Goal: Task Accomplishment & Management: Complete application form

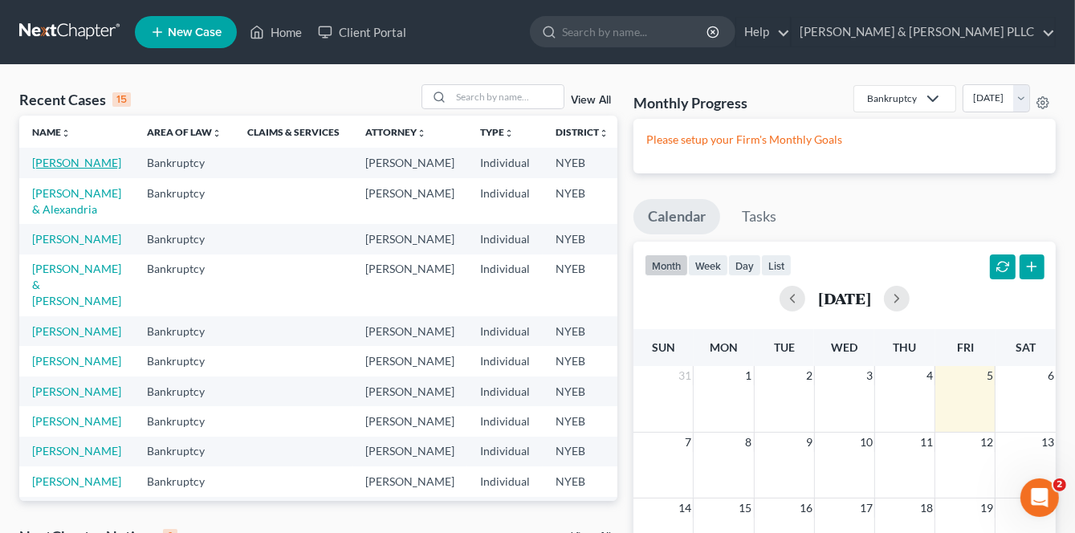
click at [48, 169] on link "[PERSON_NAME]" at bounding box center [76, 163] width 89 height 14
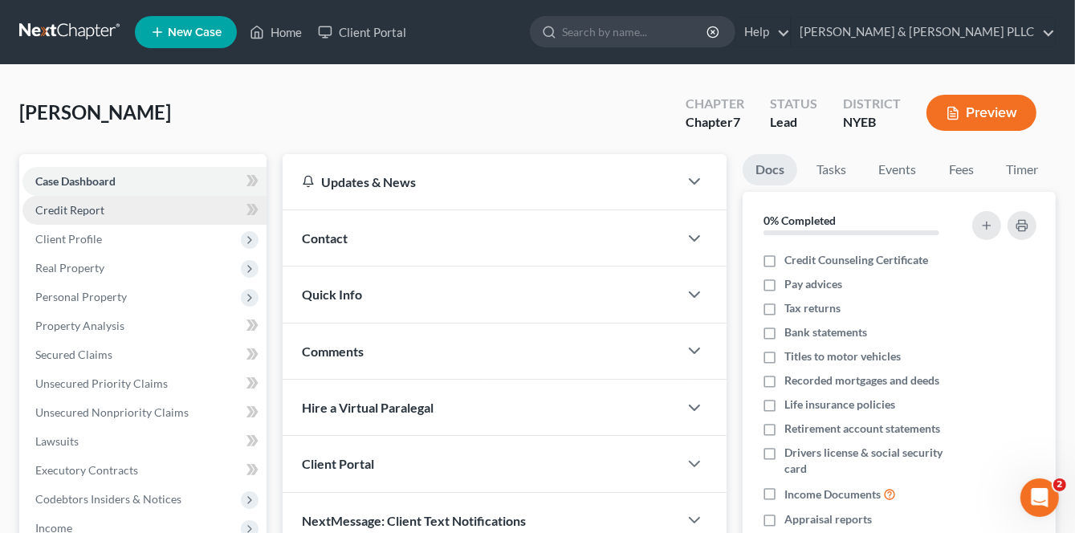
click at [96, 221] on link "Credit Report" at bounding box center [144, 210] width 244 height 29
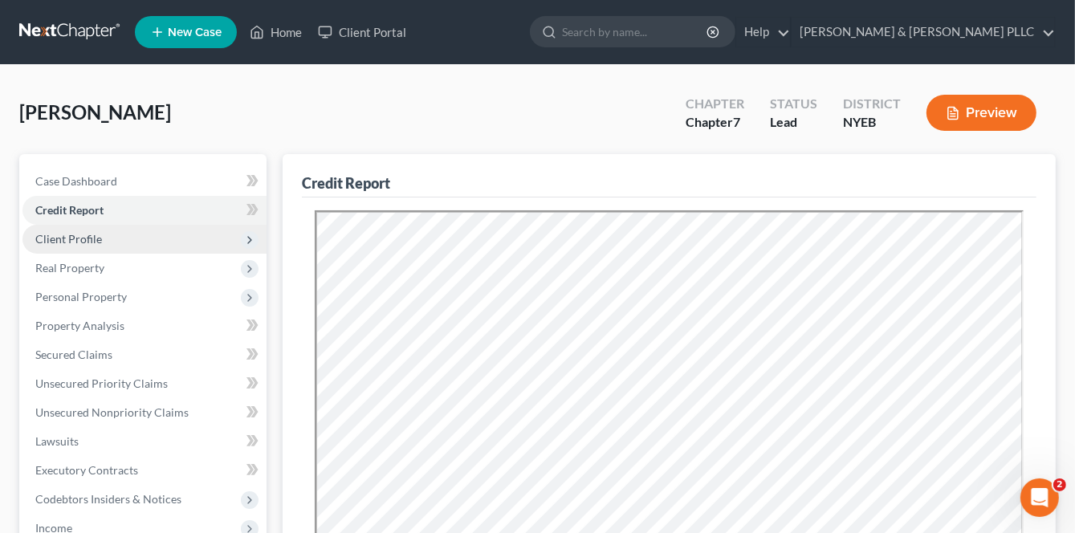
click at [61, 234] on span "Client Profile" at bounding box center [68, 239] width 67 height 14
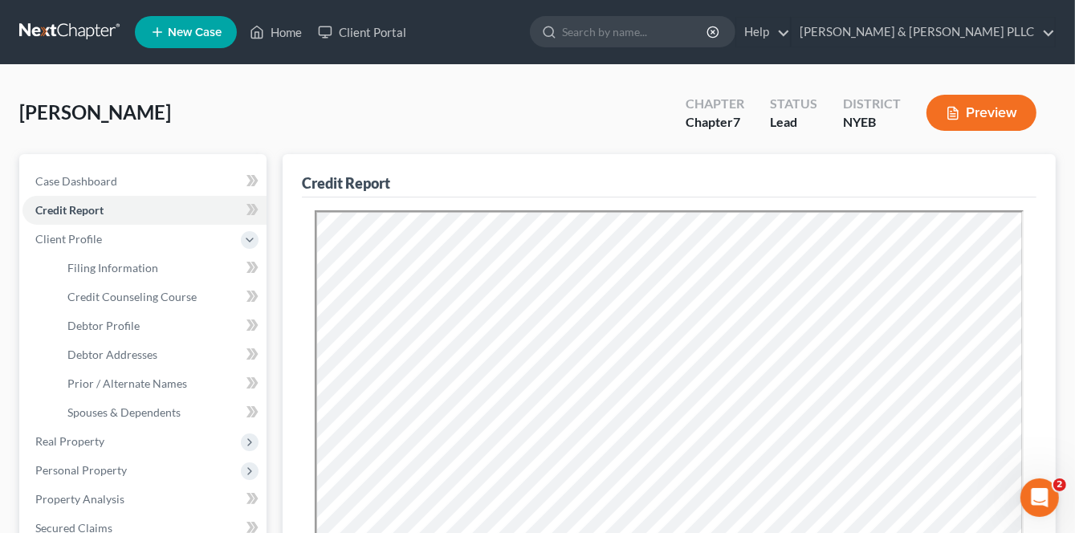
click at [464, 108] on div "Garzon, Claudio Upgraded Chapter Chapter 7 Status Lead District NYEB Preview" at bounding box center [537, 119] width 1036 height 70
click at [103, 325] on span "Debtor Profile" at bounding box center [103, 326] width 72 height 14
select select "0"
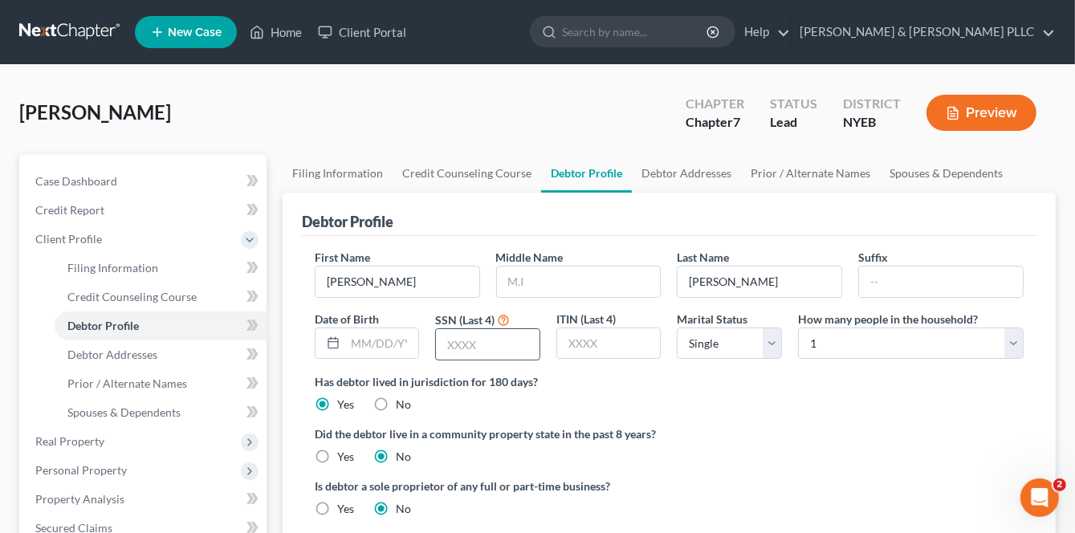
click at [446, 341] on input "text" at bounding box center [488, 344] width 104 height 30
click at [452, 343] on input "text" at bounding box center [488, 344] width 104 height 30
type input "4189"
click at [351, 338] on input "text" at bounding box center [382, 343] width 74 height 30
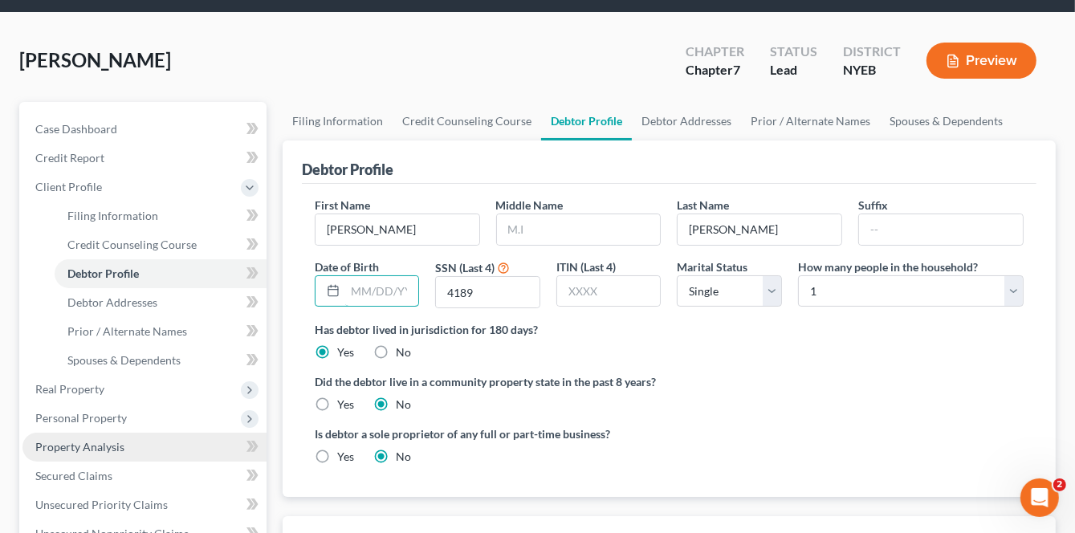
scroll to position [80, 0]
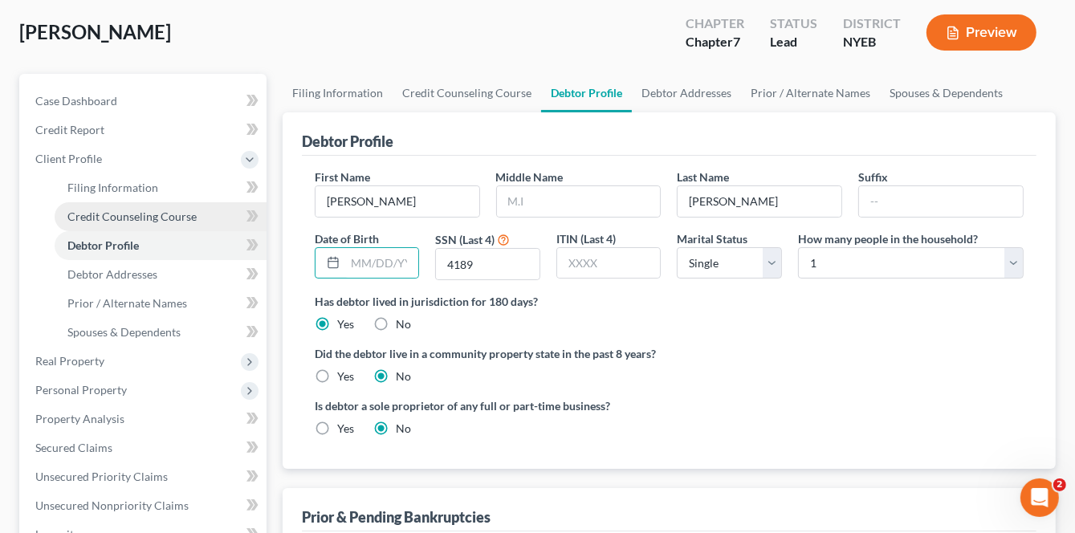
click at [138, 214] on span "Credit Counseling Course" at bounding box center [131, 216] width 129 height 14
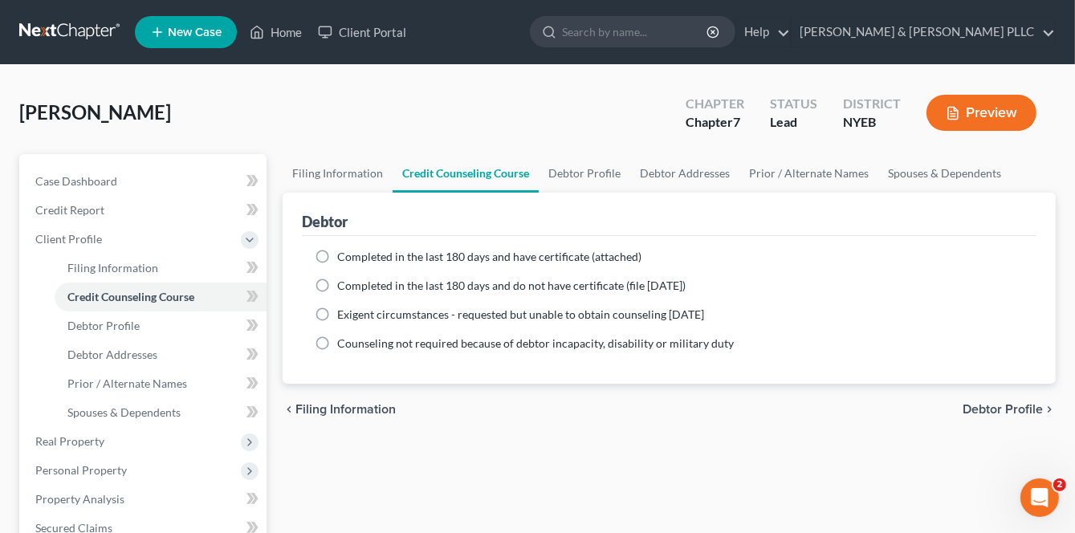
click at [337, 256] on label "Completed in the last 180 days and have certificate (attached)" at bounding box center [489, 257] width 304 height 16
click at [344, 256] on input "Completed in the last 180 days and have certificate (attached)" at bounding box center [349, 254] width 10 height 10
radio input "true"
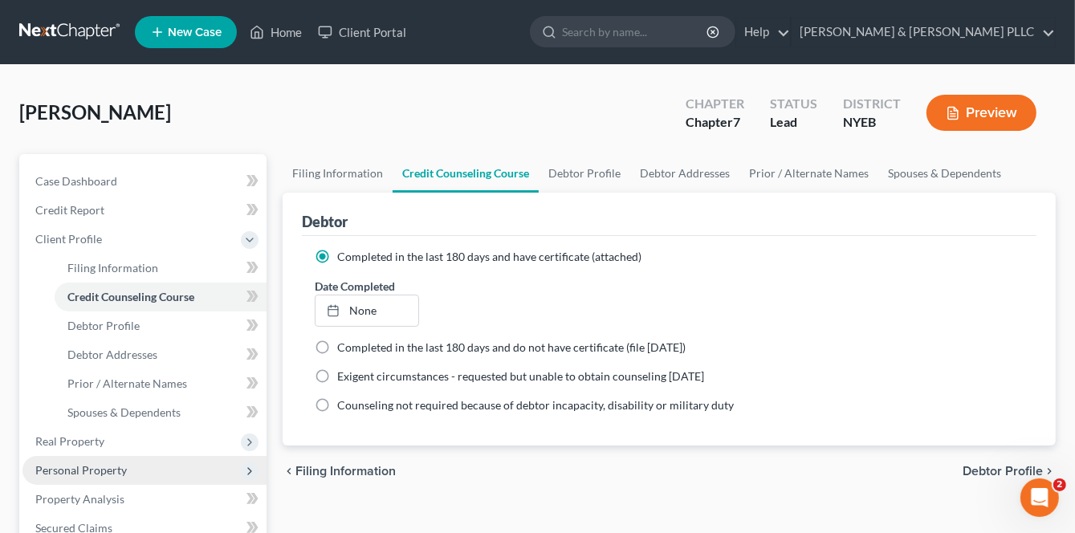
click at [83, 476] on span "Personal Property" at bounding box center [144, 470] width 244 height 29
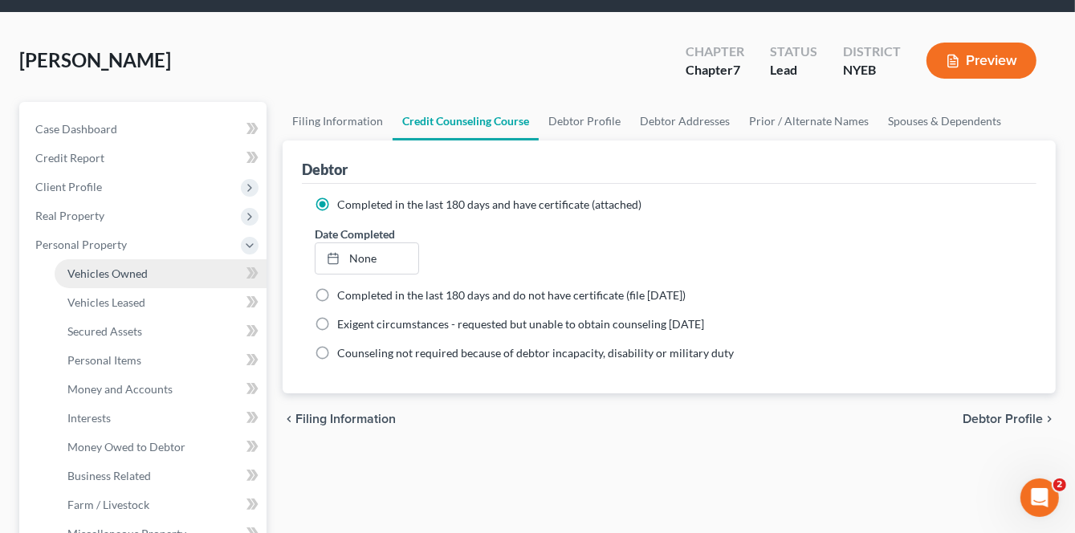
scroll to position [161, 0]
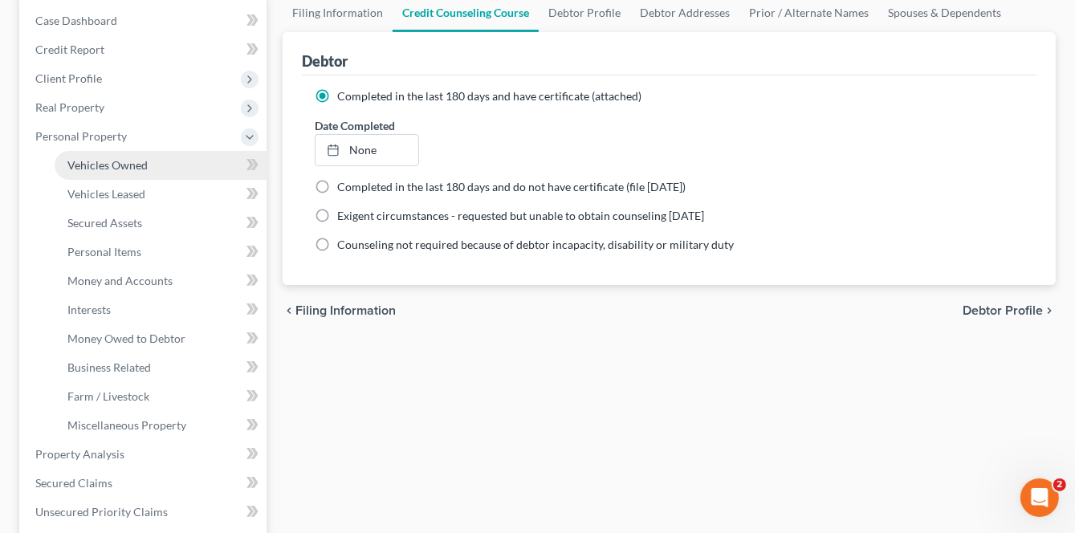
click at [122, 161] on span "Vehicles Owned" at bounding box center [107, 165] width 80 height 14
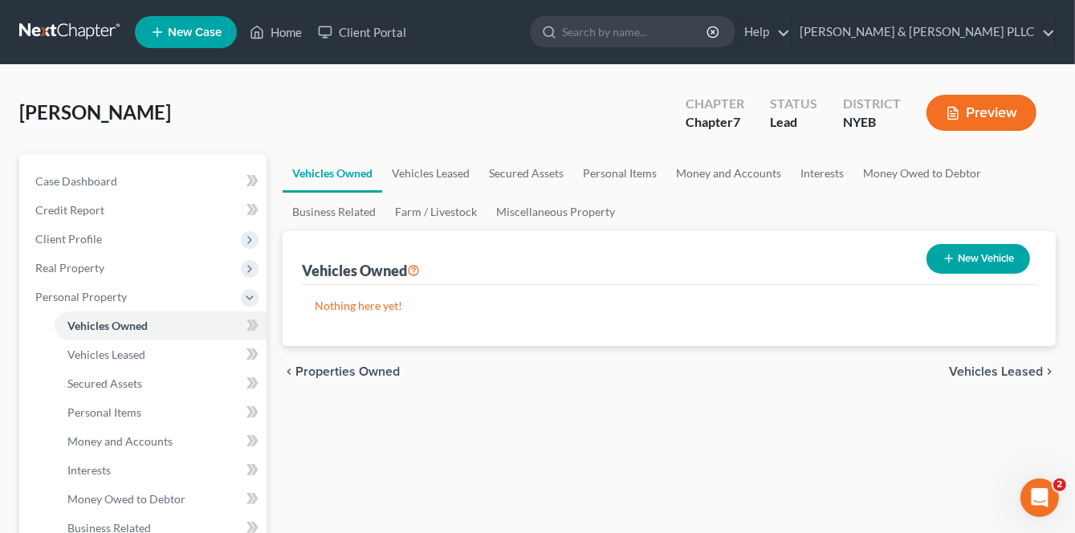
click at [989, 252] on button "New Vehicle" at bounding box center [978, 259] width 104 height 30
select select "0"
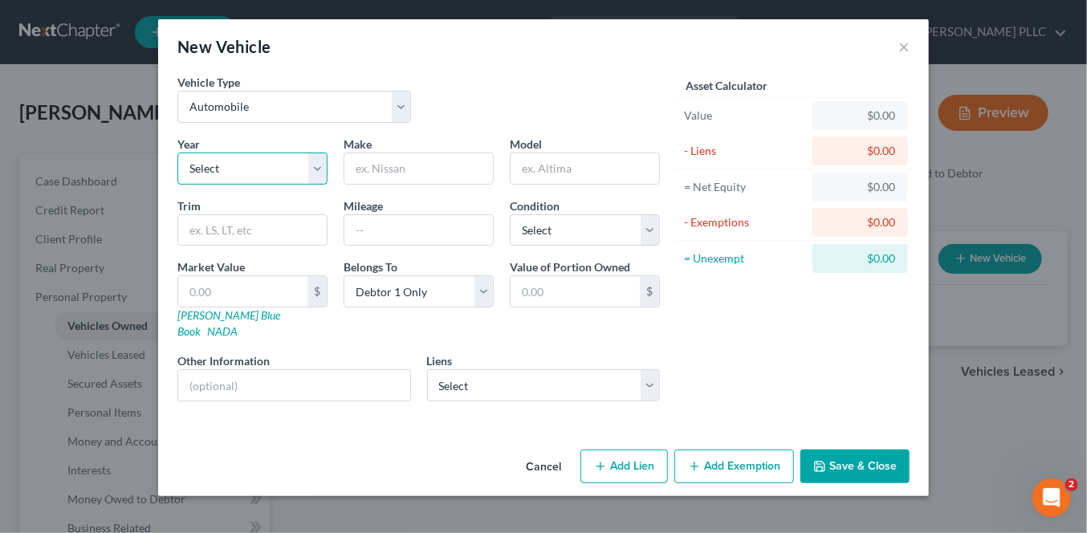
click at [245, 166] on select "Select 2026 2025 2024 2023 2022 2021 2020 2019 2018 2017 2016 2015 2014 2013 20…" at bounding box center [252, 168] width 150 height 32
select select "7"
click at [177, 152] on select "Select 2026 2025 2024 2023 2022 2021 2020 2019 2018 2017 2016 2015 2014 2013 20…" at bounding box center [252, 168] width 150 height 32
click at [388, 162] on input "text" at bounding box center [418, 168] width 148 height 30
type input "Dodge"
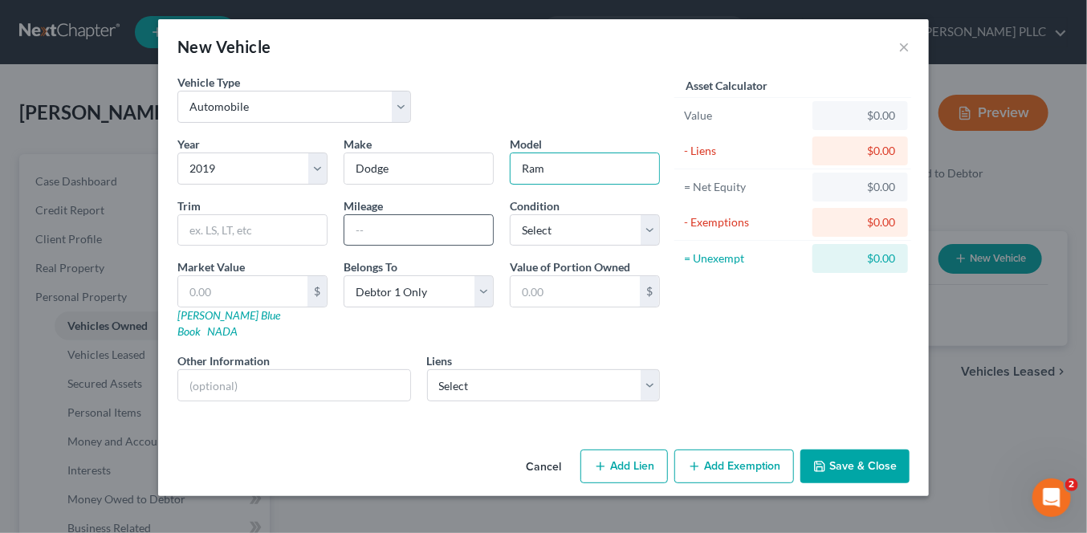
type input "Ram"
click at [391, 227] on input "text" at bounding box center [418, 230] width 148 height 30
type input "130000"
click at [652, 223] on select "Select Excellent Very Good Good Fair Poor" at bounding box center [585, 230] width 150 height 32
select select "2"
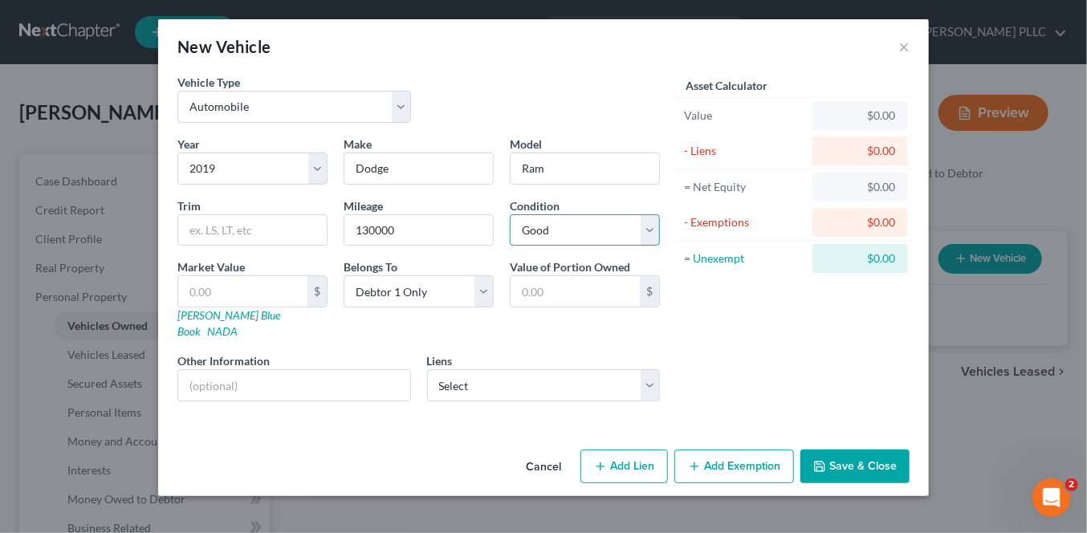
click at [510, 214] on select "Select Excellent Very Good Good Fair Poor" at bounding box center [585, 230] width 150 height 32
click at [635, 449] on button "Add Lien" at bounding box center [623, 466] width 87 height 34
select select "0"
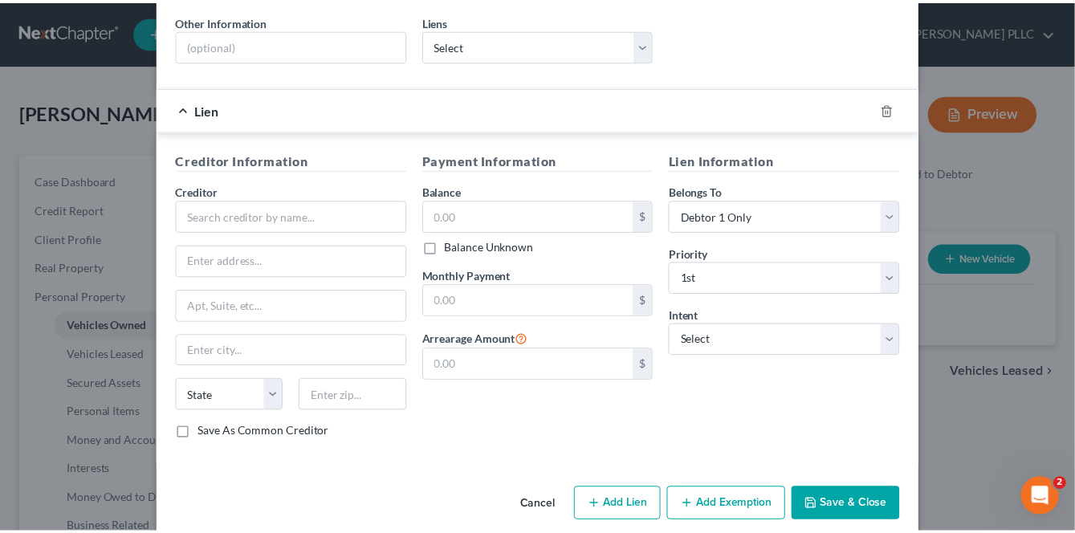
scroll to position [341, 0]
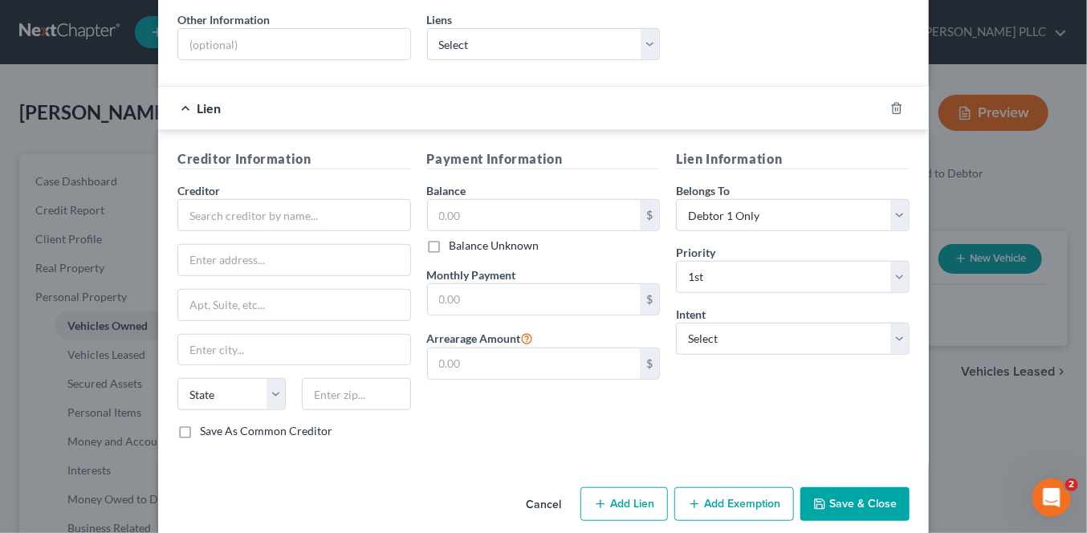
click at [535, 489] on button "Cancel" at bounding box center [543, 505] width 61 height 32
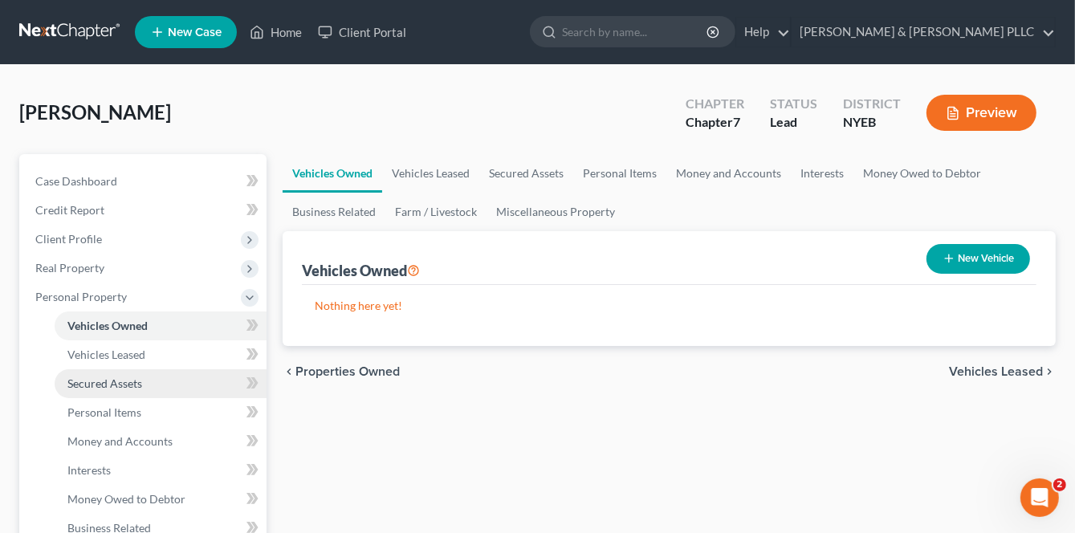
click at [100, 377] on span "Secured Assets" at bounding box center [104, 383] width 75 height 14
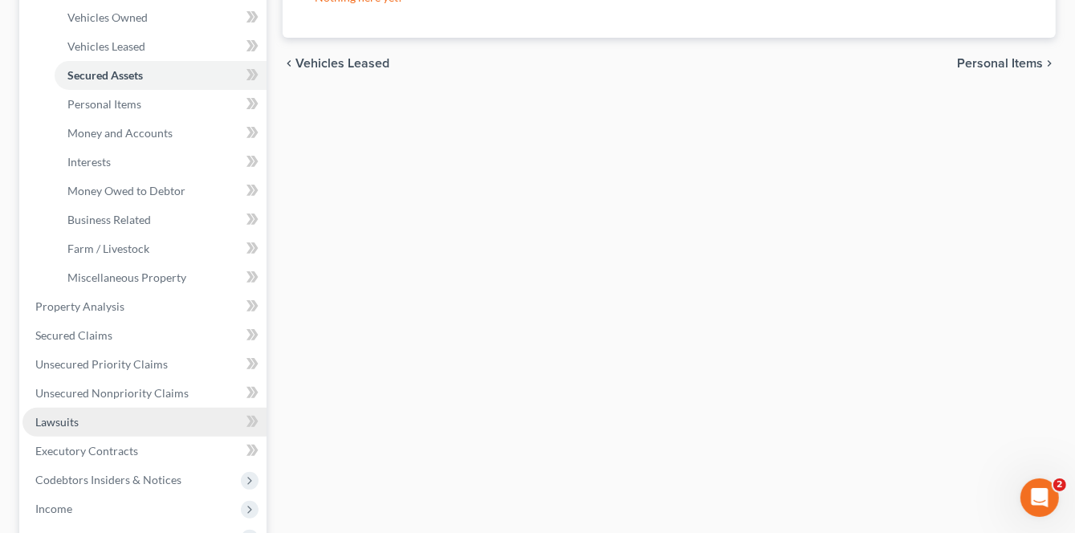
scroll to position [321, 0]
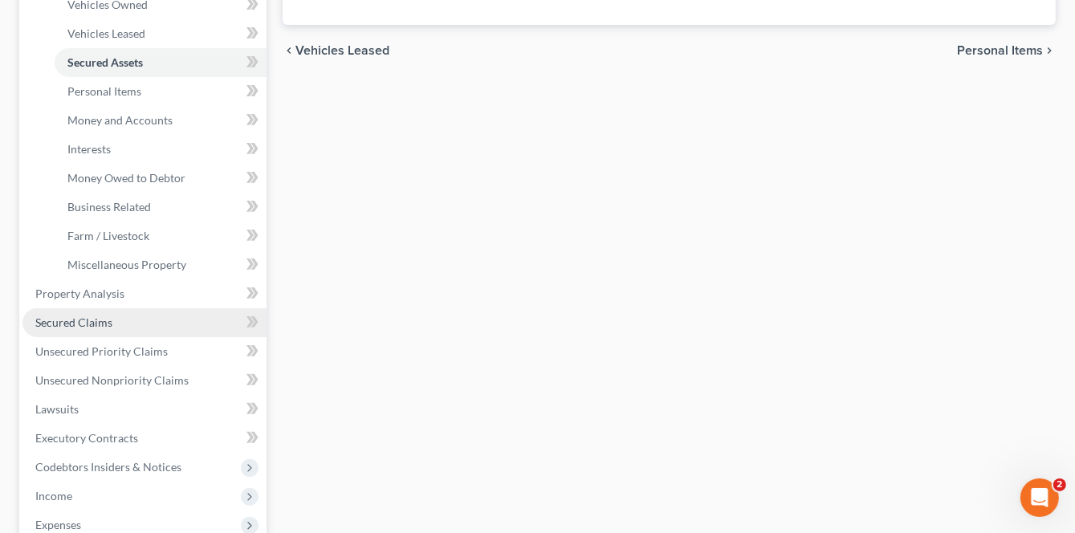
click at [88, 321] on span "Secured Claims" at bounding box center [73, 322] width 77 height 14
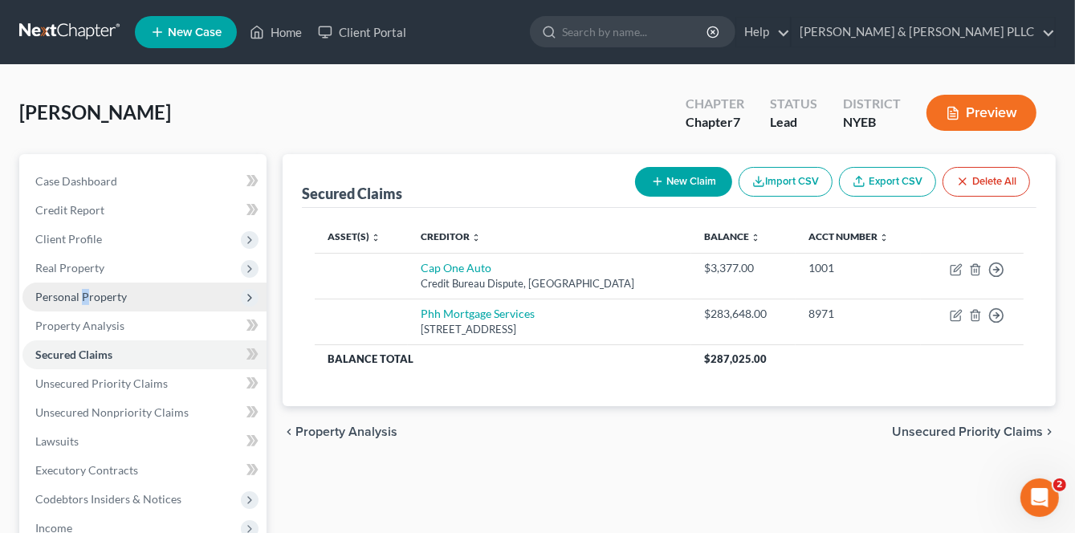
click at [83, 294] on span "Personal Property" at bounding box center [80, 297] width 91 height 14
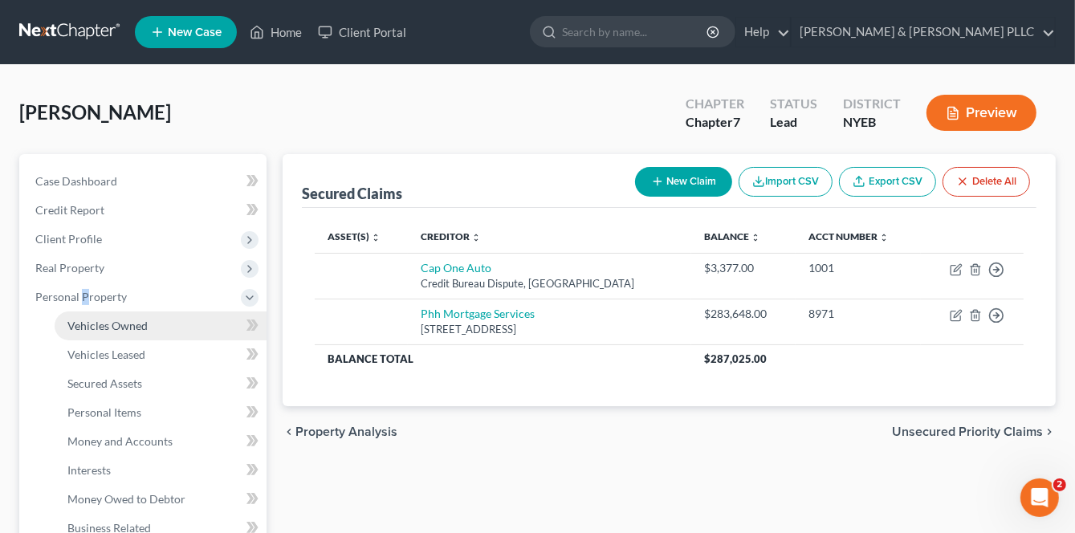
click at [117, 327] on span "Vehicles Owned" at bounding box center [107, 326] width 80 height 14
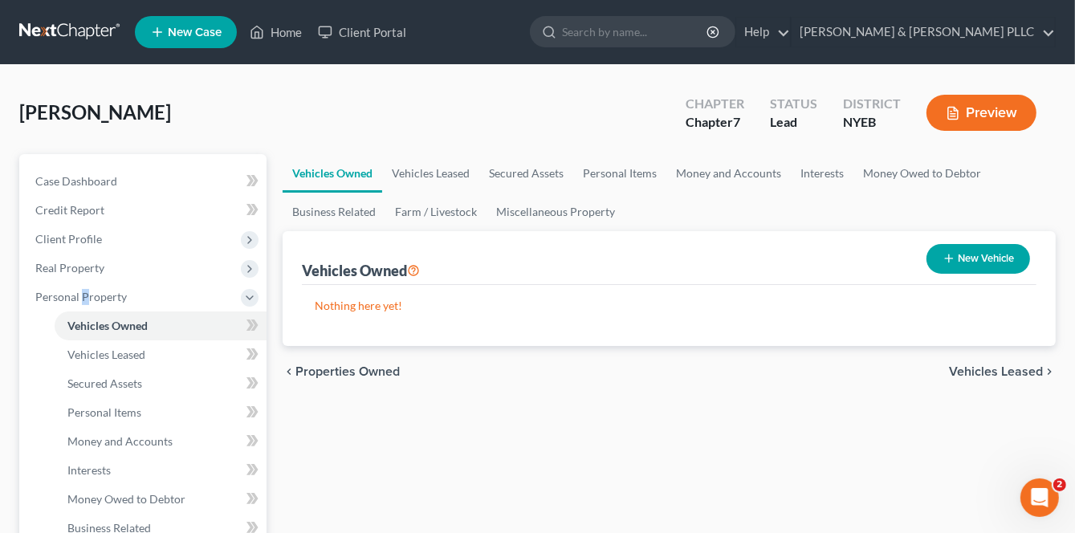
click at [986, 259] on button "New Vehicle" at bounding box center [978, 259] width 104 height 30
select select "0"
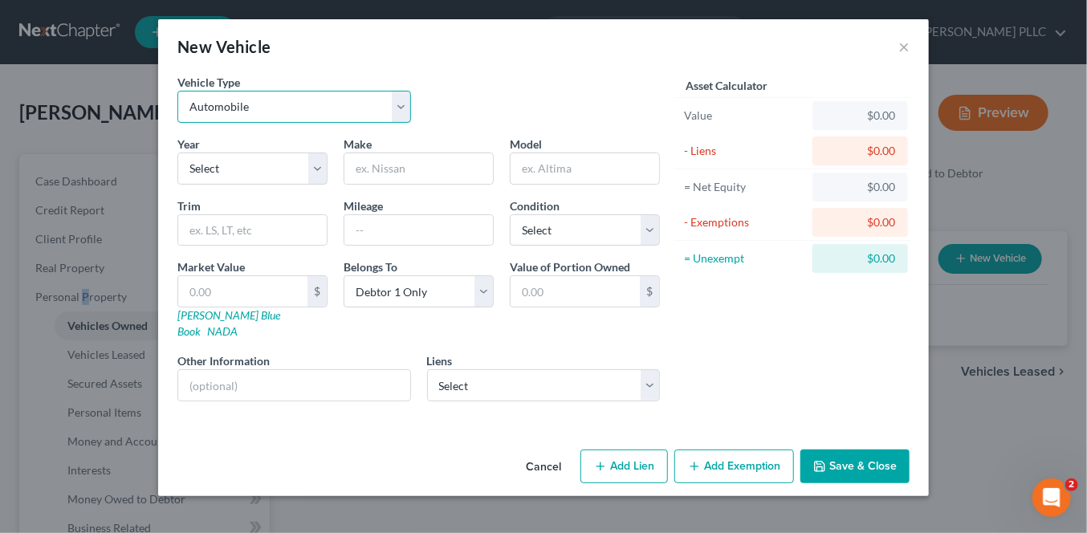
click at [275, 112] on select "Select Automobile Truck Trailer Watercraft Aircraft Motor Home Atv Other Vehicle" at bounding box center [294, 107] width 234 height 32
click at [277, 115] on select "Select Automobile Truck Trailer Watercraft Aircraft Motor Home Atv Other Vehicle" at bounding box center [294, 107] width 234 height 32
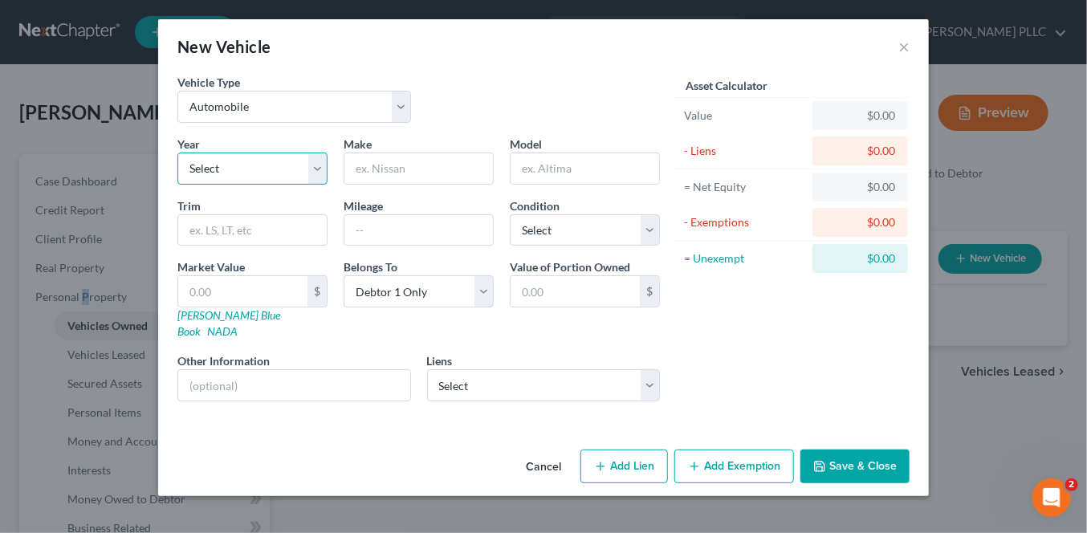
click at [244, 167] on select "Select 2026 2025 2024 2023 2022 2021 2020 2019 2018 2017 2016 2015 2014 2013 20…" at bounding box center [252, 168] width 150 height 32
select select "7"
click at [177, 152] on select "Select 2026 2025 2024 2023 2022 2021 2020 2019 2018 2017 2016 2015 2014 2013 20…" at bounding box center [252, 168] width 150 height 32
click at [368, 165] on input "text" at bounding box center [418, 168] width 148 height 30
type input "Dodge"
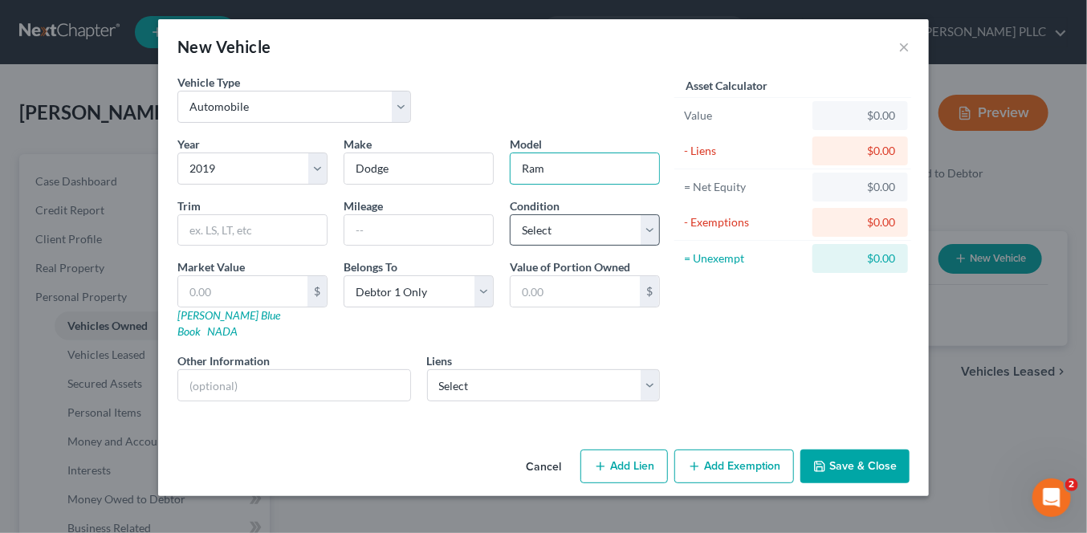
type input "Ram"
click at [590, 236] on select "Select Excellent Very Good Good Fair Poor" at bounding box center [585, 230] width 150 height 32
select select "2"
click at [510, 214] on select "Select Excellent Very Good Good Fair Poor" at bounding box center [585, 230] width 150 height 32
click at [395, 238] on input "text" at bounding box center [418, 230] width 148 height 30
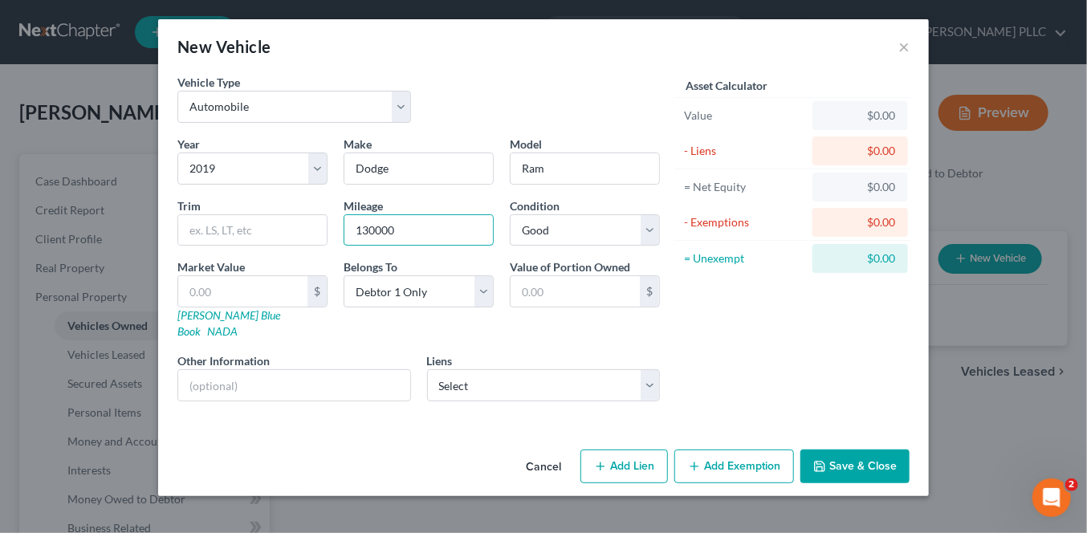
type input "130000"
click at [857, 455] on button "Save & Close" at bounding box center [854, 466] width 109 height 34
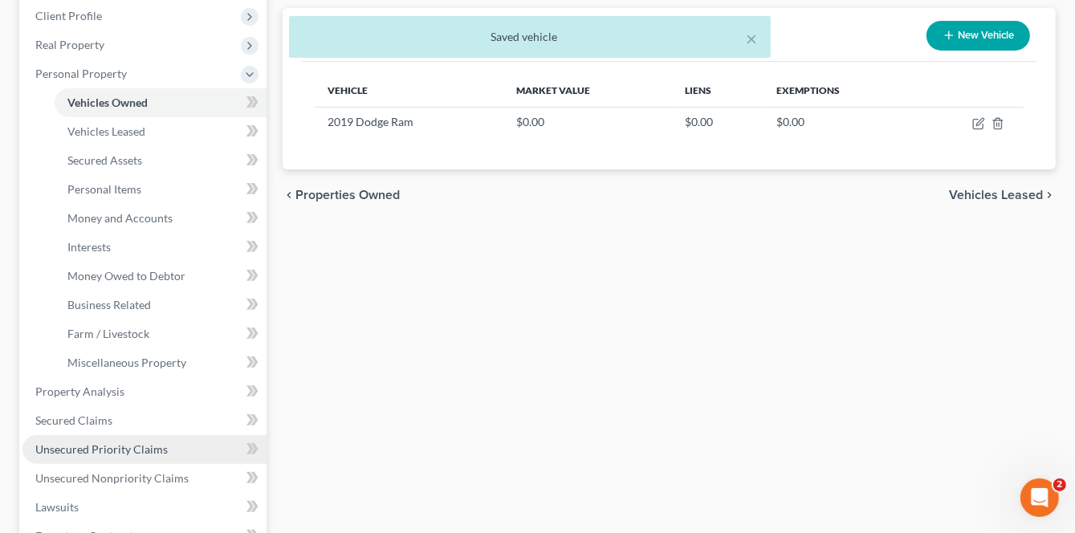
scroll to position [241, 0]
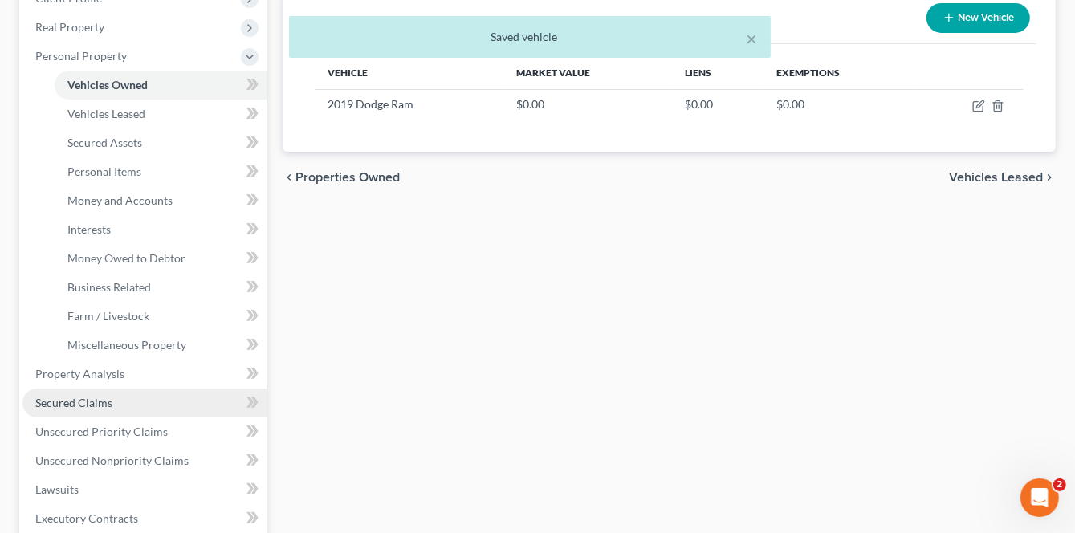
click at [80, 398] on span "Secured Claims" at bounding box center [73, 403] width 77 height 14
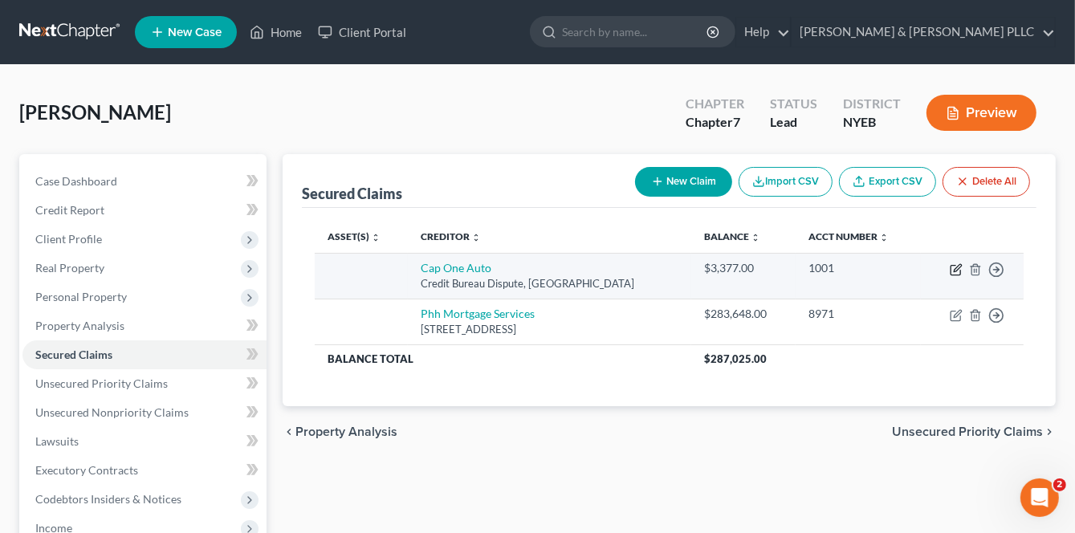
click at [957, 270] on icon "button" at bounding box center [957, 267] width 7 height 7
select select "45"
select select "0"
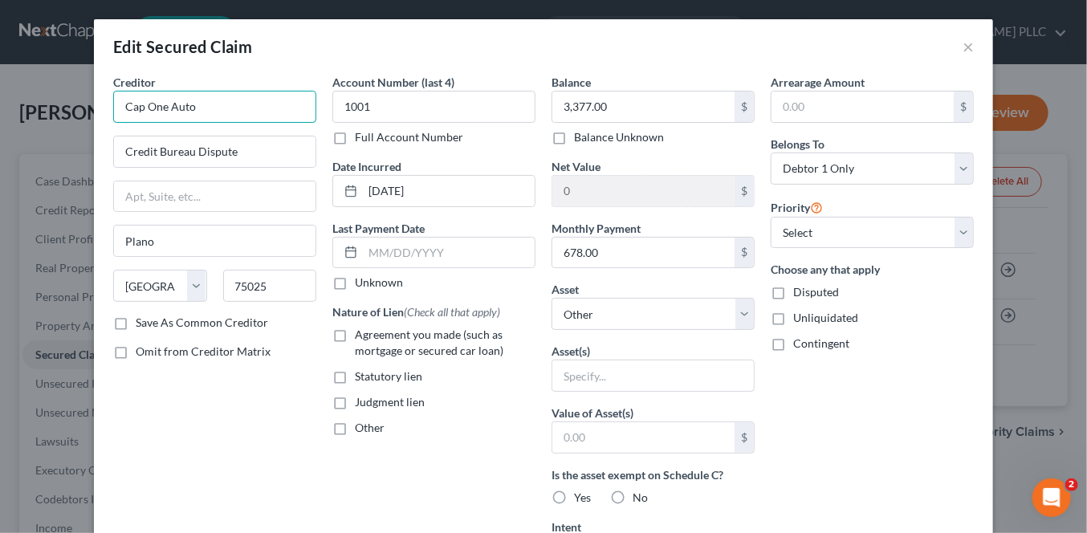
click at [135, 108] on input "Cap One Auto" at bounding box center [214, 107] width 203 height 32
click at [138, 106] on input "Cap One Auto" at bounding box center [214, 107] width 203 height 32
type input "Capital One Auto"
click at [355, 331] on label "Agreement you made (such as mortgage or secured car loan)" at bounding box center [445, 343] width 181 height 32
click at [361, 331] on input "Agreement you made (such as mortgage or secured car loan)" at bounding box center [366, 332] width 10 height 10
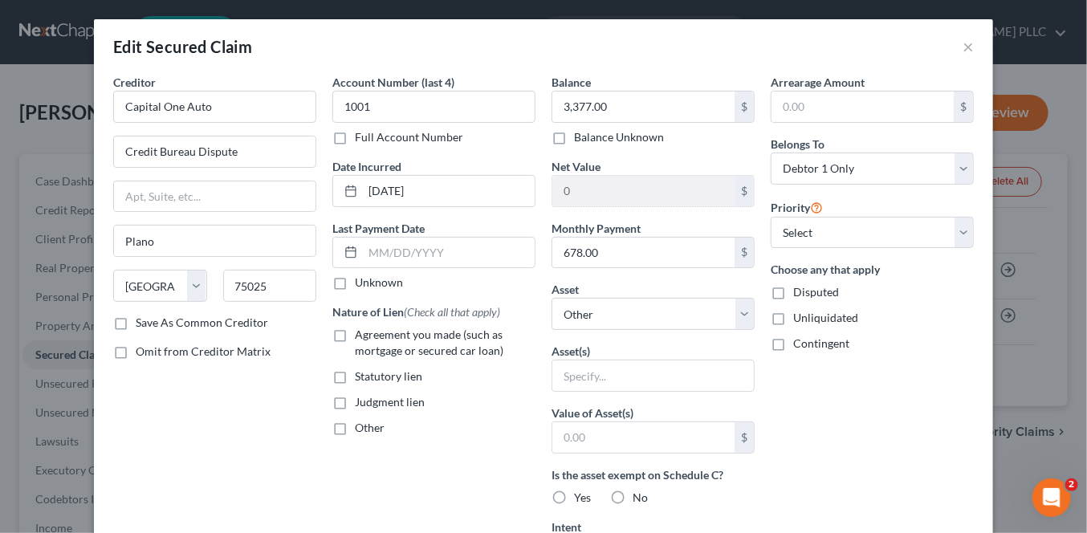
checkbox input "true"
click at [662, 312] on select "Select Other Multiple Assets 452 Ray St - $530000.0 Household Goods - Household…" at bounding box center [652, 314] width 203 height 32
select select "5"
click at [551, 298] on select "Select Other Multiple Assets 452 Ray St - $530000.0 Household Goods - Household…" at bounding box center [652, 314] width 203 height 32
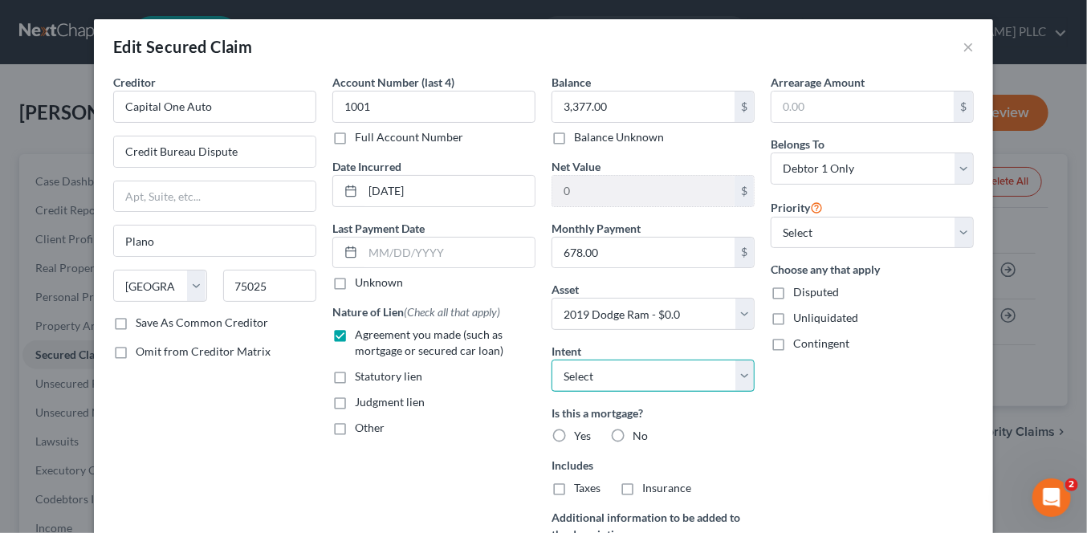
click at [645, 377] on select "Select Surrender Redeem Reaffirm Avoid Other" at bounding box center [652, 376] width 203 height 32
select select "2"
click at [551, 360] on select "Select Surrender Redeem Reaffirm Avoid Other" at bounding box center [652, 376] width 203 height 32
click at [632, 433] on label "No" at bounding box center [639, 436] width 15 height 16
click at [639, 433] on input "No" at bounding box center [644, 433] width 10 height 10
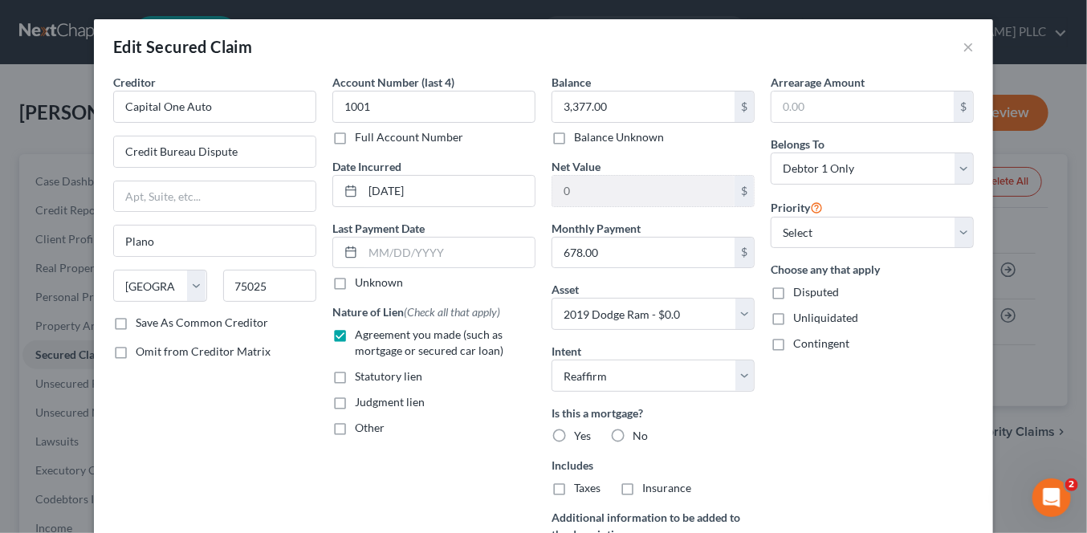
radio input "true"
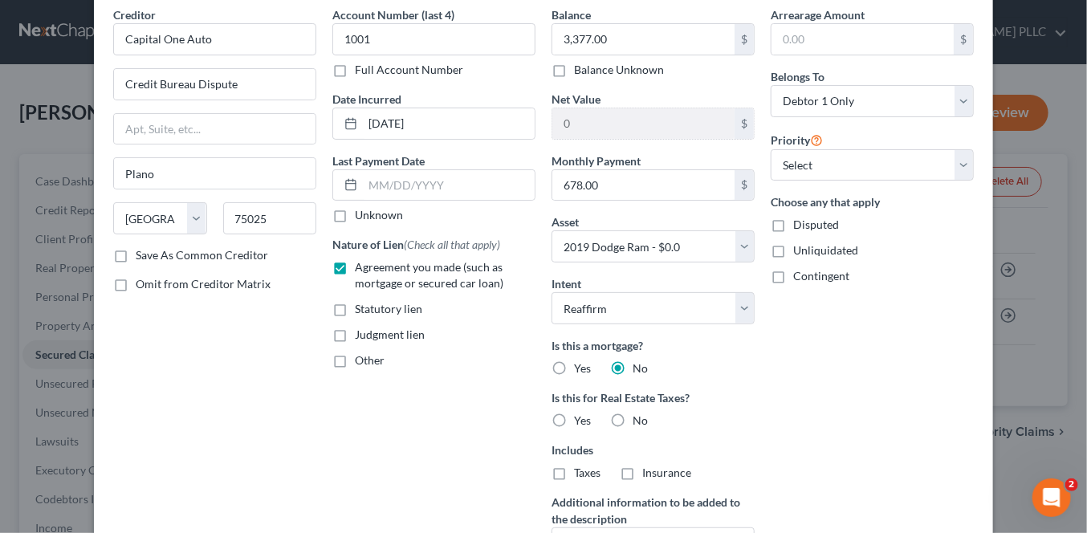
scroll to position [161, 0]
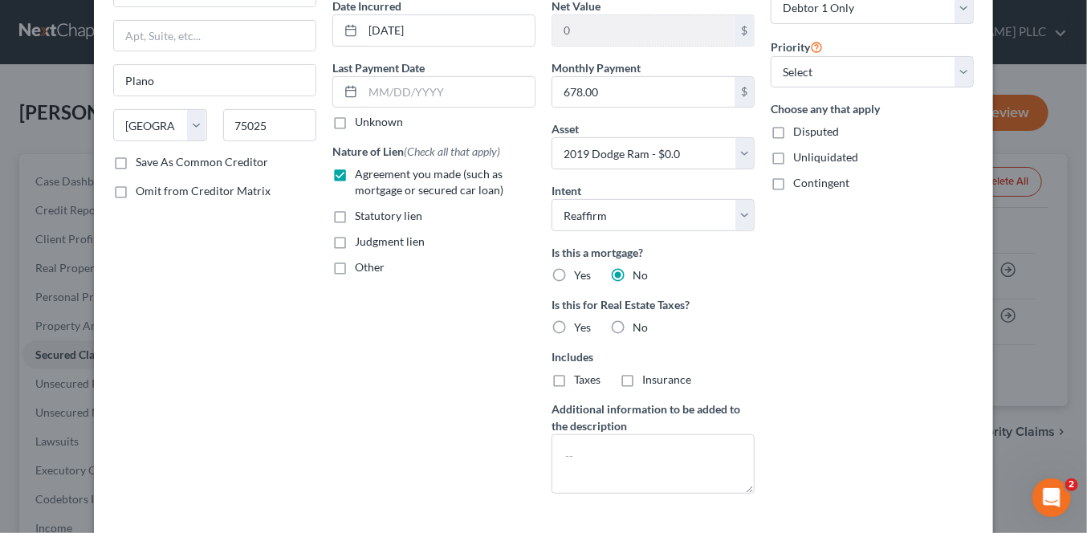
click at [632, 327] on label "No" at bounding box center [639, 327] width 15 height 16
click at [639, 327] on input "No" at bounding box center [644, 324] width 10 height 10
radio input "true"
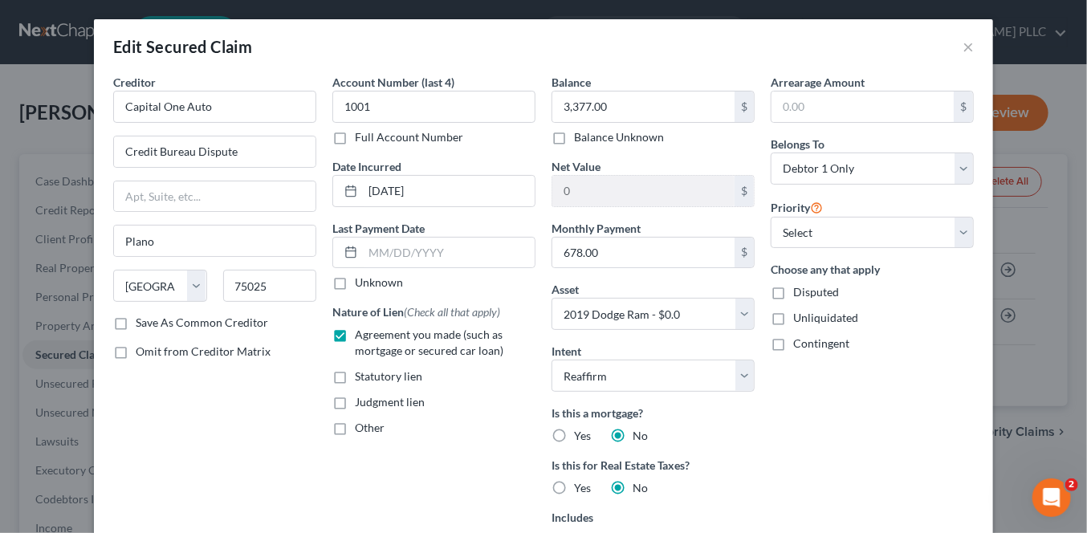
scroll to position [241, 0]
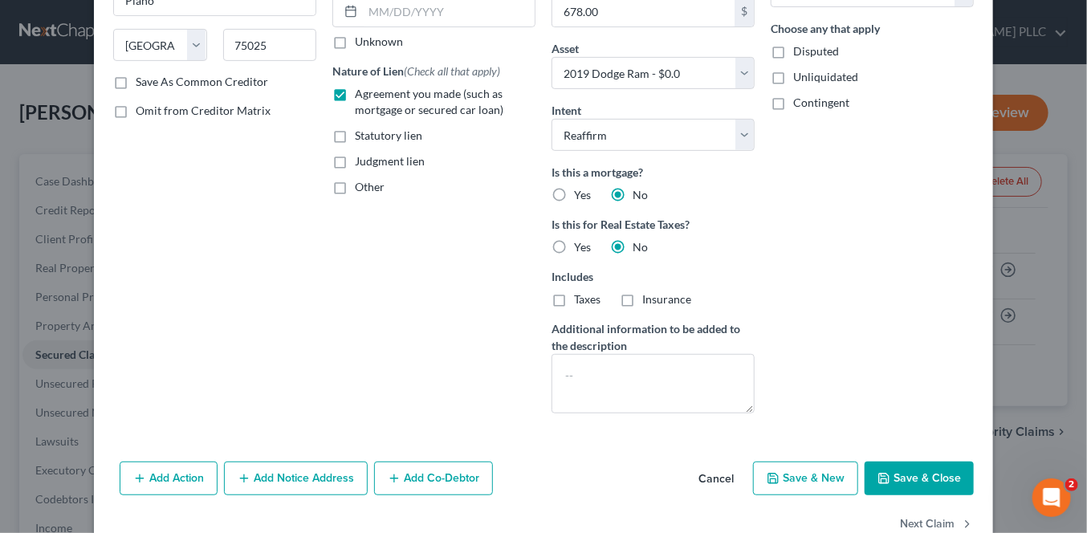
click at [919, 478] on button "Save & Close" at bounding box center [918, 479] width 109 height 34
select select
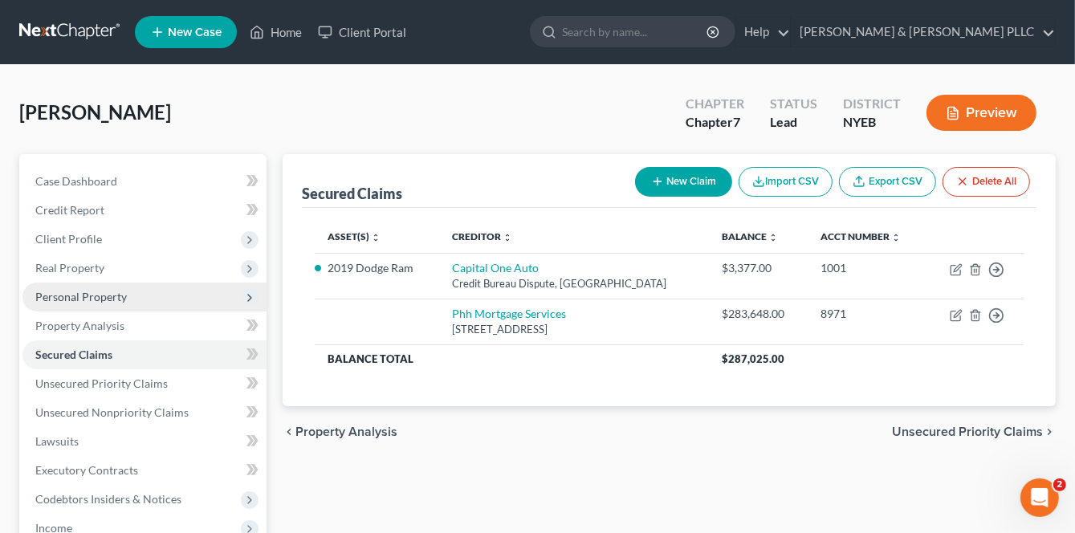
click at [74, 306] on span "Personal Property" at bounding box center [144, 297] width 244 height 29
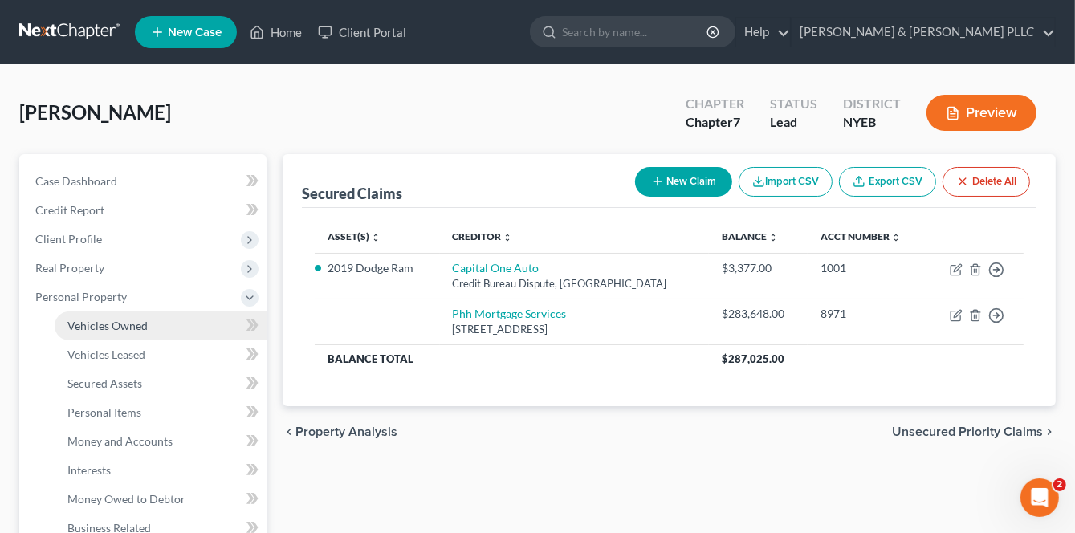
click at [124, 323] on span "Vehicles Owned" at bounding box center [107, 326] width 80 height 14
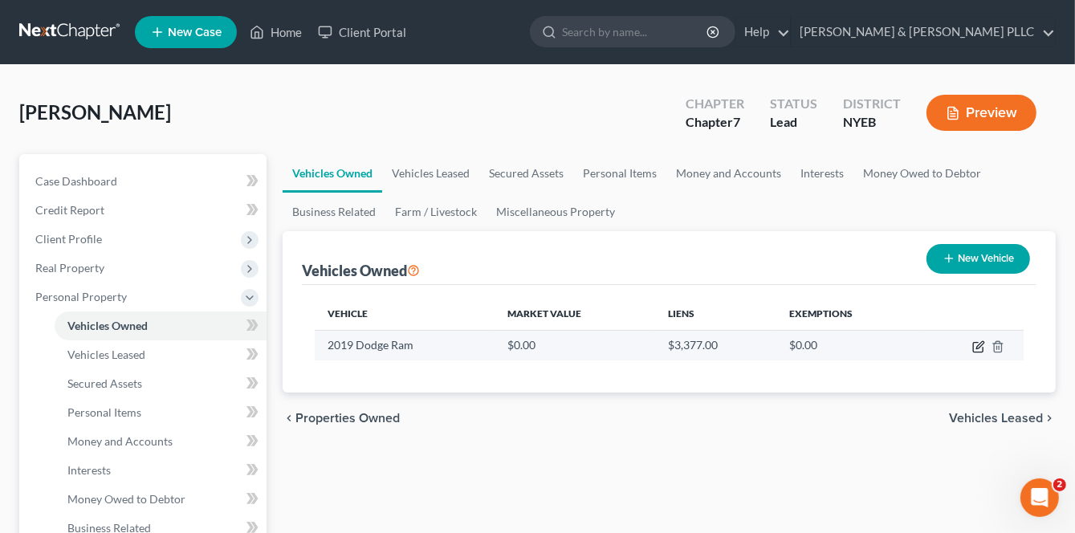
click at [976, 348] on icon "button" at bounding box center [979, 344] width 7 height 7
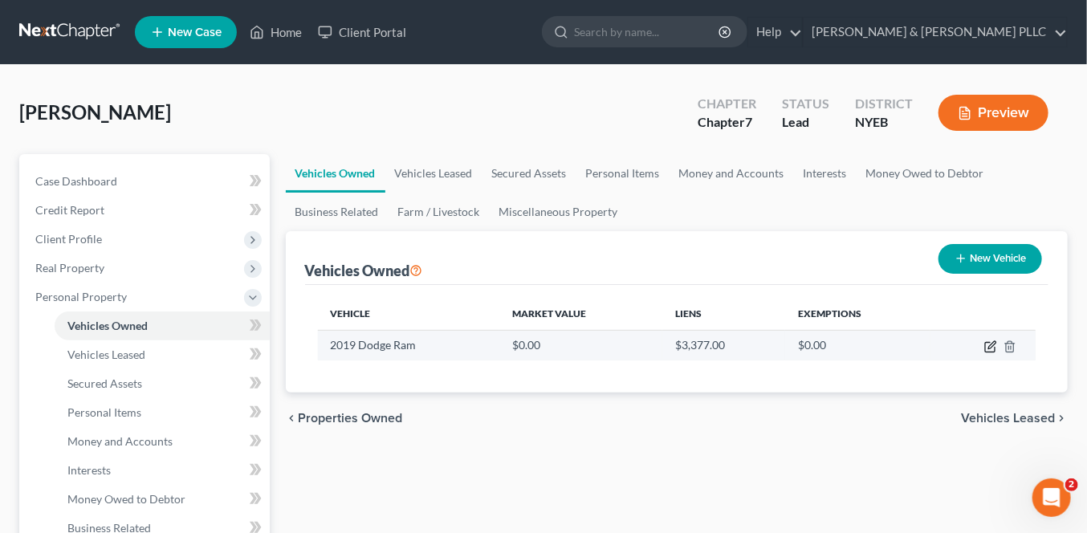
select select "0"
select select "7"
select select "2"
select select "0"
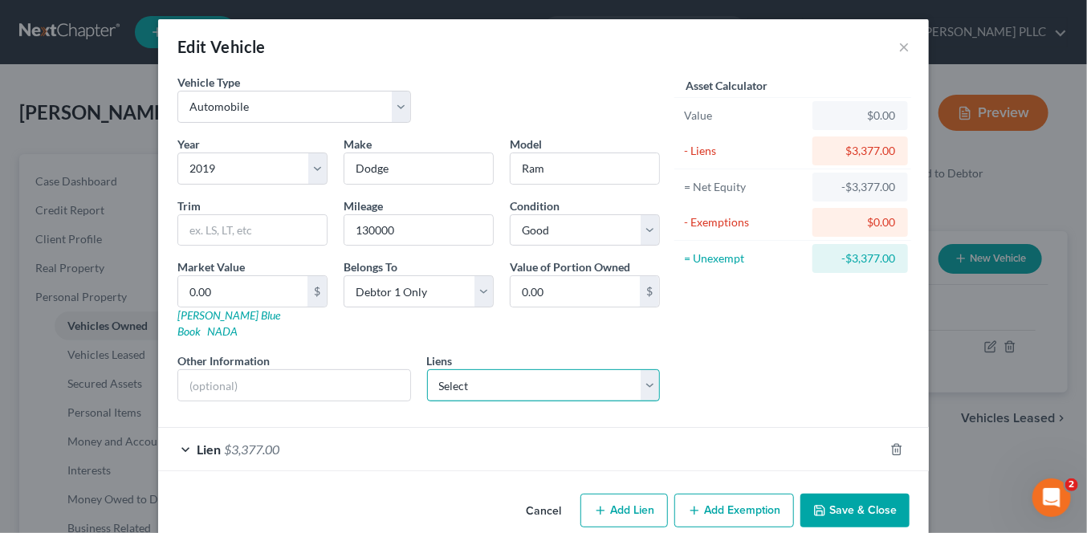
click at [644, 374] on select "Select Phh Mortgage Services - $283,648.00" at bounding box center [544, 385] width 234 height 32
click at [652, 369] on select "Select Phh Mortgage Services - $283,648.00" at bounding box center [544, 385] width 234 height 32
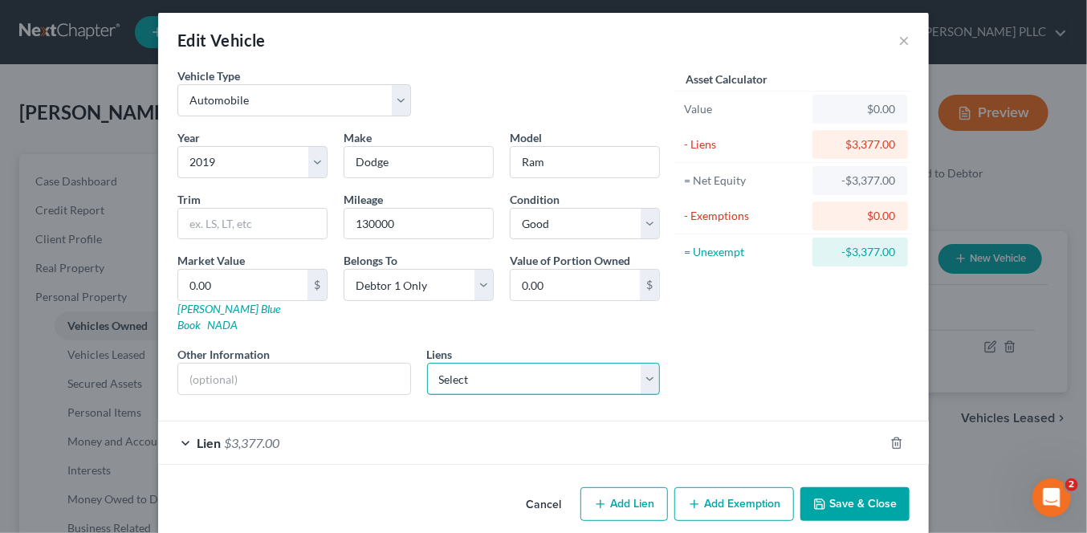
scroll to position [8, 0]
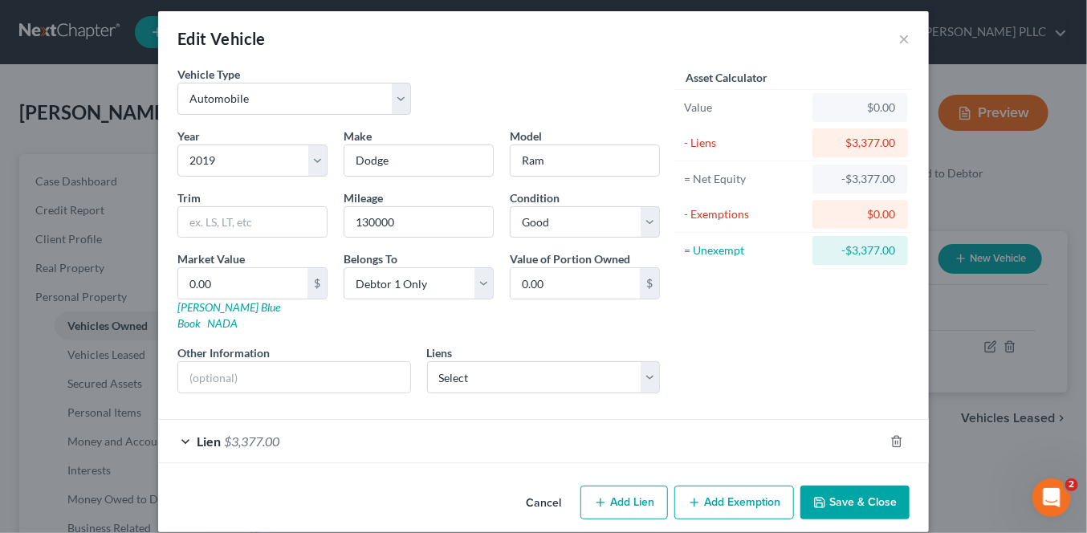
click at [738, 486] on button "Add Exemption" at bounding box center [734, 503] width 120 height 34
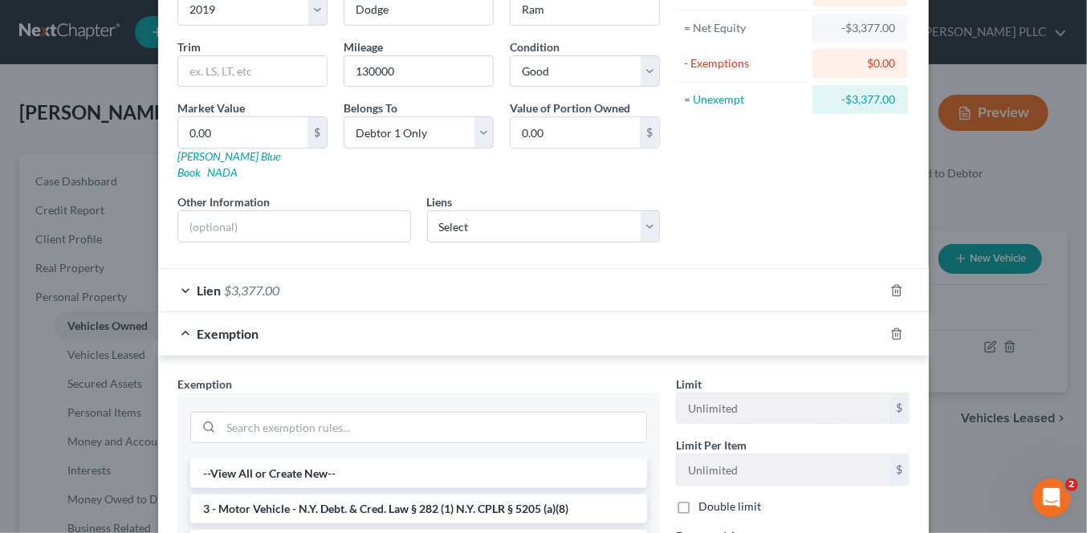
scroll to position [169, 0]
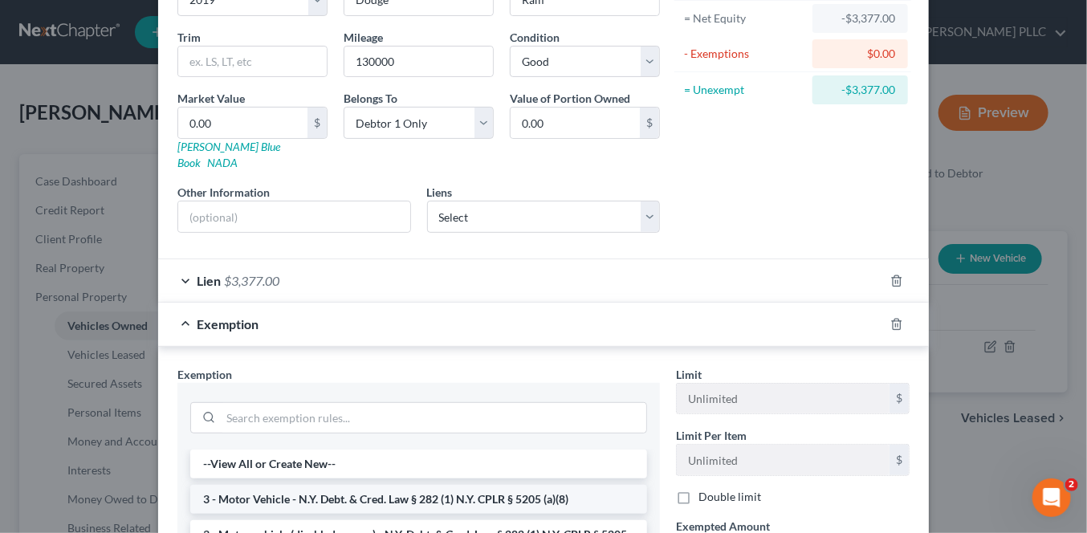
click at [391, 485] on li "3 - Motor Vehicle - N.Y. Debt. & Cred. Law § 282 (1) N.Y. CPLR § 5205 (a)(8)" at bounding box center [418, 499] width 457 height 29
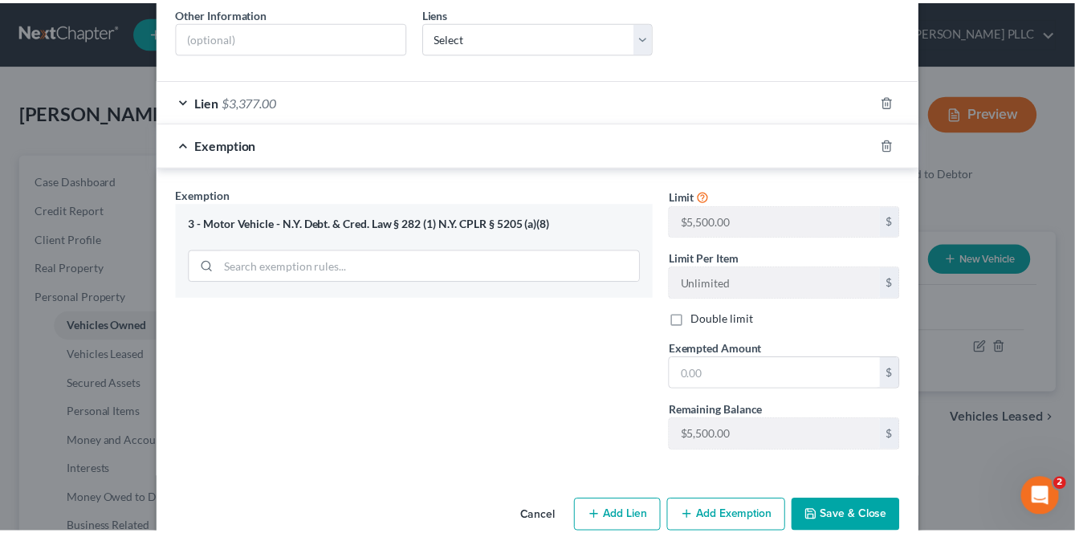
scroll to position [361, 0]
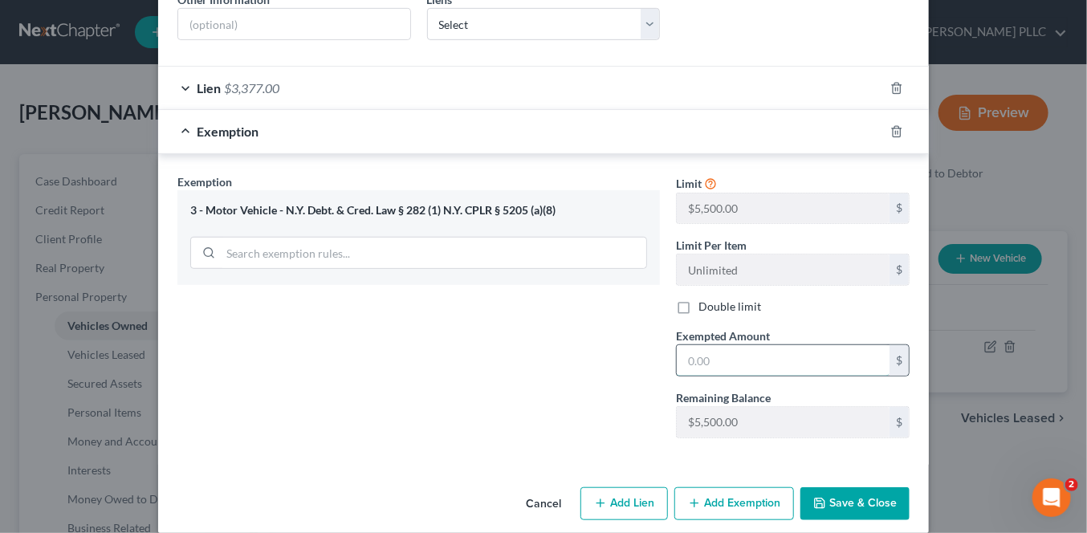
click at [710, 346] on input "text" at bounding box center [783, 360] width 213 height 30
type input "5,500"
click at [858, 487] on button "Save & Close" at bounding box center [854, 504] width 109 height 34
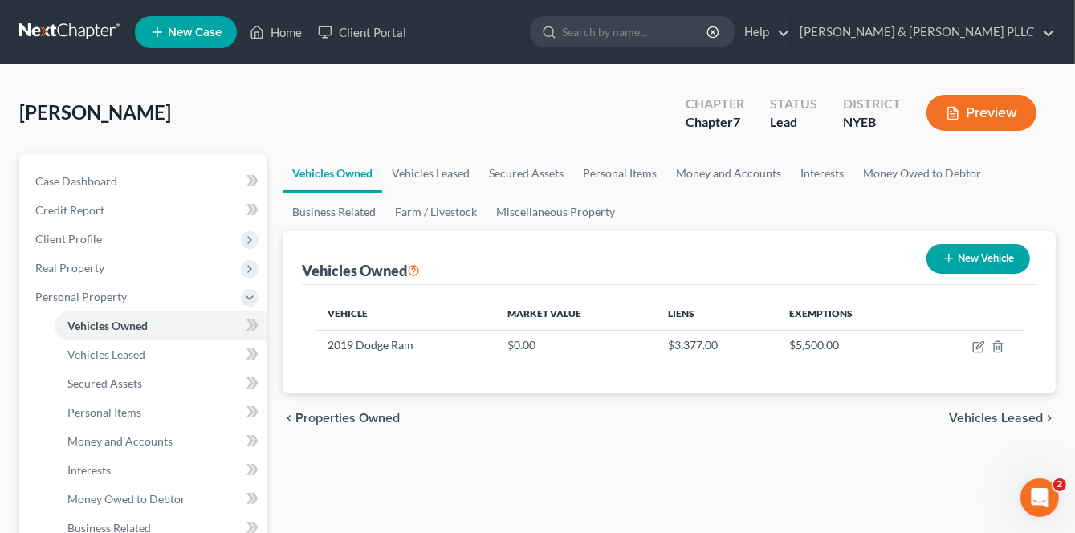
click at [976, 258] on button "New Vehicle" at bounding box center [978, 259] width 104 height 30
select select "0"
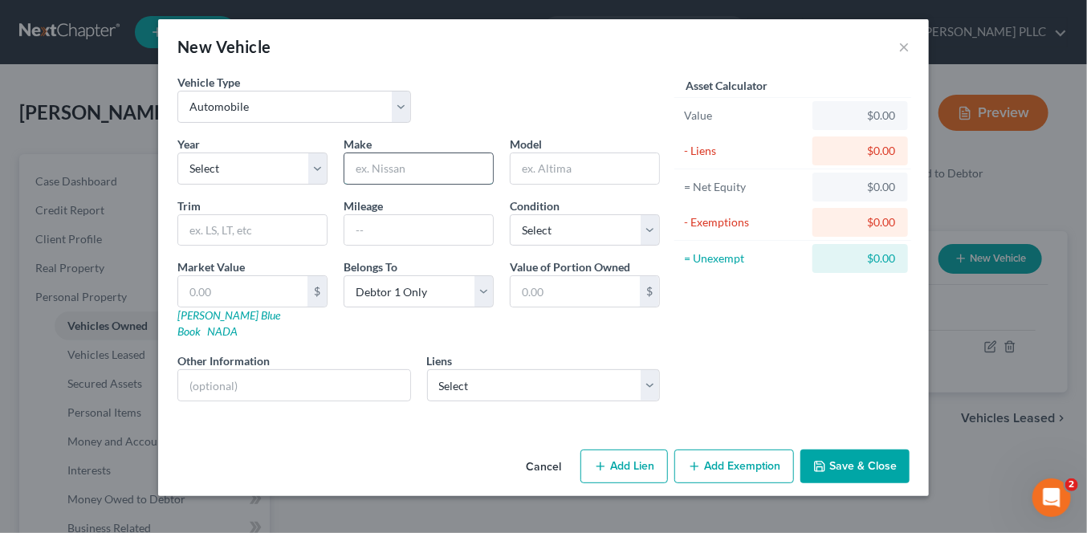
click at [390, 160] on input "text" at bounding box center [418, 168] width 148 height 30
type input "Nissan"
click at [583, 165] on input "text" at bounding box center [584, 168] width 148 height 30
drag, startPoint x: 540, startPoint y: 452, endPoint x: 548, endPoint y: 439, distance: 15.1
click at [542, 451] on button "Cancel" at bounding box center [543, 467] width 61 height 32
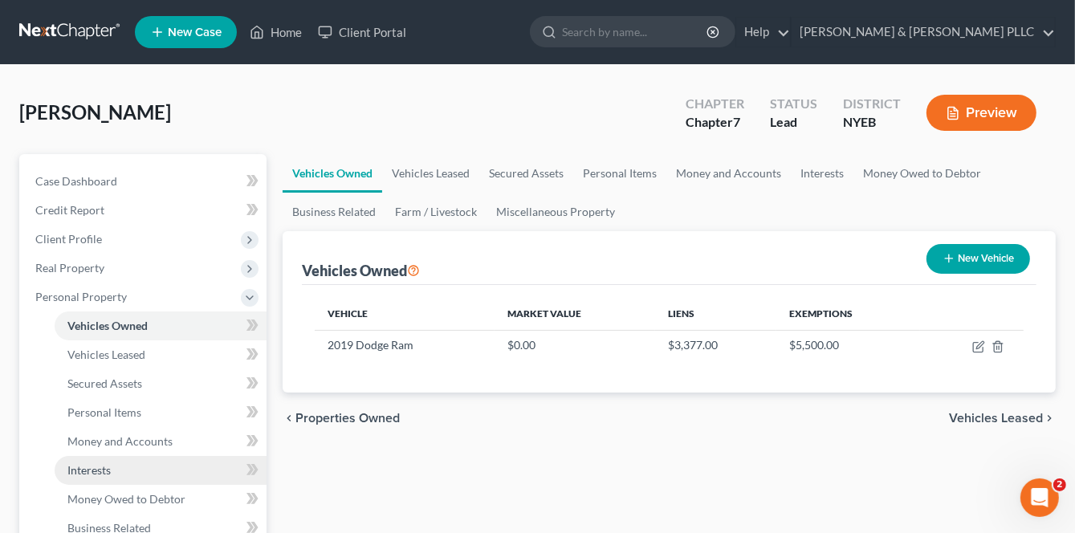
click at [102, 472] on span "Interests" at bounding box center [88, 470] width 43 height 14
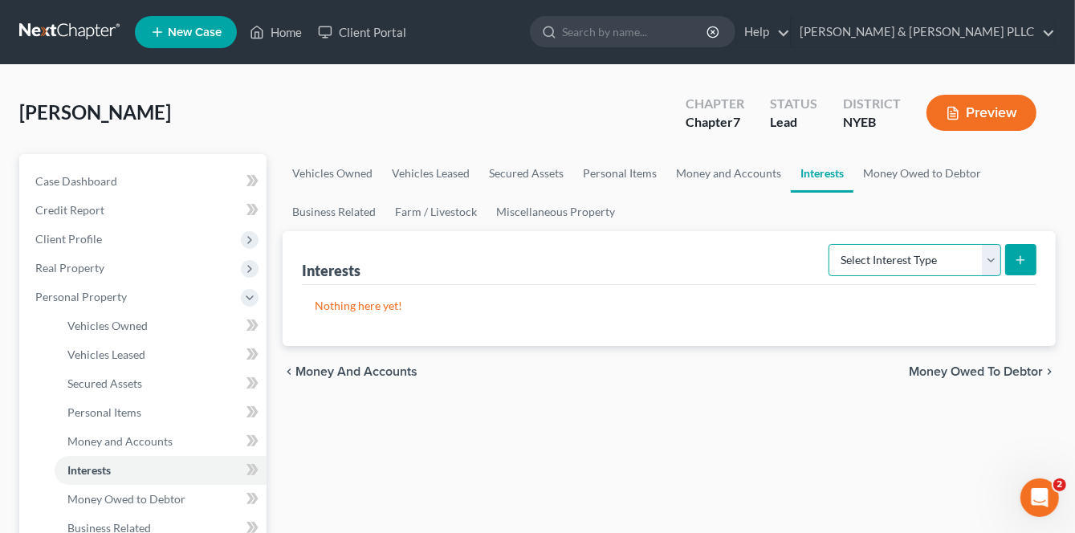
click at [982, 256] on select "Select Interest Type 401K Annuity Bond Education IRA Government Bond Government…" at bounding box center [914, 260] width 173 height 32
select select "incorporated_business"
click at [831, 244] on select "Select Interest Type 401K Annuity Bond Education IRA Government Bond Government…" at bounding box center [914, 260] width 173 height 32
click at [1015, 262] on icon "submit" at bounding box center [1020, 260] width 13 height 13
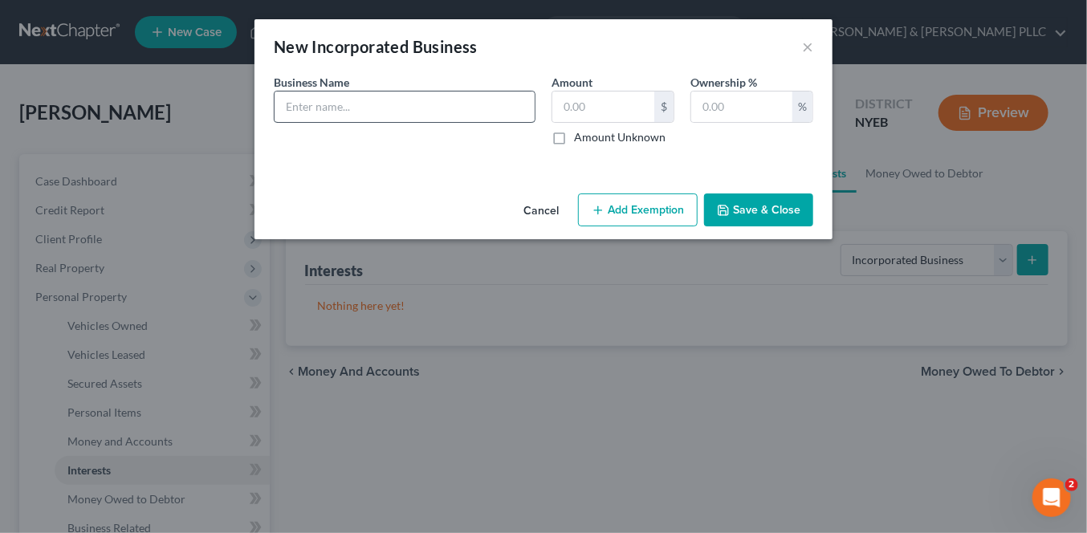
click at [395, 124] on div "Business Name *" at bounding box center [405, 109] width 278 height 71
click at [382, 112] on input "text" at bounding box center [404, 106] width 260 height 30
type input "Armenian Construction Inc."
drag, startPoint x: 559, startPoint y: 138, endPoint x: 605, endPoint y: 143, distance: 46.0
click at [574, 140] on label "Amount Unknown" at bounding box center [619, 137] width 91 height 16
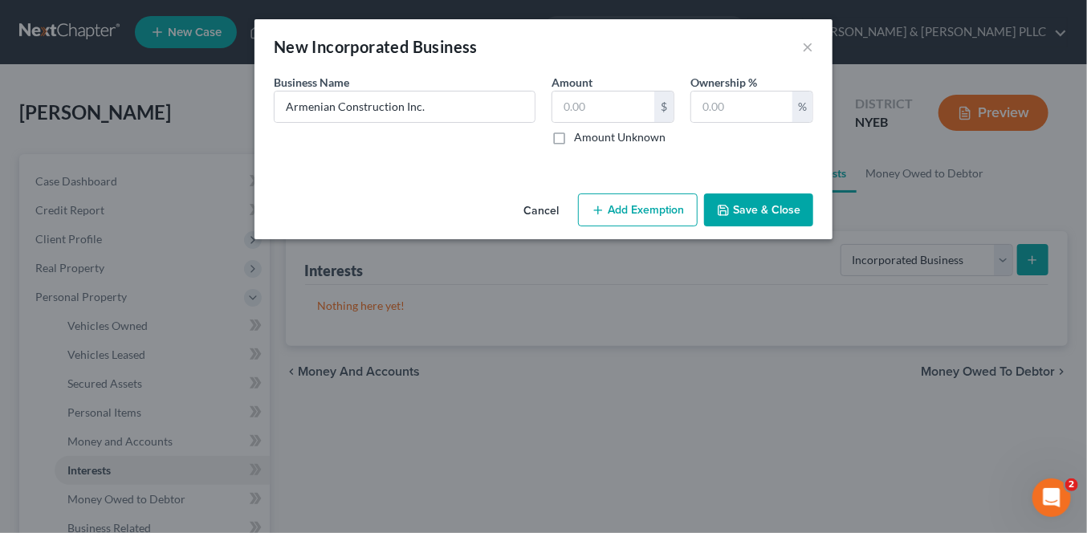
click at [580, 140] on input "Amount Unknown" at bounding box center [585, 134] width 10 height 10
checkbox input "true"
click at [722, 109] on input "text" at bounding box center [741, 106] width 101 height 30
type input "100"
click at [763, 206] on button "Save & Close" at bounding box center [758, 210] width 109 height 34
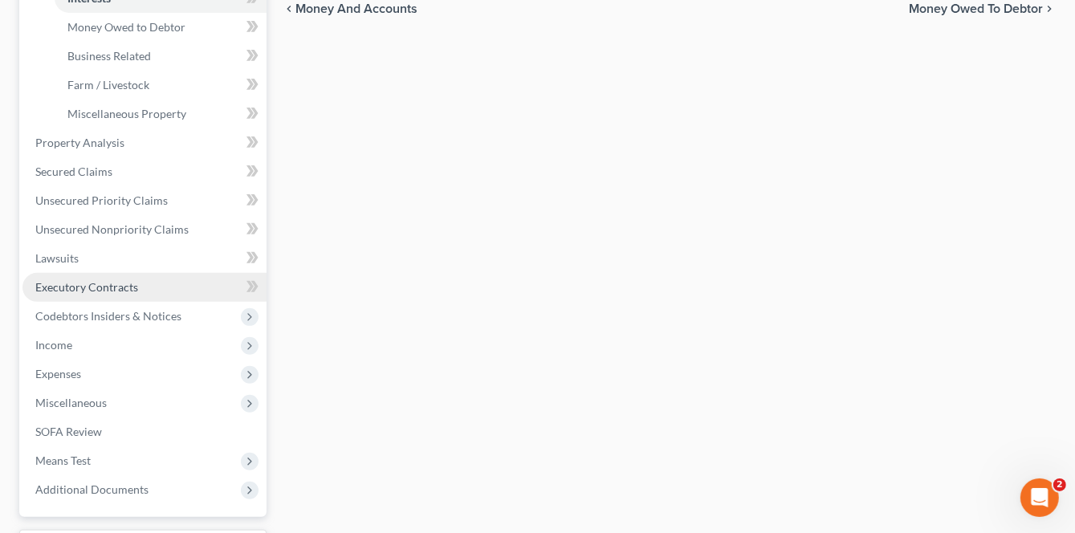
scroll to position [482, 0]
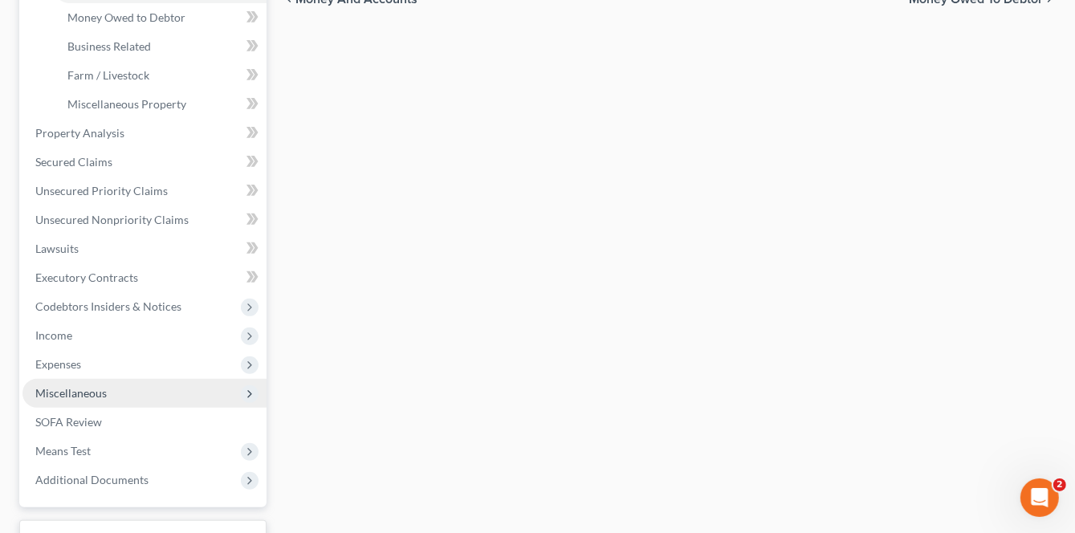
click at [71, 390] on span "Miscellaneous" at bounding box center [70, 393] width 71 height 14
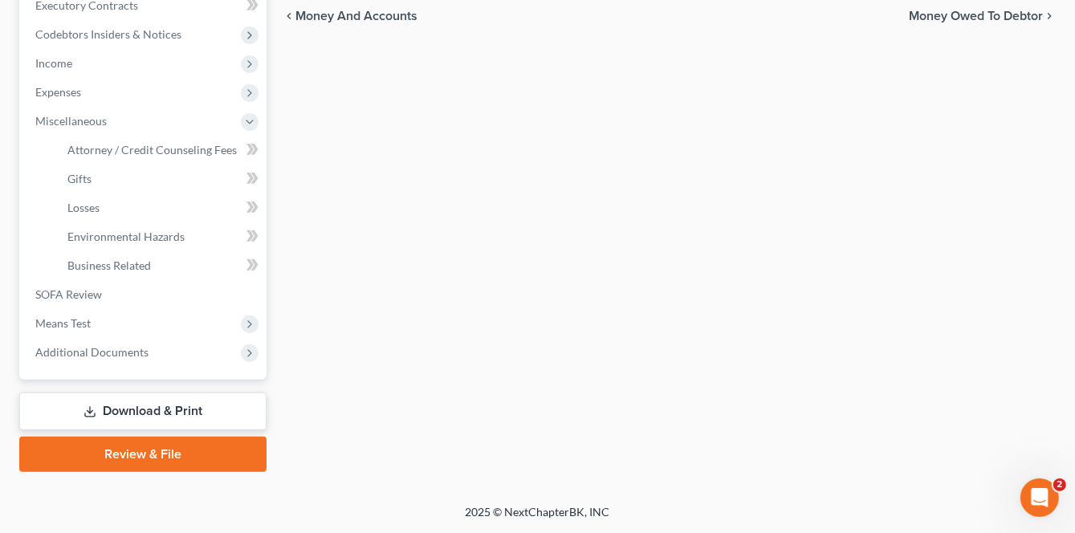
scroll to position [463, 0]
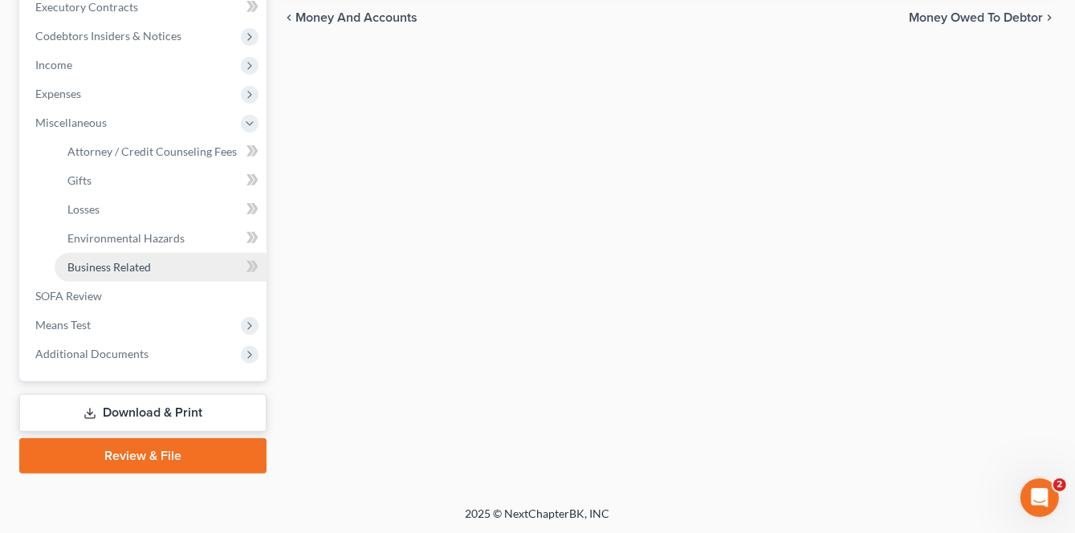
click at [94, 270] on span "Business Related" at bounding box center [108, 267] width 83 height 14
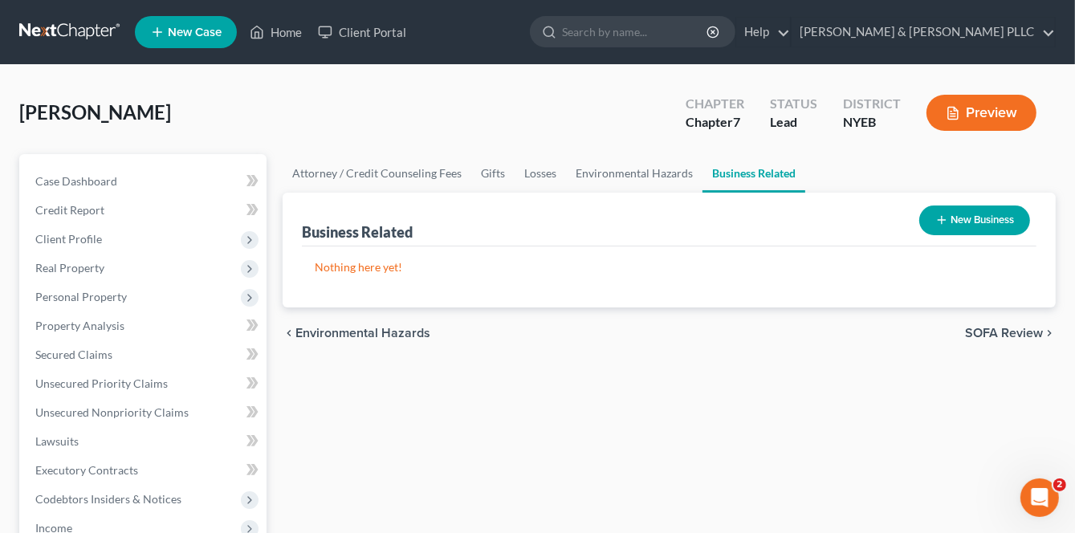
click at [988, 223] on button "New Business" at bounding box center [974, 220] width 111 height 30
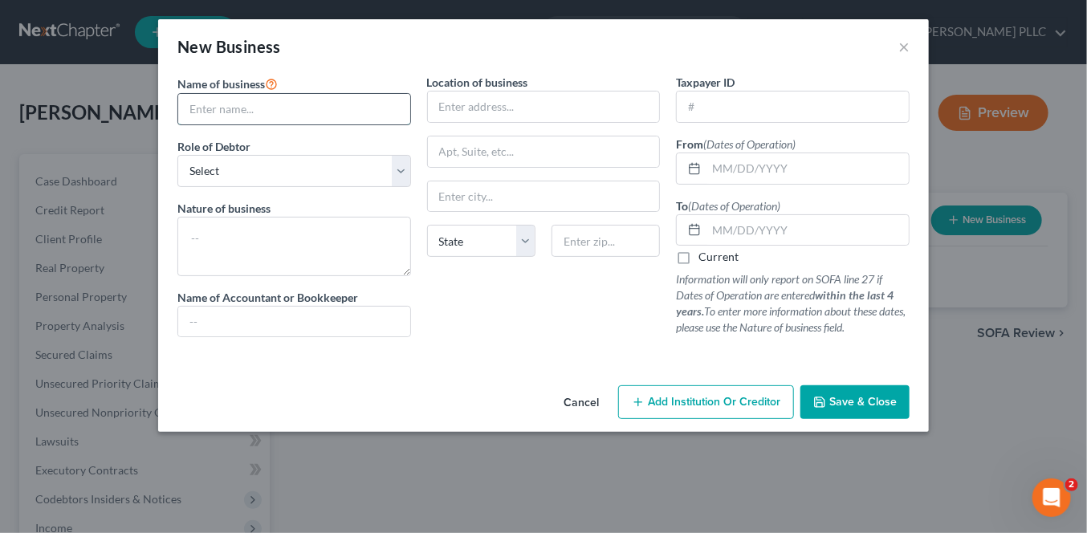
click at [214, 114] on input "text" at bounding box center [294, 109] width 232 height 30
type input "Armenian Construction Inc."
click at [402, 171] on select "Select A member of a limited liability company (LLC) or limited liability partn…" at bounding box center [294, 171] width 234 height 32
select select "officer"
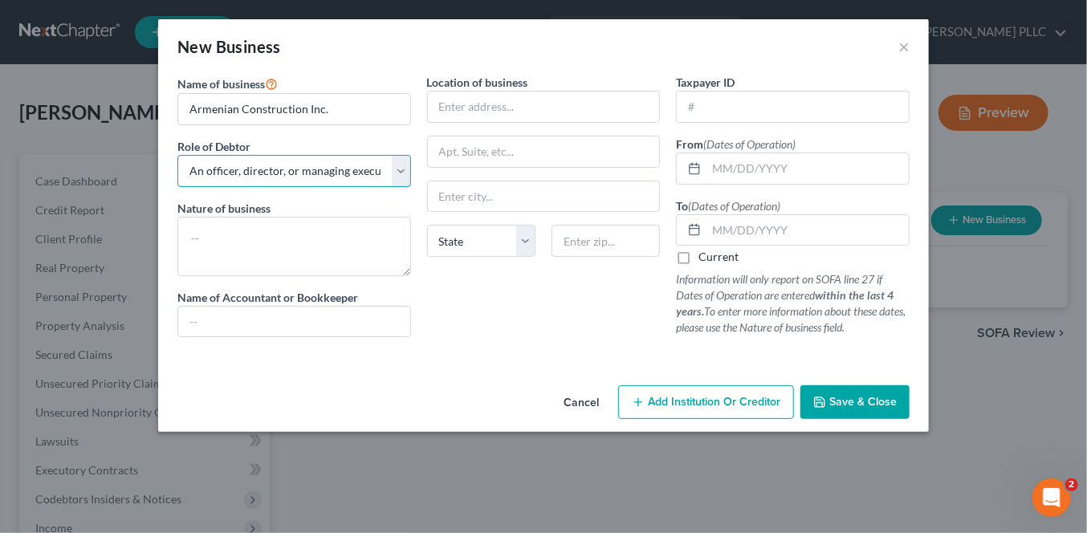
click at [177, 155] on select "Select A member of a limited liability company (LLC) or limited liability partn…" at bounding box center [294, 171] width 234 height 32
click at [486, 107] on input "text" at bounding box center [544, 106] width 232 height 30
type input "452 Ray St"
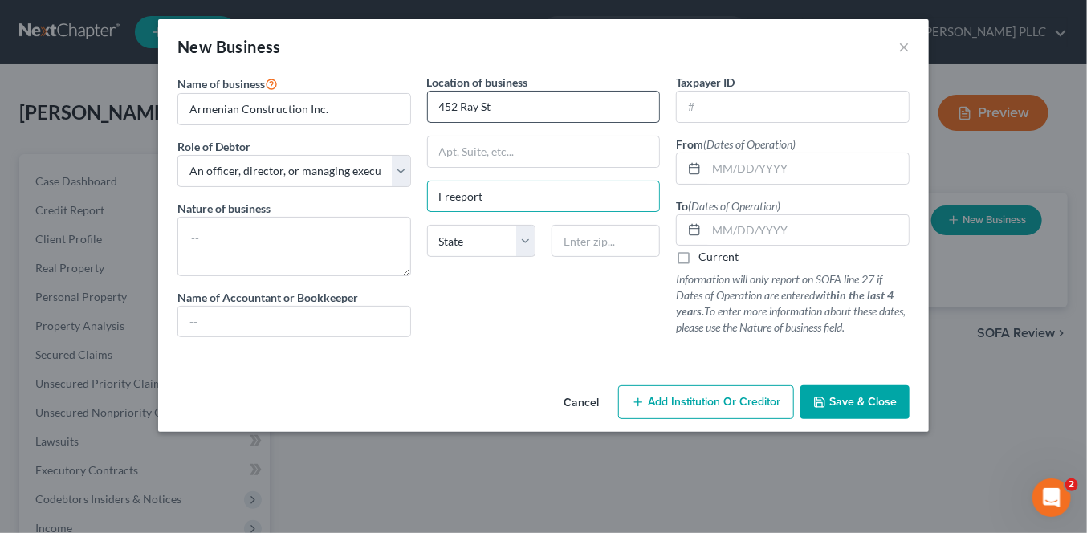
type input "Freeport"
select select "35"
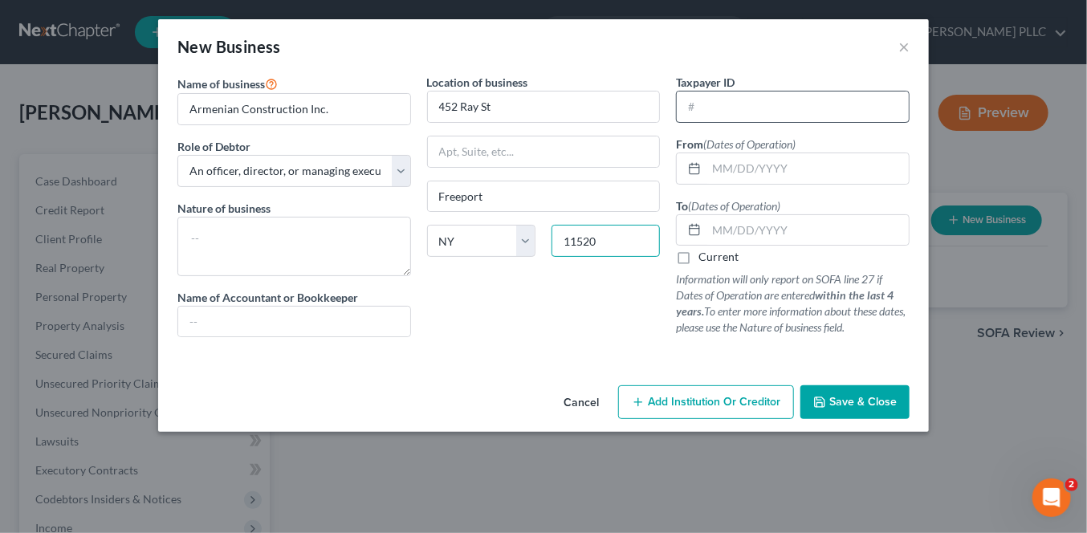
type input "11520"
click at [735, 112] on input "text" at bounding box center [793, 106] width 232 height 30
type input "20-2557579"
click at [698, 253] on label "Current" at bounding box center [718, 257] width 40 height 16
click at [705, 253] on input "Current" at bounding box center [710, 254] width 10 height 10
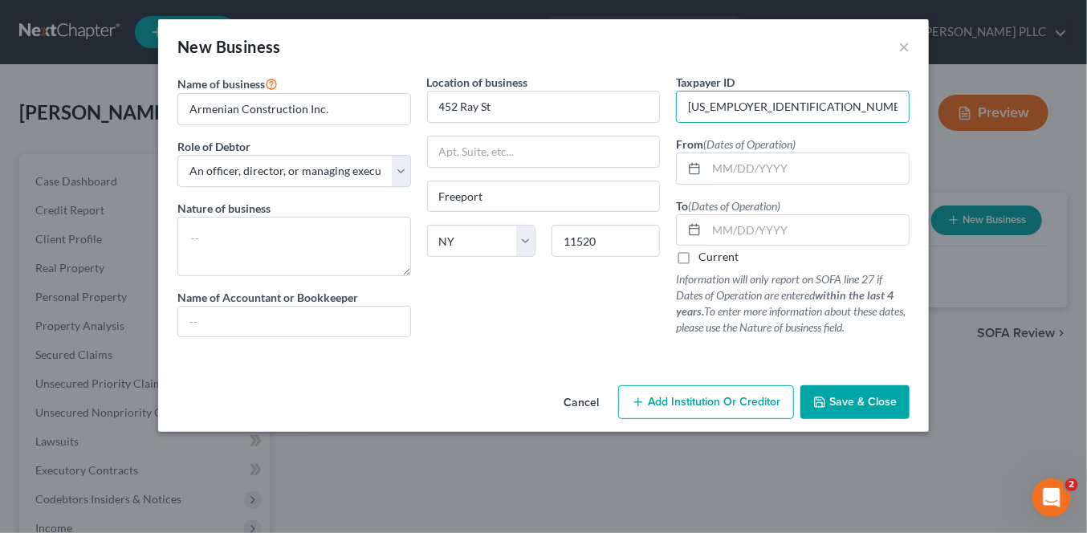
checkbox input "true"
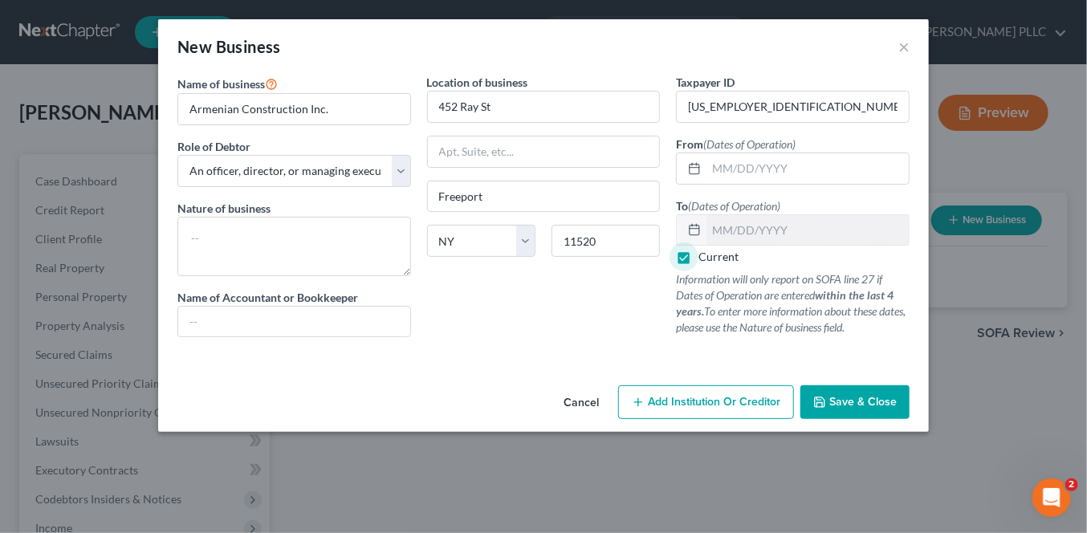
click at [868, 405] on span "Save & Close" at bounding box center [862, 402] width 67 height 14
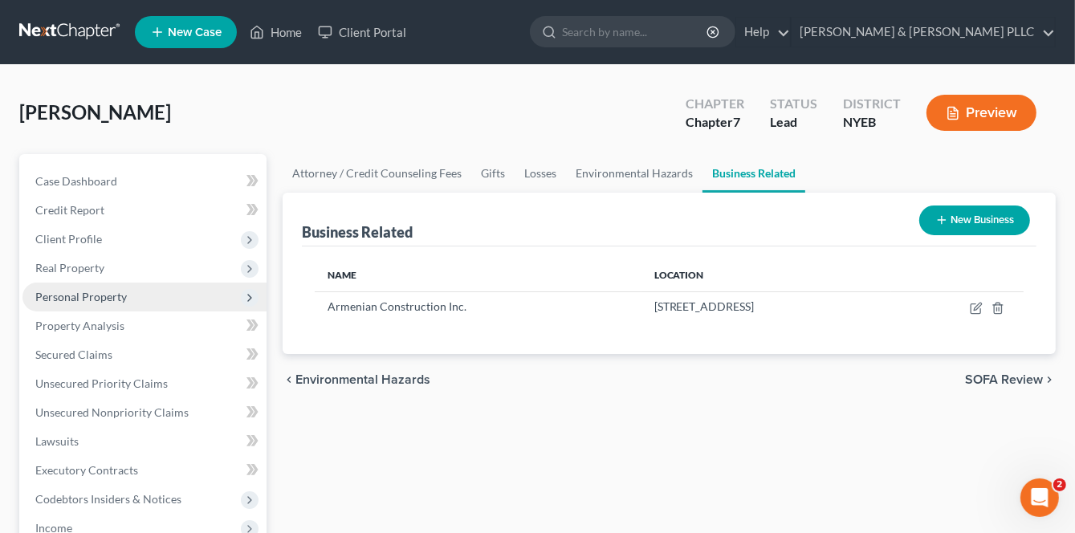
click at [95, 295] on span "Personal Property" at bounding box center [80, 297] width 91 height 14
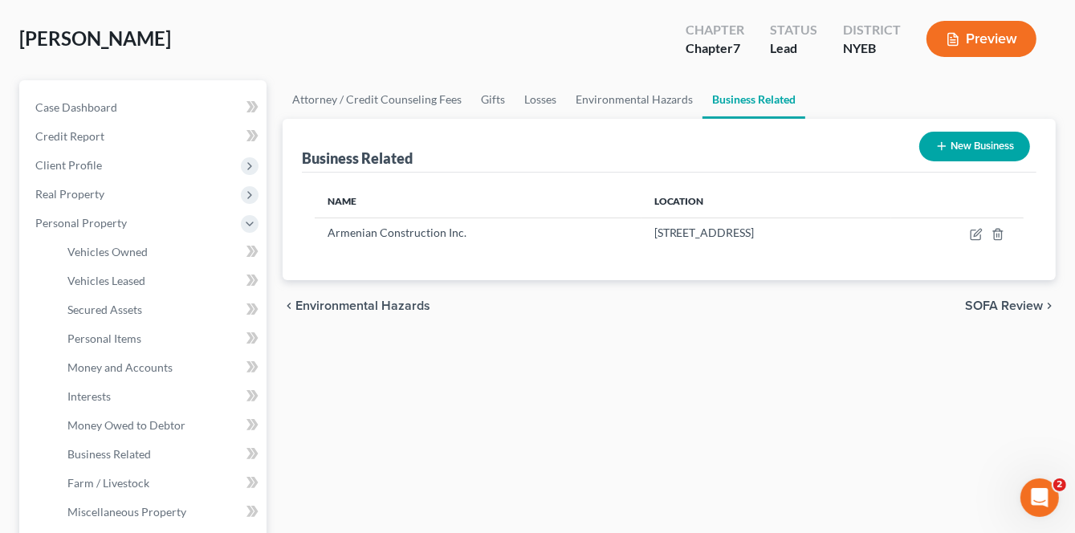
scroll to position [161, 0]
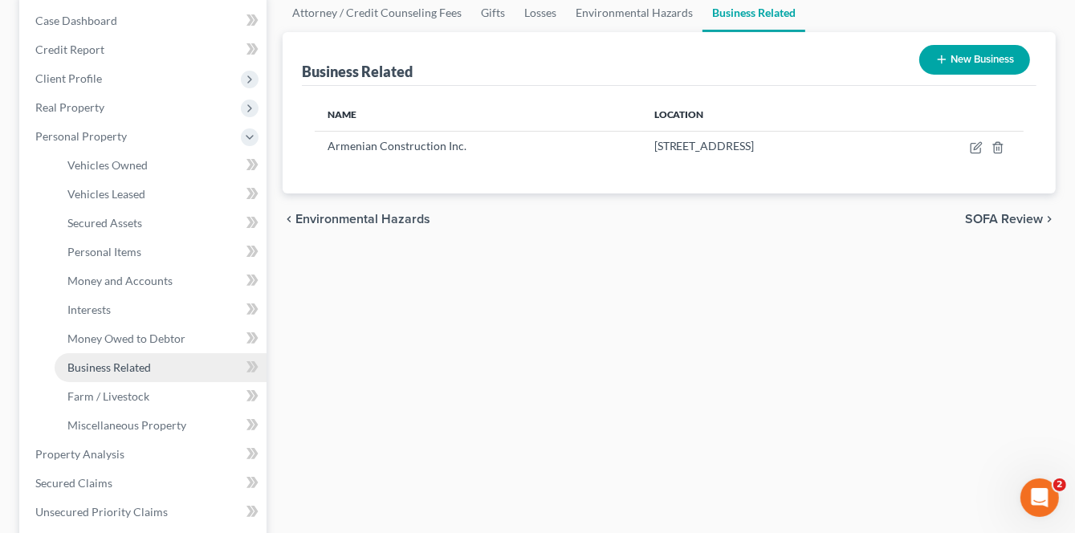
click at [132, 372] on span "Business Related" at bounding box center [108, 367] width 83 height 14
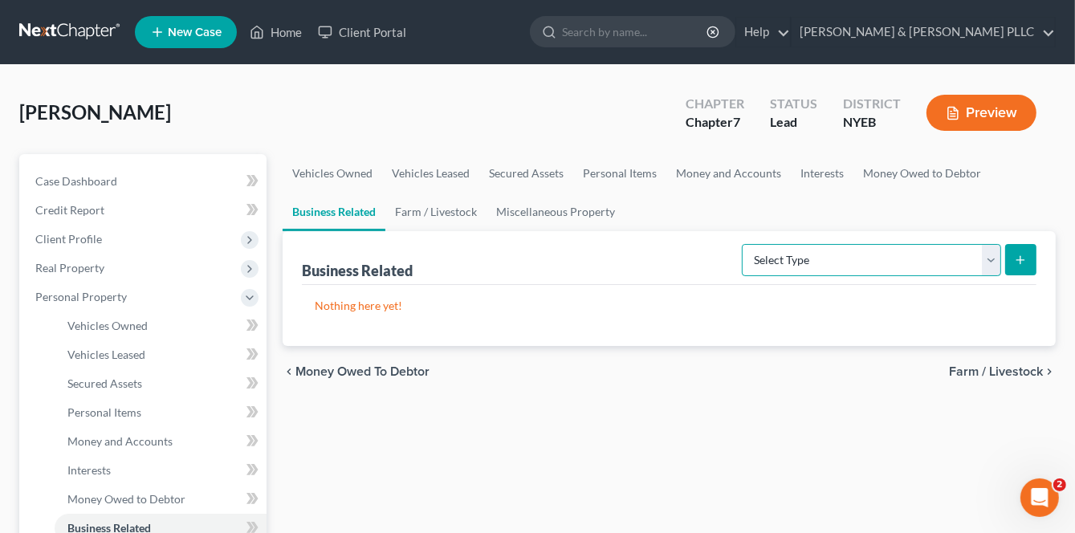
click at [994, 256] on select "Select Type Customer Lists Franchises Inventory Licenses Machinery Office Equip…" at bounding box center [871, 260] width 259 height 32
select select "other_business_related_property_not_listed"
click at [743, 244] on select "Select Type Customer Lists Franchises Inventory Licenses Machinery Office Equip…" at bounding box center [871, 260] width 259 height 32
click at [1025, 261] on icon "submit" at bounding box center [1020, 260] width 13 height 13
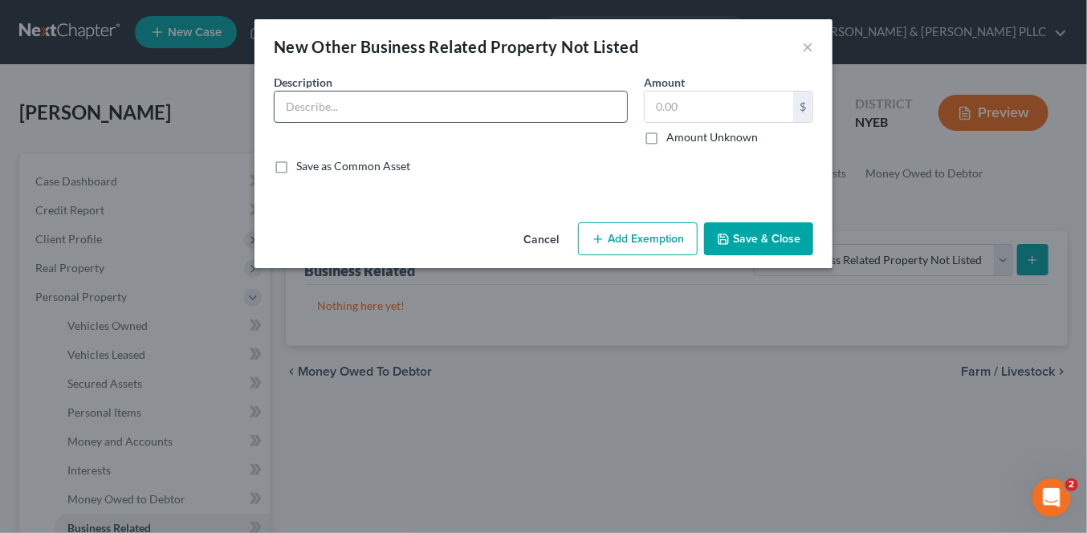
click at [311, 108] on input "text" at bounding box center [450, 106] width 352 height 30
type input "Truck, tools, trailer and Minivan"
click at [684, 103] on input "text" at bounding box center [718, 106] width 148 height 30
type input "15,000"
click at [673, 235] on button "Add Exemption" at bounding box center [638, 239] width 120 height 34
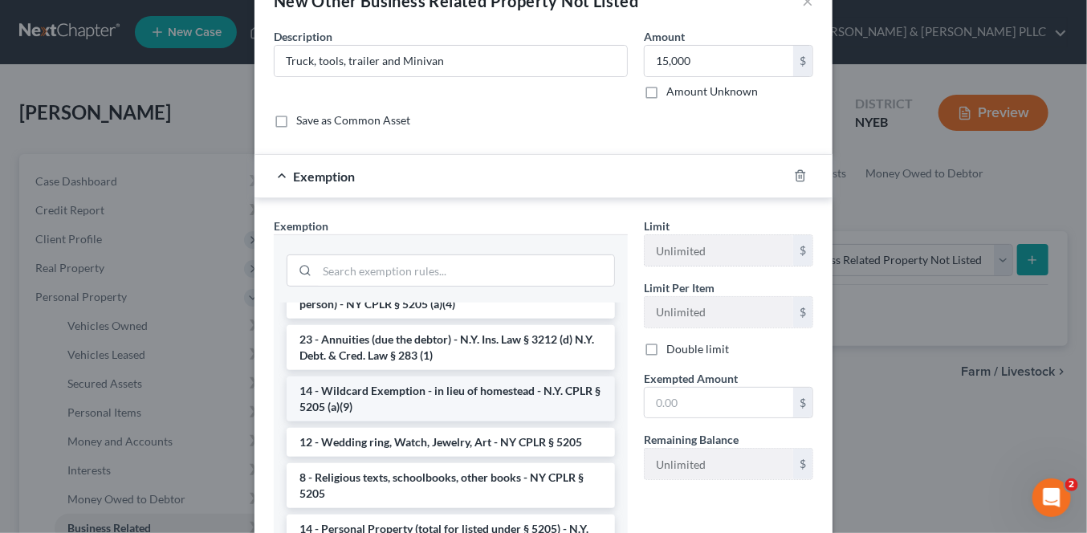
scroll to position [161, 0]
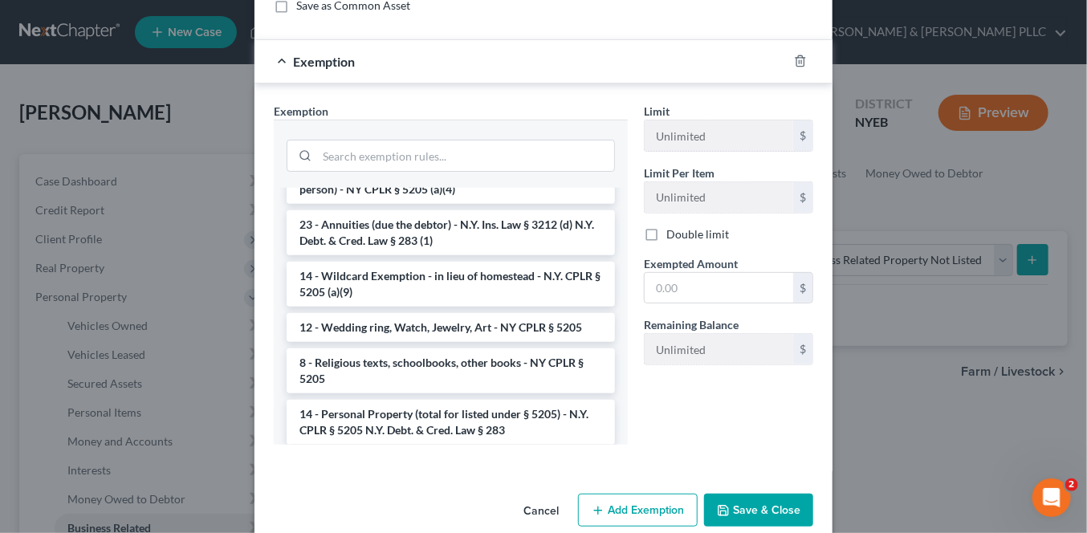
click at [451, 451] on li "40 - Tools of Trade (including mechanic, farm machinery) - N.Y. CPLR § 5205 (a)…" at bounding box center [451, 473] width 328 height 45
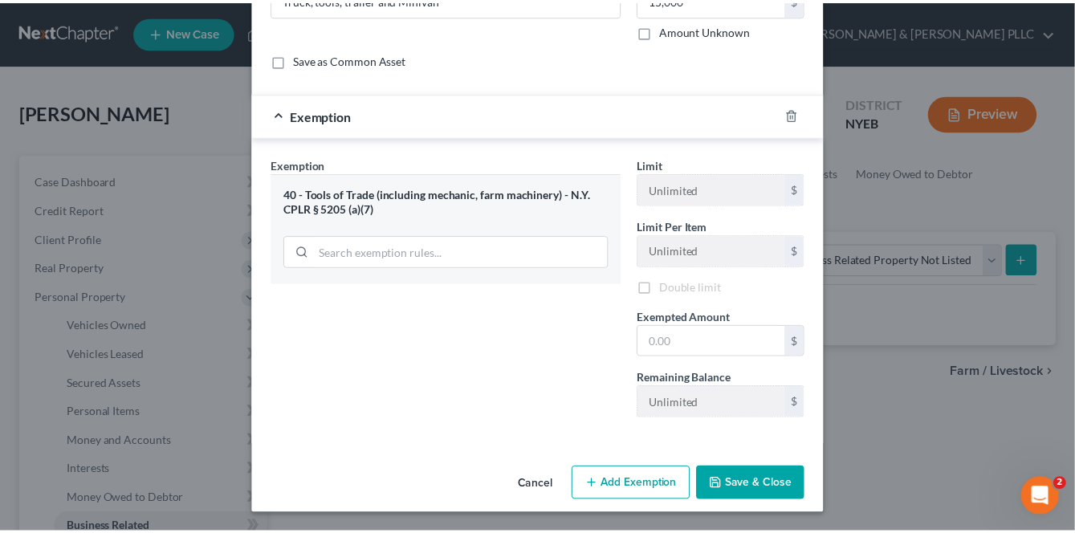
scroll to position [108, 0]
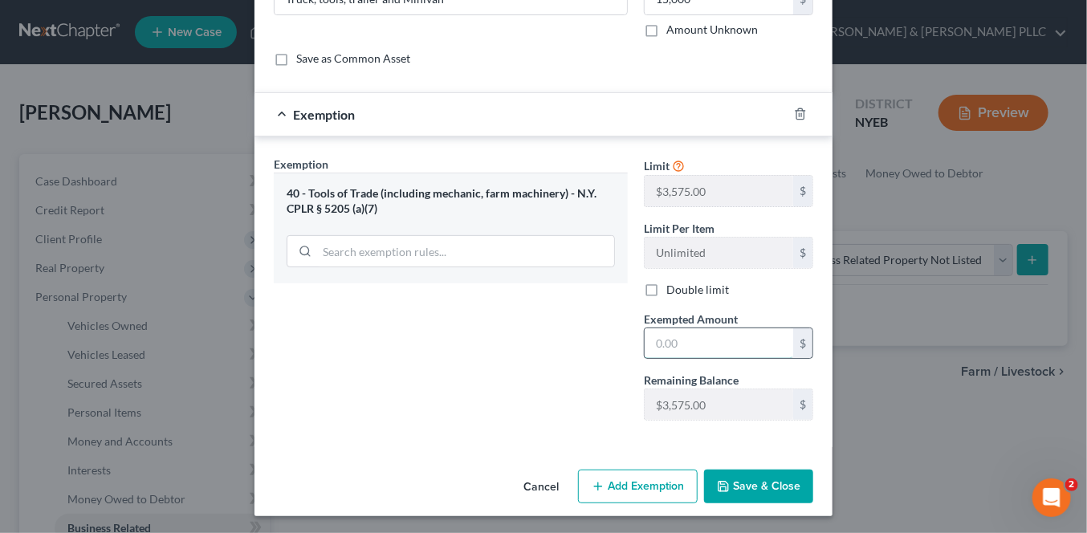
click at [664, 340] on input "text" at bounding box center [718, 343] width 148 height 30
type input "3,575"
click at [748, 486] on button "Save & Close" at bounding box center [758, 487] width 109 height 34
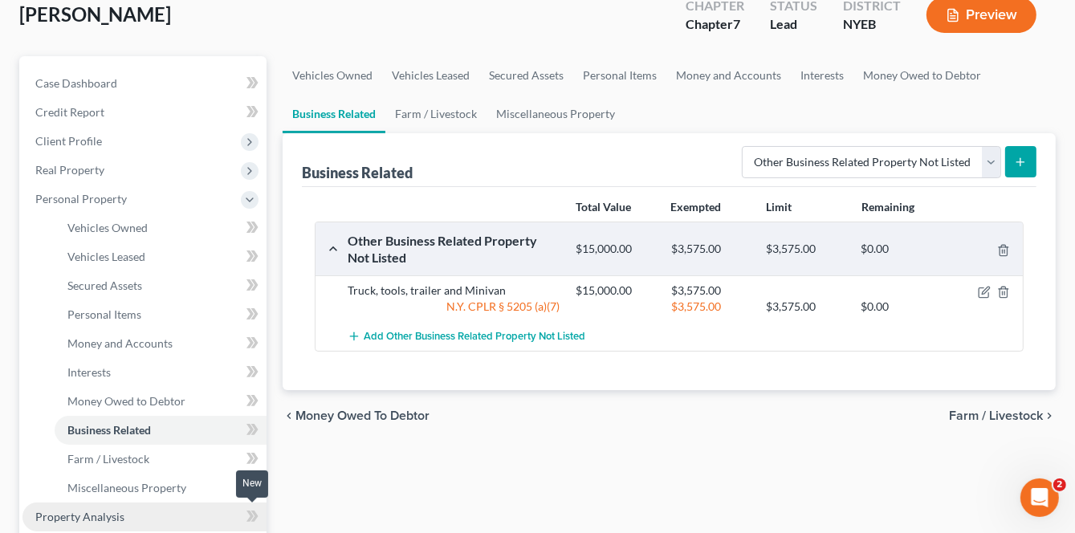
scroll to position [161, 0]
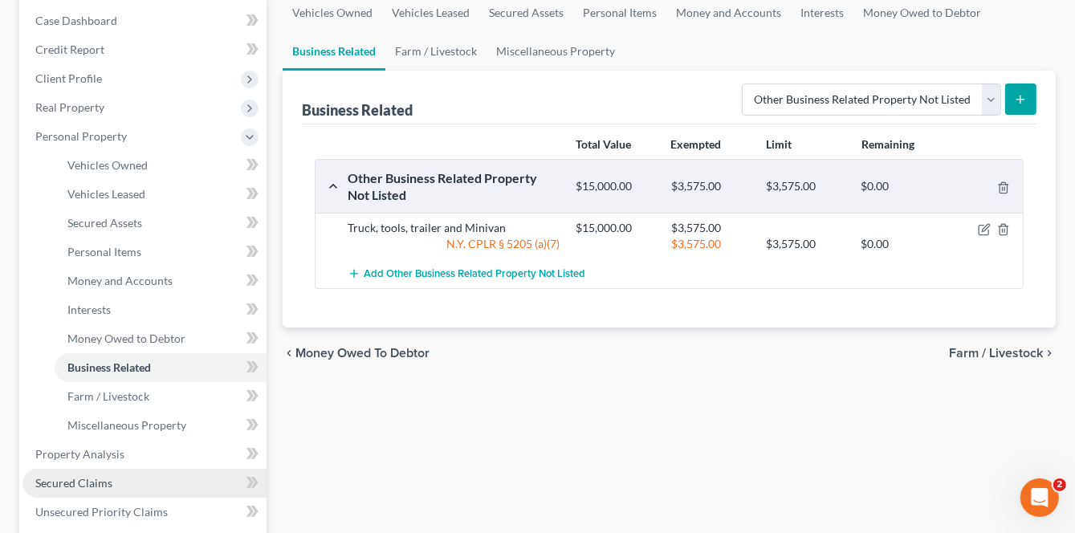
click at [106, 486] on span "Secured Claims" at bounding box center [73, 483] width 77 height 14
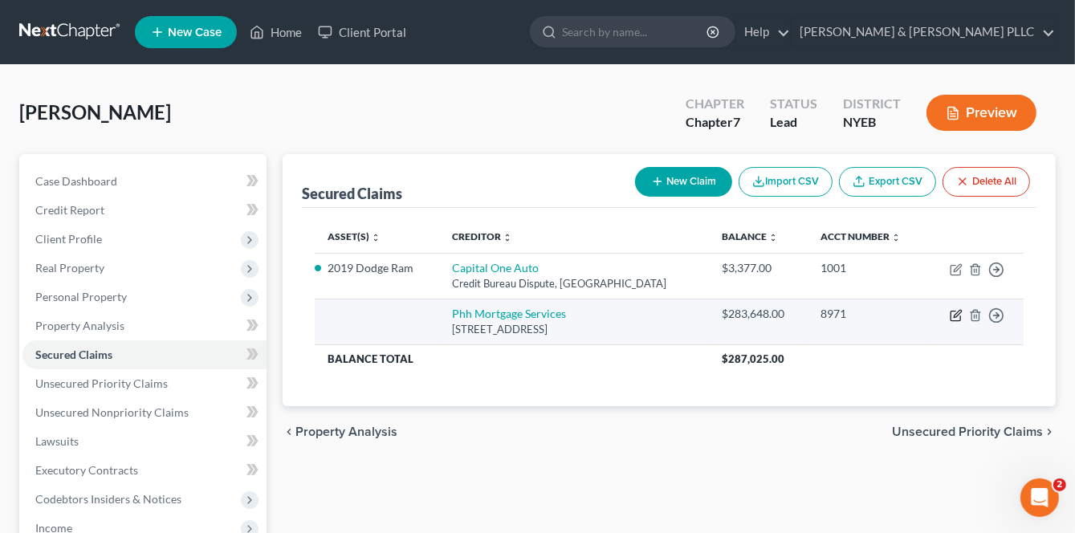
click at [957, 314] on icon "button" at bounding box center [955, 315] width 13 height 13
select select "33"
select select "0"
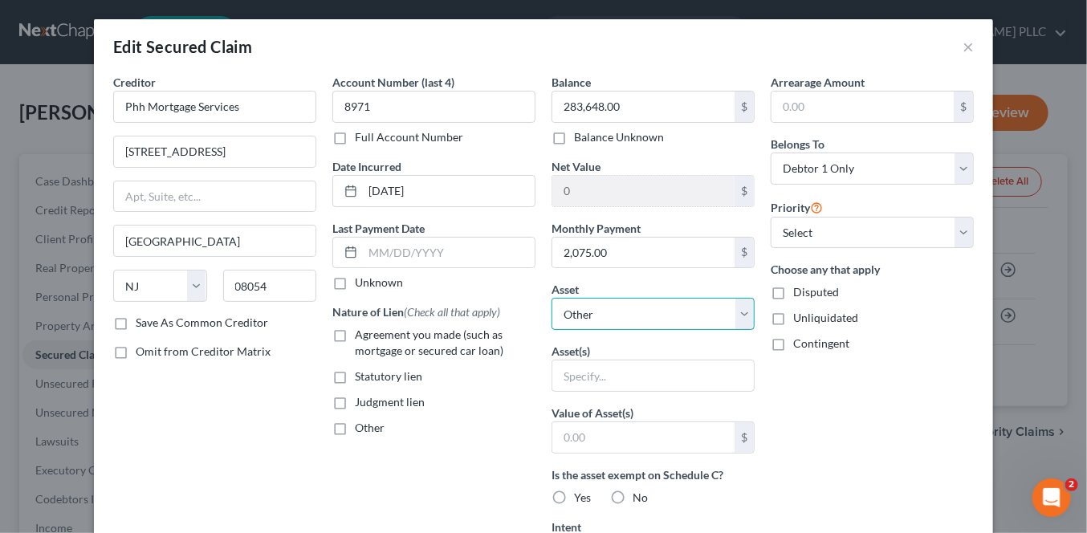
click at [741, 312] on select "Select Other Multiple Assets 452 Ray St - $530000.0 Household Goods - Household…" at bounding box center [652, 314] width 203 height 32
select select "2"
click at [551, 298] on select "Select Other Multiple Assets 452 Ray St - $530000.0 Household Goods - Household…" at bounding box center [652, 314] width 203 height 32
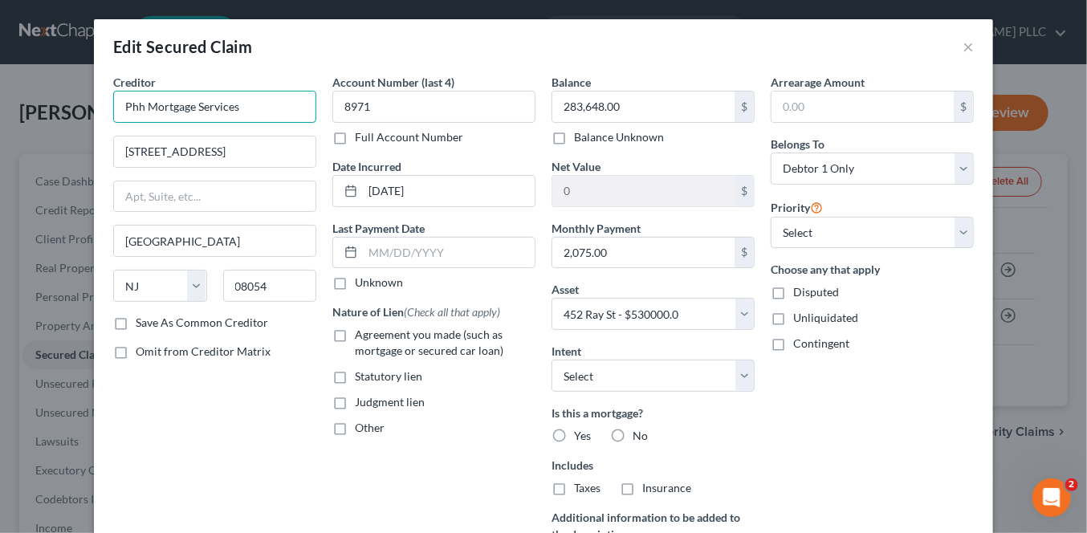
click at [126, 106] on input "Phh Mortgage Services" at bounding box center [214, 107] width 203 height 32
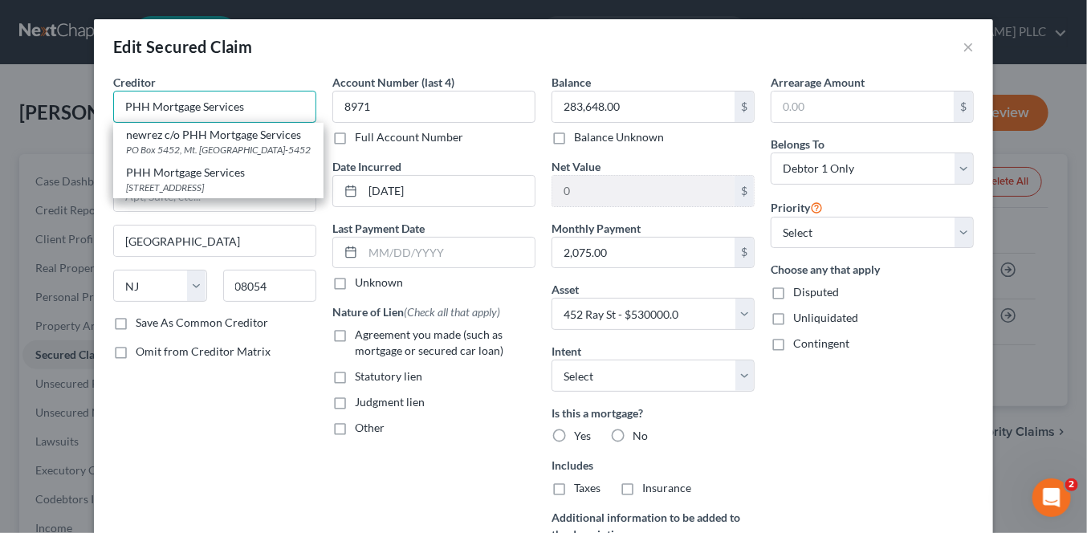
type input "PHH Mortgage Services"
click at [355, 330] on label "Agreement you made (such as mortgage or secured car loan)" at bounding box center [445, 343] width 181 height 32
click at [361, 330] on input "Agreement you made (such as mortgage or secured car loan)" at bounding box center [366, 332] width 10 height 10
checkbox input "true"
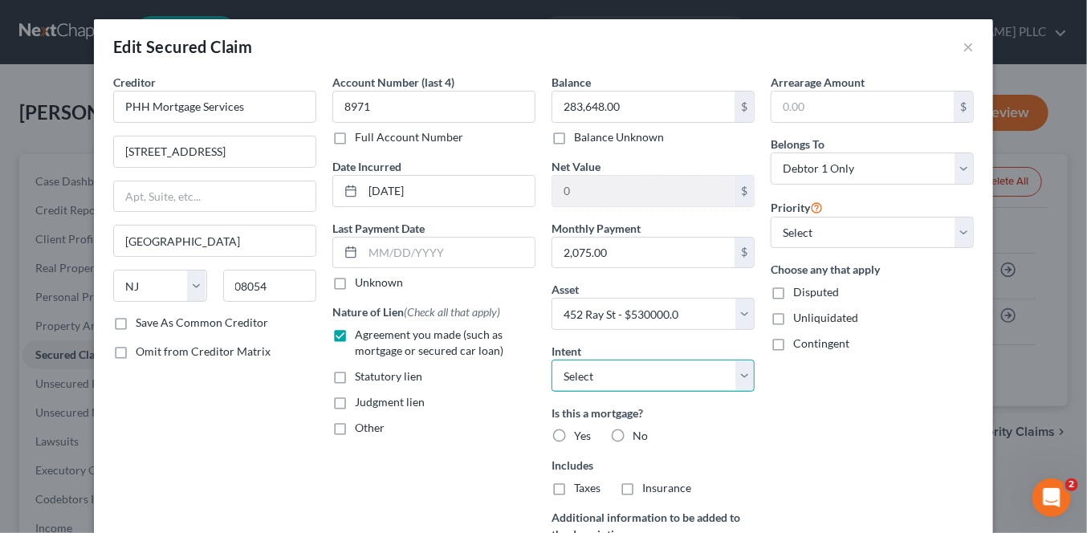
click at [735, 380] on select "Select Surrender Redeem Reaffirm Avoid Other" at bounding box center [652, 376] width 203 height 32
select select "4"
click at [551, 360] on select "Select Surrender Redeem Reaffirm Avoid Other" at bounding box center [652, 376] width 203 height 32
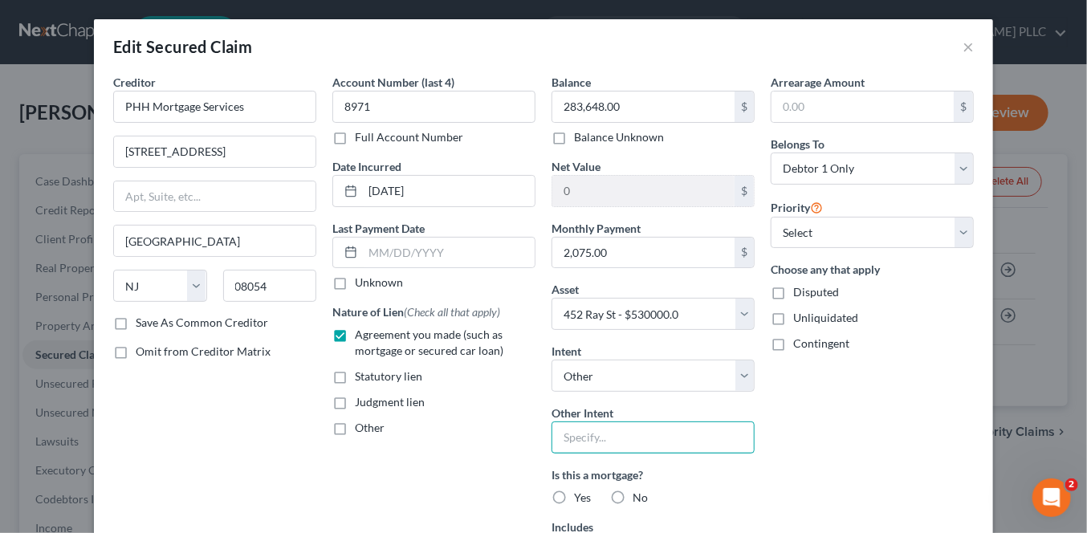
click at [582, 436] on input "text" at bounding box center [652, 437] width 203 height 32
type input "Keep paying mortgage"
drag, startPoint x: 549, startPoint y: 495, endPoint x: 601, endPoint y: 481, distance: 54.1
click at [574, 494] on label "Yes" at bounding box center [582, 498] width 17 height 16
click at [580, 494] on input "Yes" at bounding box center [585, 495] width 10 height 10
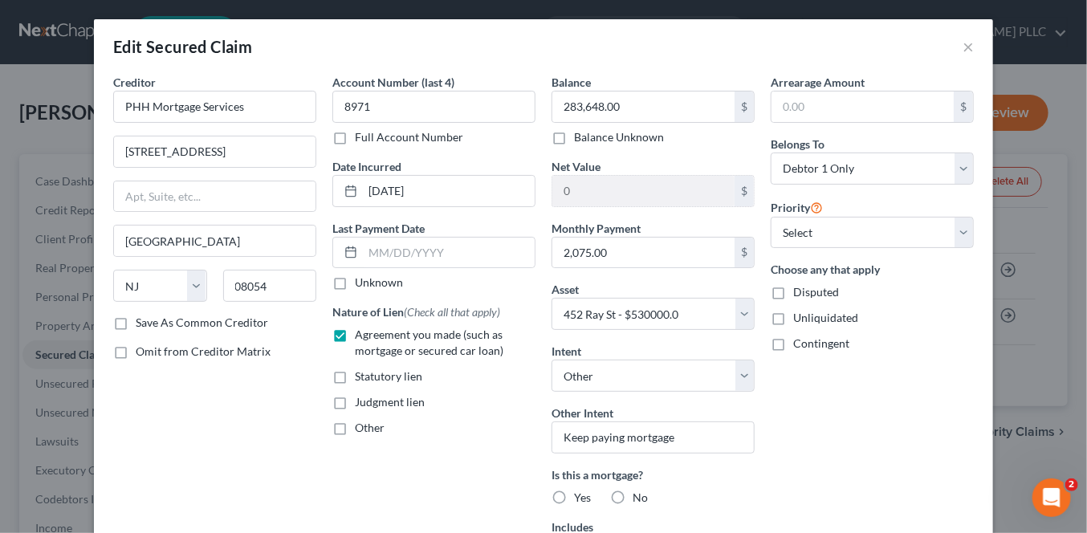
radio input "true"
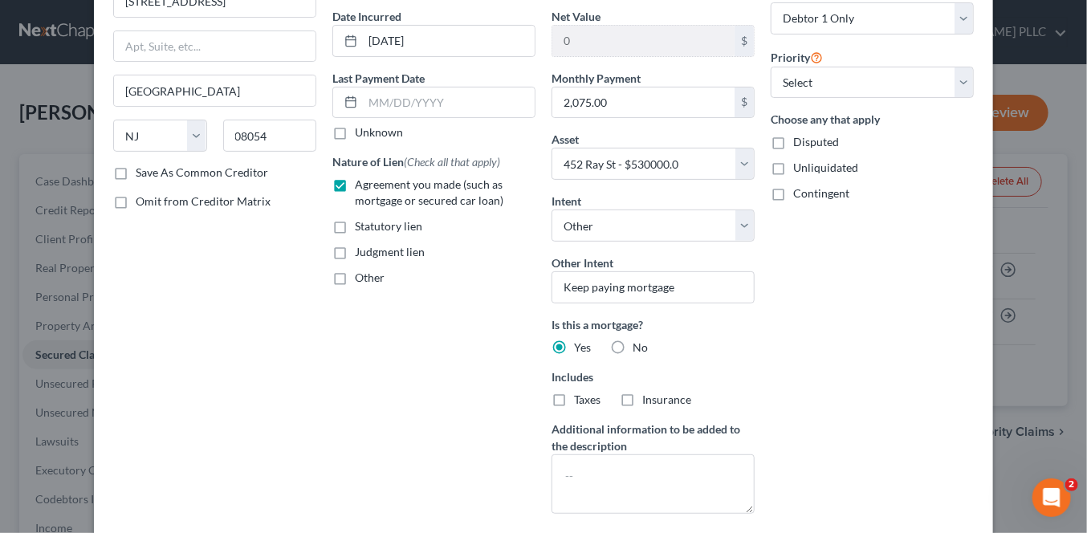
scroll to position [161, 0]
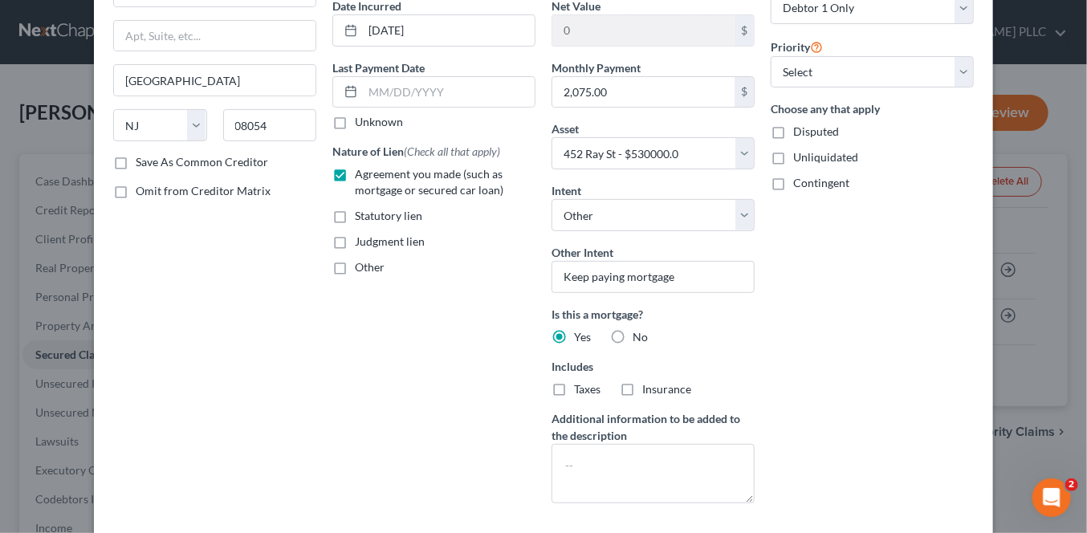
drag, startPoint x: 551, startPoint y: 392, endPoint x: 607, endPoint y: 396, distance: 56.3
click at [574, 394] on label "Taxes" at bounding box center [587, 389] width 26 height 16
click at [580, 392] on input "Taxes" at bounding box center [585, 386] width 10 height 10
checkbox input "true"
click at [642, 391] on label "Insurance" at bounding box center [666, 389] width 49 height 16
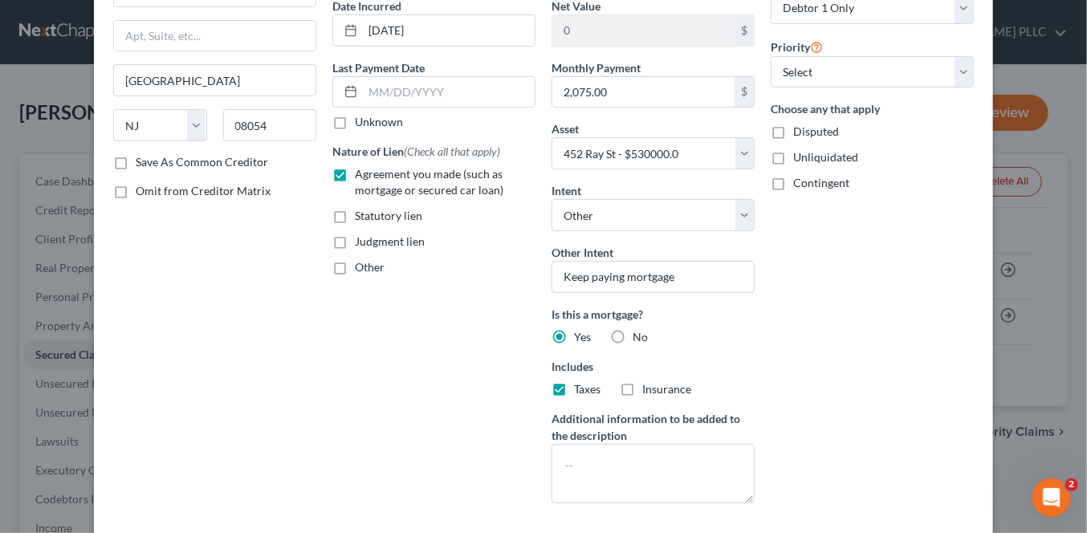
click at [649, 391] on input "Insurance" at bounding box center [654, 386] width 10 height 10
checkbox input "true"
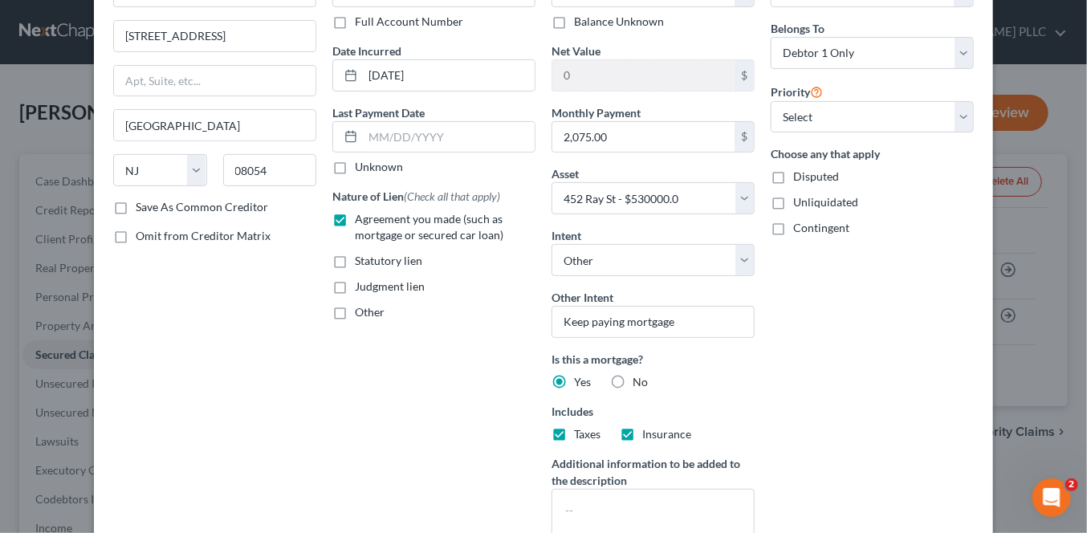
scroll to position [80, 0]
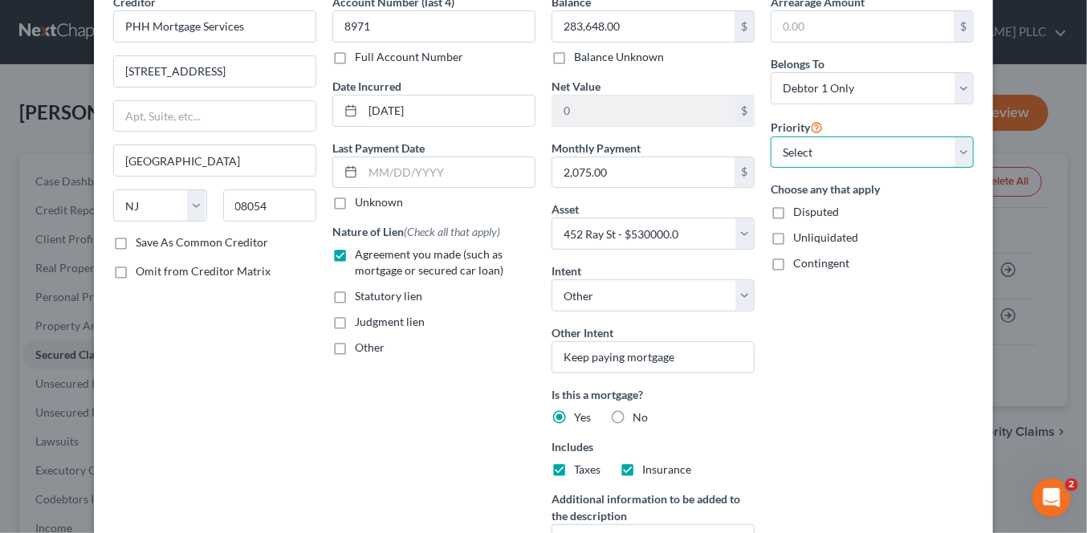
click at [955, 160] on select "Select 1st 2nd 3rd 4th 5th 6th 7th 8th 9th 10th 11th 12th 13th 14th 15th 16th 1…" at bounding box center [872, 152] width 203 height 32
select select "0"
click at [771, 136] on select "Select 1st 2nd 3rd 4th 5th 6th 7th 8th 9th 10th 11th 12th 13th 14th 15th 16th 1…" at bounding box center [872, 152] width 203 height 32
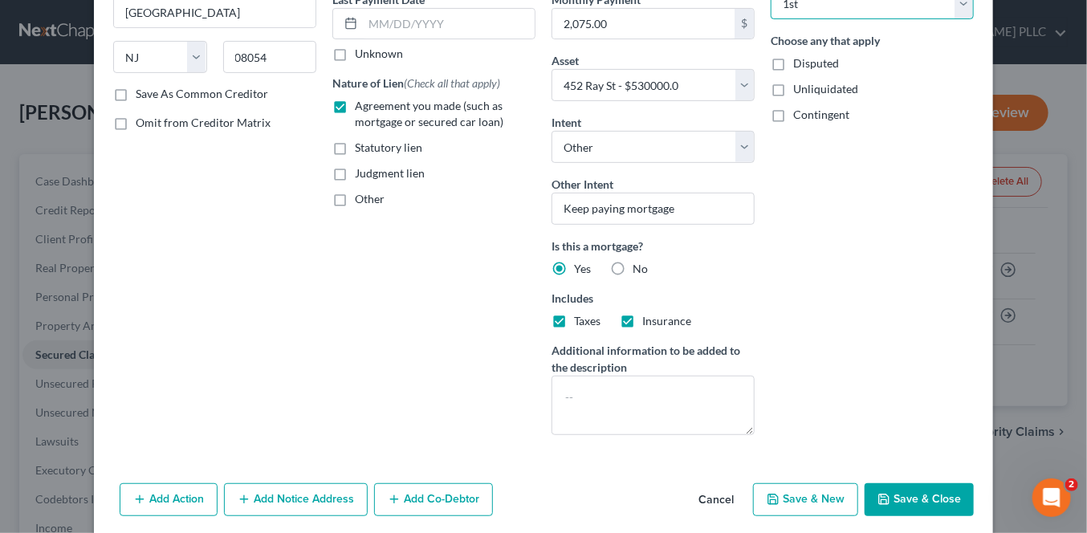
scroll to position [241, 0]
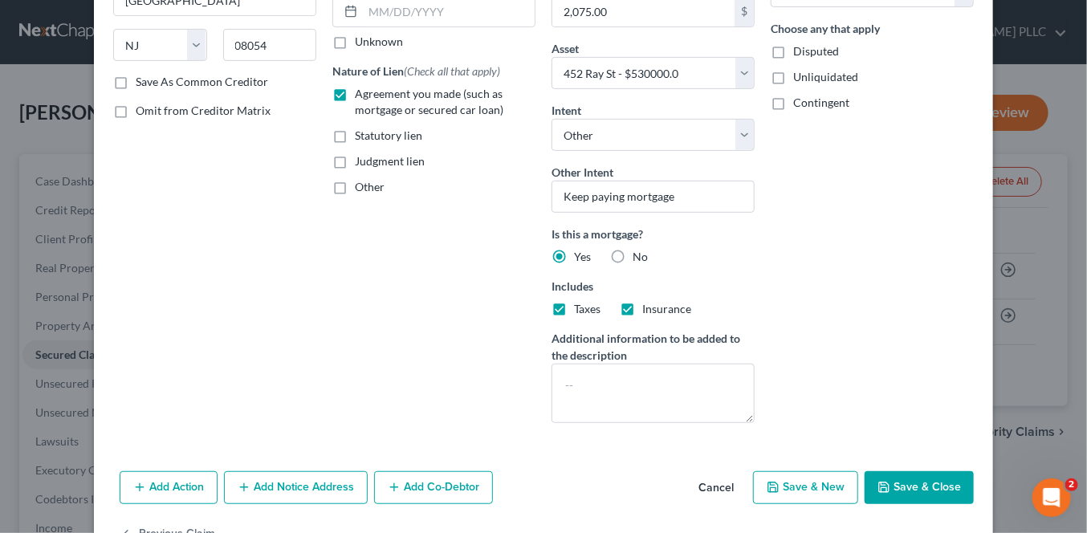
click at [904, 484] on button "Save & Close" at bounding box center [918, 488] width 109 height 34
select select
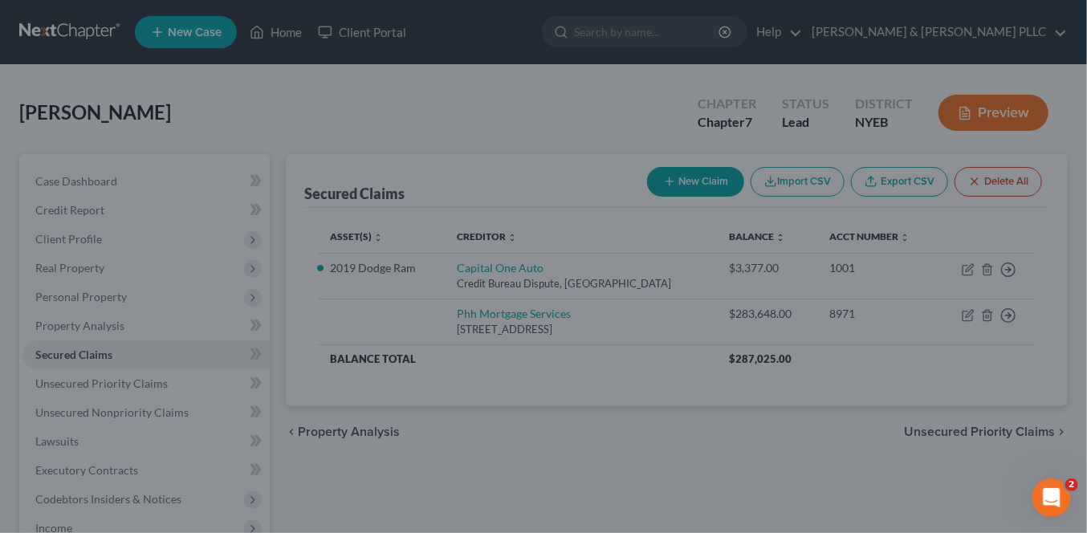
type input "246,352.00"
select select "2"
type input "0"
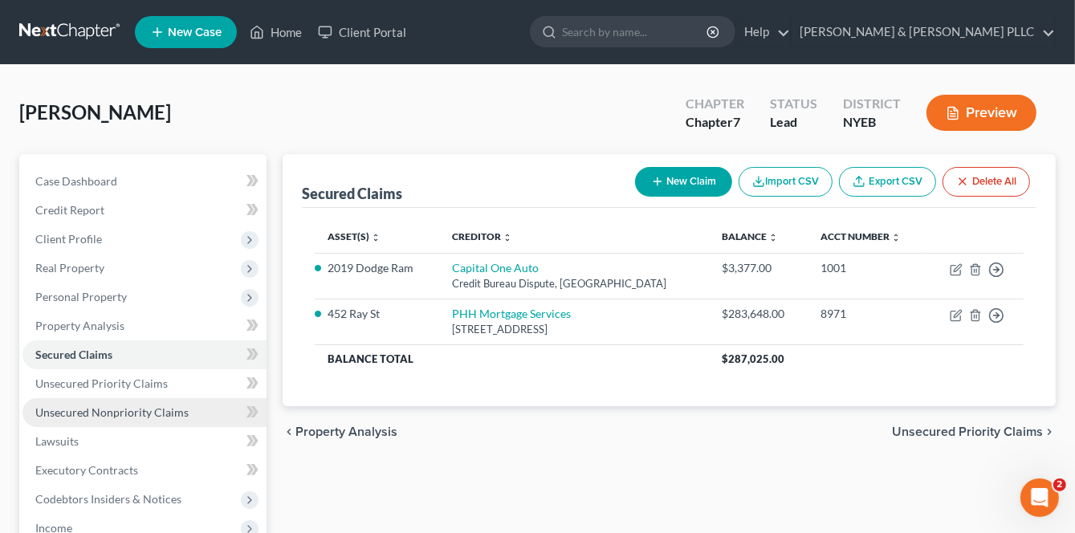
click at [125, 417] on span "Unsecured Nonpriority Claims" at bounding box center [111, 412] width 153 height 14
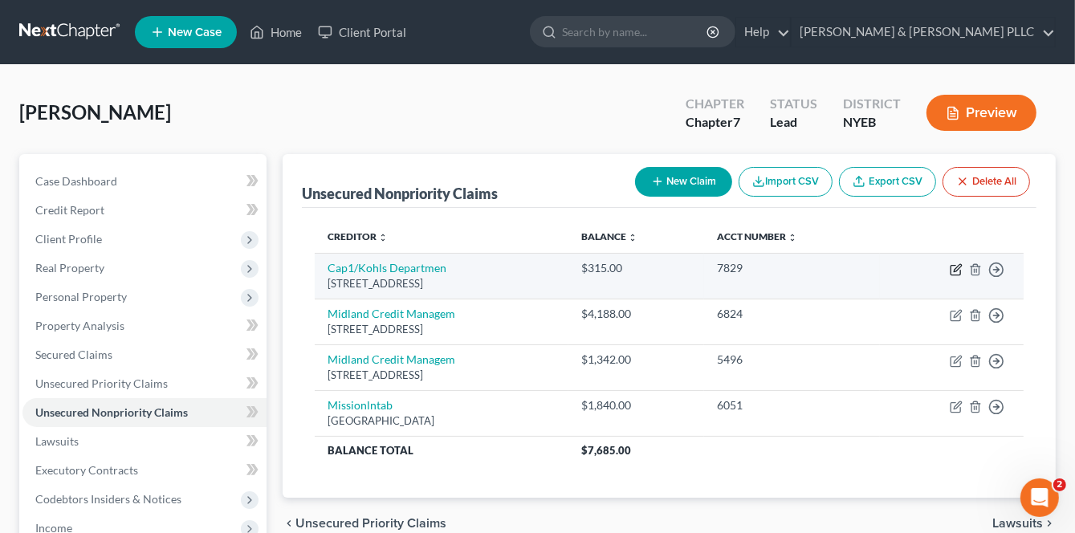
click at [956, 270] on icon "button" at bounding box center [955, 269] width 13 height 13
select select "46"
select select "1"
select select "0"
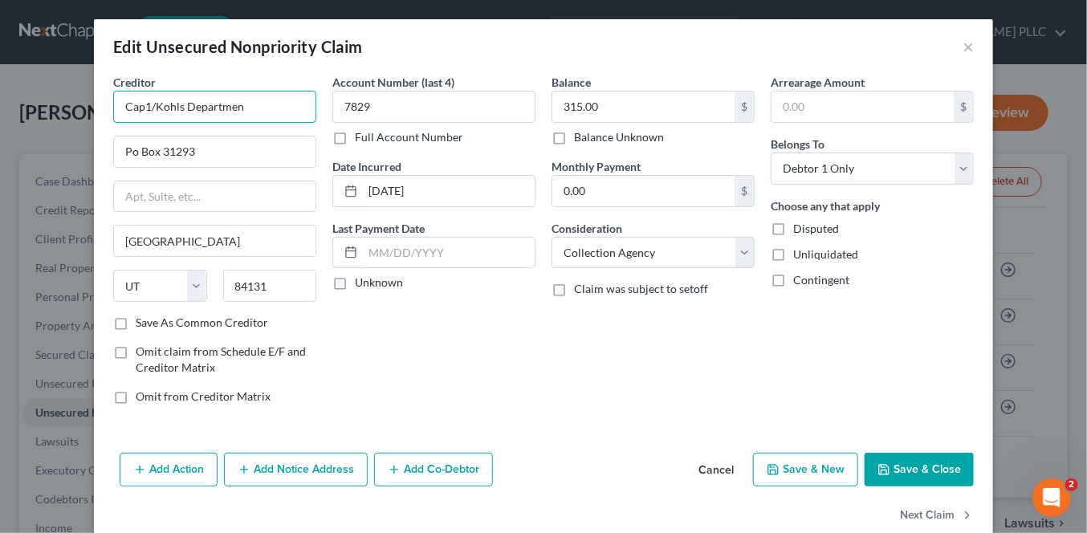
click at [139, 105] on input "Cap1/Kohls Departmen" at bounding box center [214, 107] width 203 height 32
type input "Capital One/Kohls"
click at [134, 160] on input "Po Box 31293" at bounding box center [214, 151] width 201 height 30
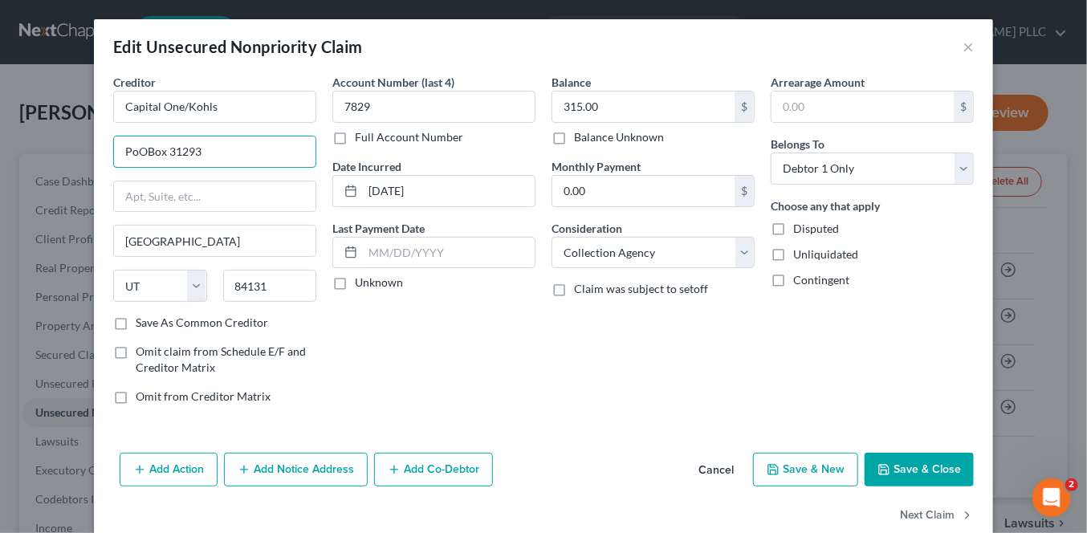
type input "PoOBox 31293"
click at [676, 282] on span "Claim was subject to setoff" at bounding box center [641, 289] width 134 height 14
click at [591, 282] on input "Claim was subject to setoff" at bounding box center [585, 286] width 10 height 10
checkbox input "true"
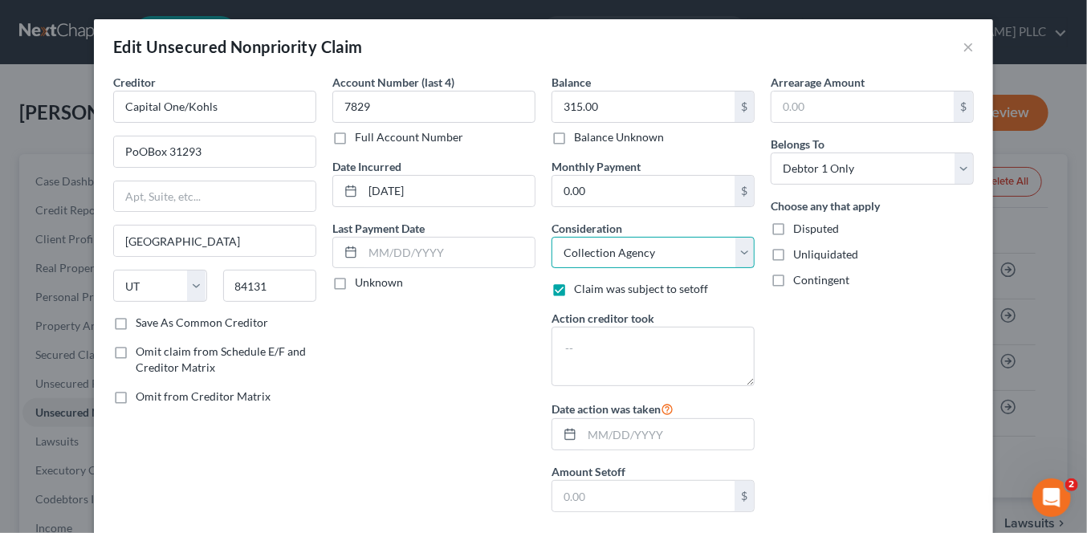
click at [698, 247] on select "Select Cable / Satellite Services Collection Agency Credit Card Debt Debt Couns…" at bounding box center [652, 253] width 203 height 32
select select "2"
click at [551, 237] on select "Select Cable / Satellite Services Collection Agency Credit Card Debt Debt Couns…" at bounding box center [652, 253] width 203 height 32
click at [903, 397] on div "Arrearage Amount $ Belongs To * Select Debtor 1 Only Debtor 2 Only Debtor 1 And…" at bounding box center [871, 299] width 219 height 451
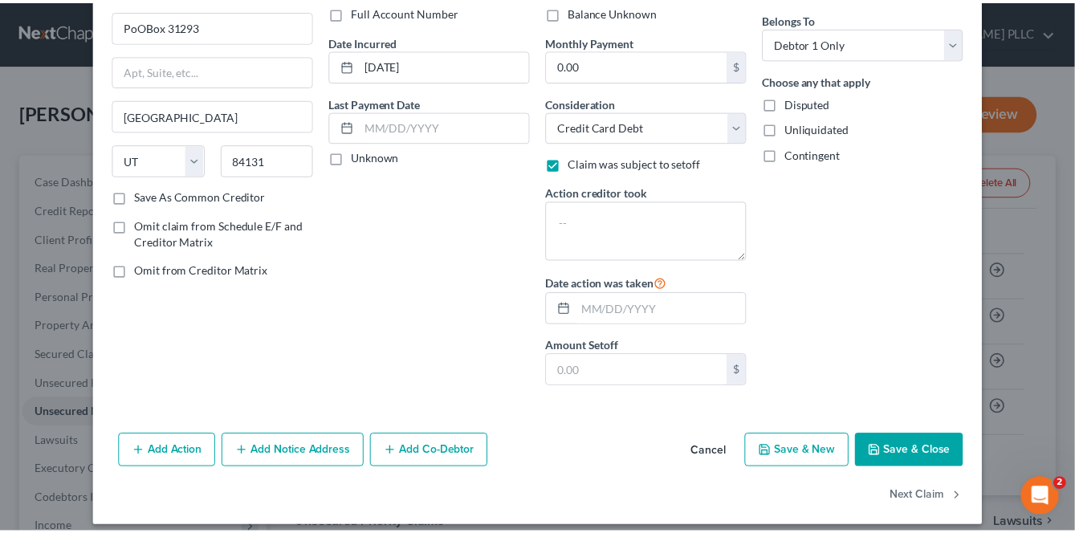
scroll to position [137, 0]
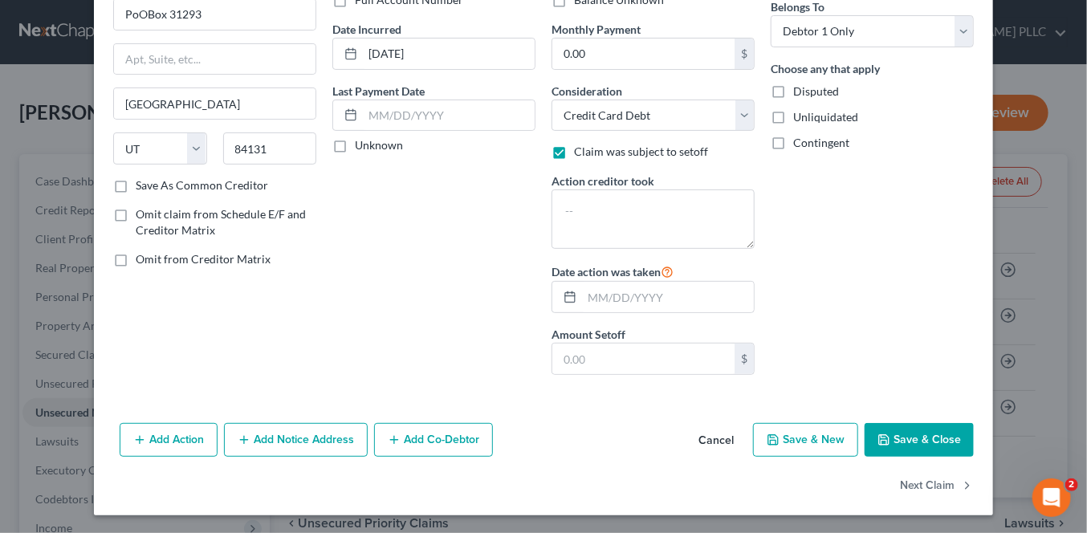
click at [908, 439] on button "Save & Close" at bounding box center [918, 440] width 109 height 34
type input "0"
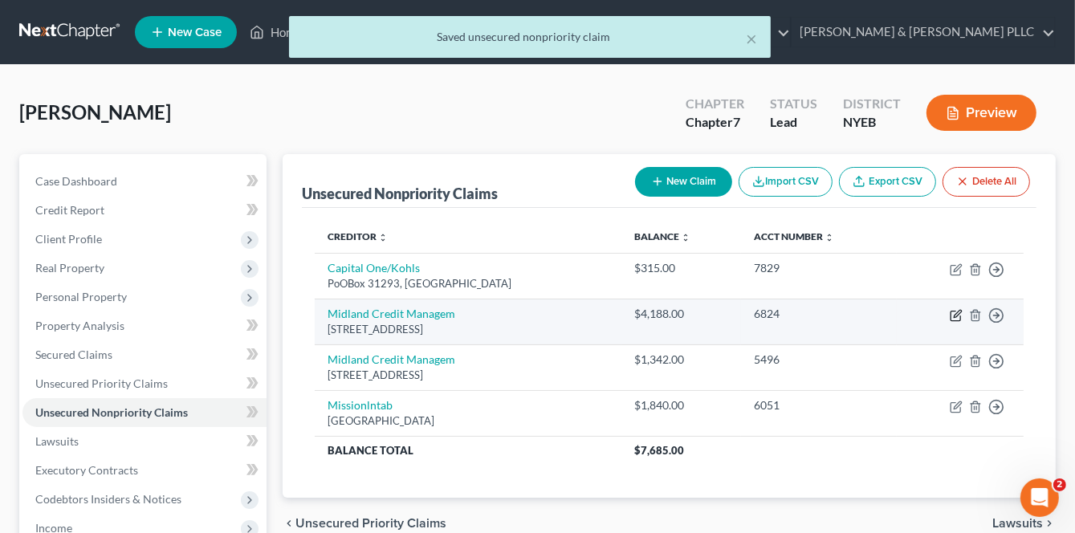
click at [958, 312] on icon "button" at bounding box center [955, 315] width 13 height 13
select select "23"
select select "0"
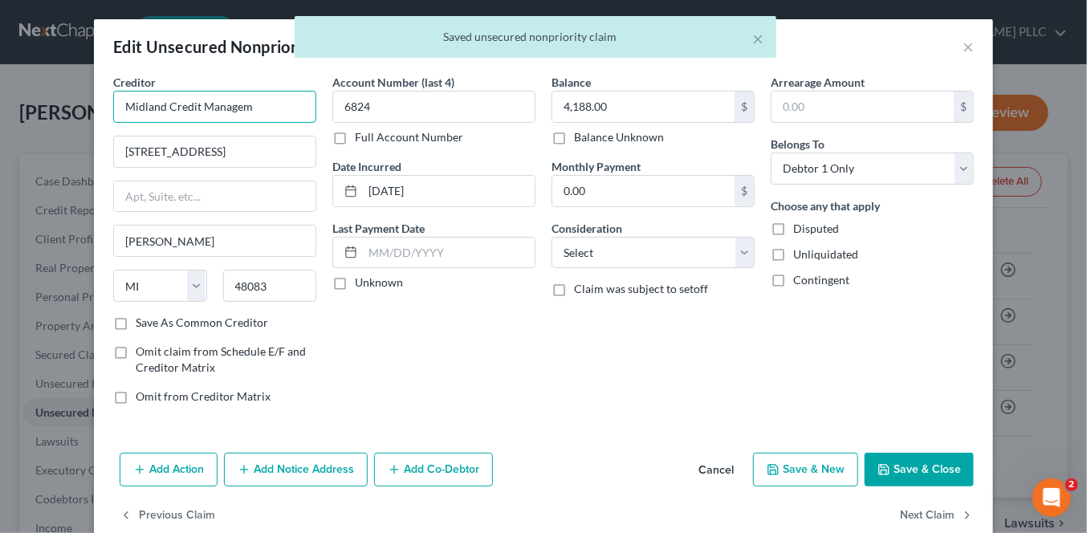
click at [247, 107] on input "Midland Credit Managem" at bounding box center [214, 107] width 203 height 32
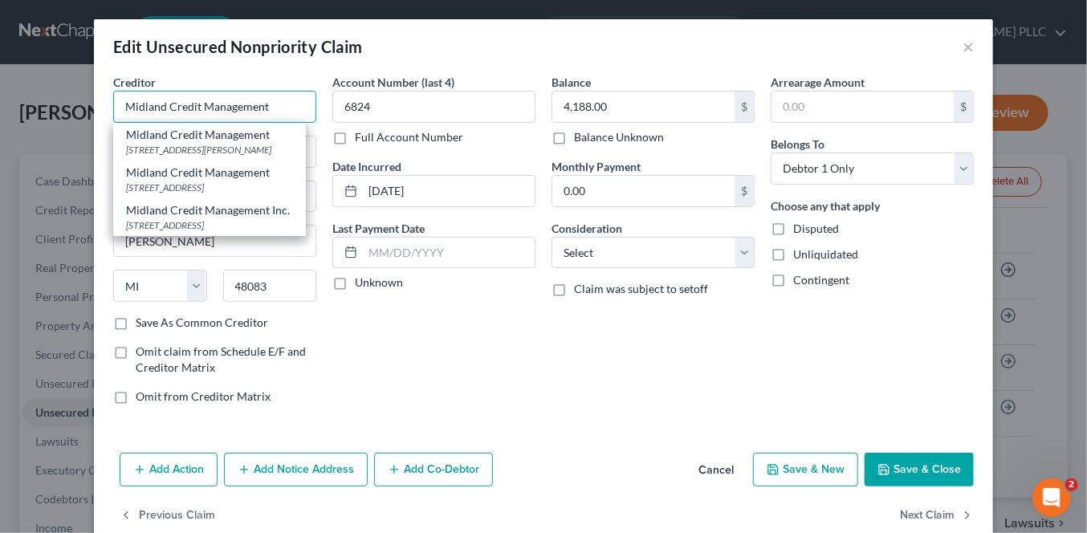
type input "Midland Credit Management"
click at [416, 372] on div "Account Number (last 4) 6824 Full Account Number Date Incurred 01-25-2021 Last …" at bounding box center [433, 246] width 219 height 344
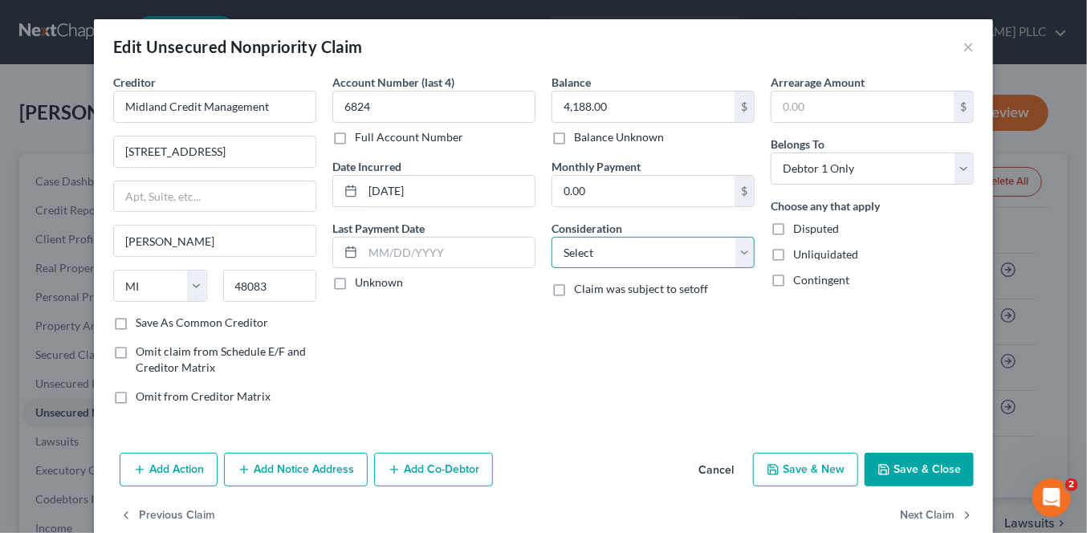
click at [615, 253] on select "Select Cable / Satellite Services Collection Agency Credit Card Debt Debt Couns…" at bounding box center [652, 253] width 203 height 32
select select "2"
click at [551, 237] on select "Select Cable / Satellite Services Collection Agency Credit Card Debt Debt Couns…" at bounding box center [652, 253] width 203 height 32
click at [915, 463] on button "Save & Close" at bounding box center [918, 470] width 109 height 34
type input "0"
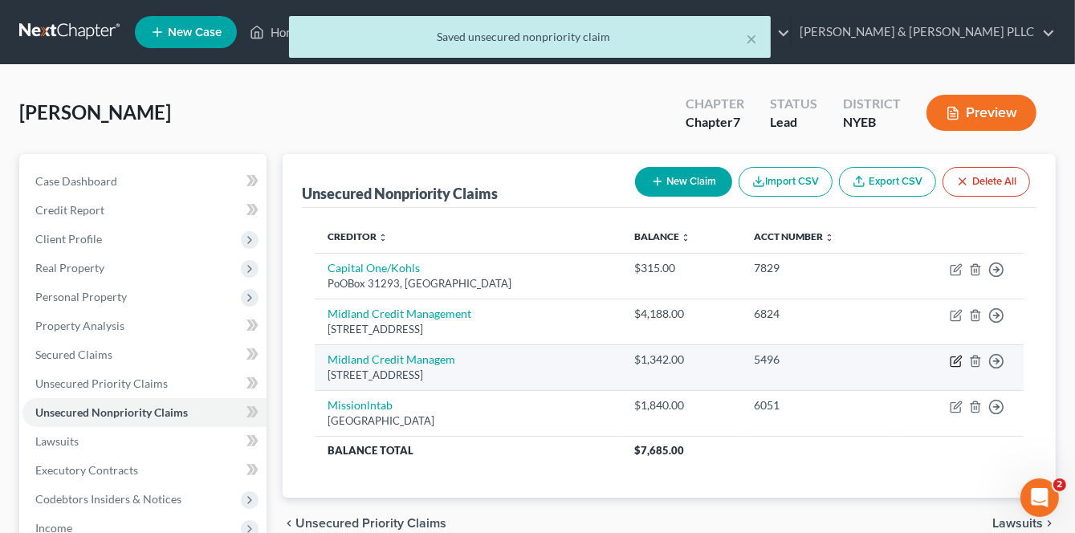
click at [950, 362] on icon "button" at bounding box center [955, 362] width 10 height 10
select select "23"
select select "0"
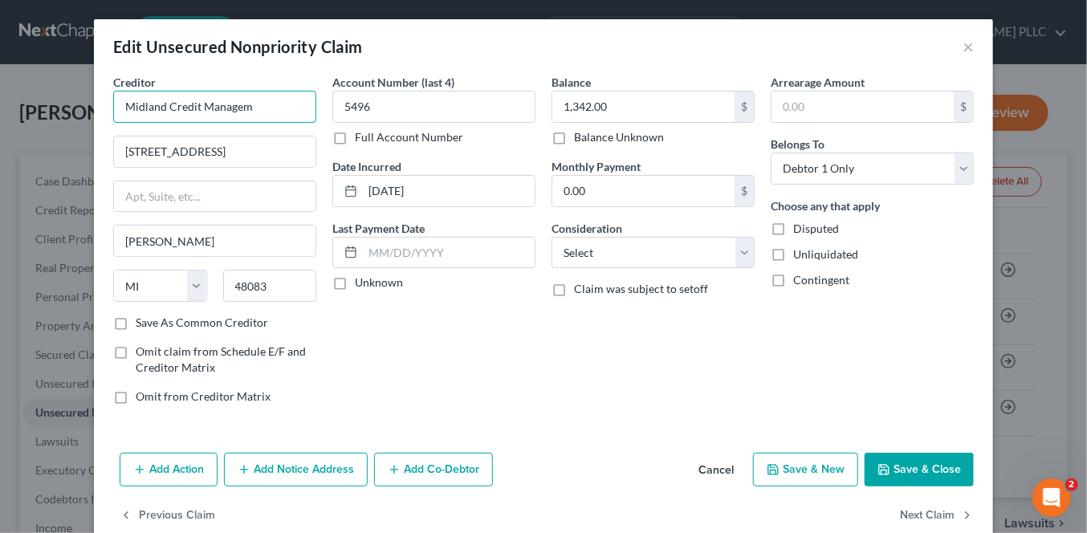
click at [246, 104] on input "Midland Credit Managem" at bounding box center [214, 107] width 203 height 32
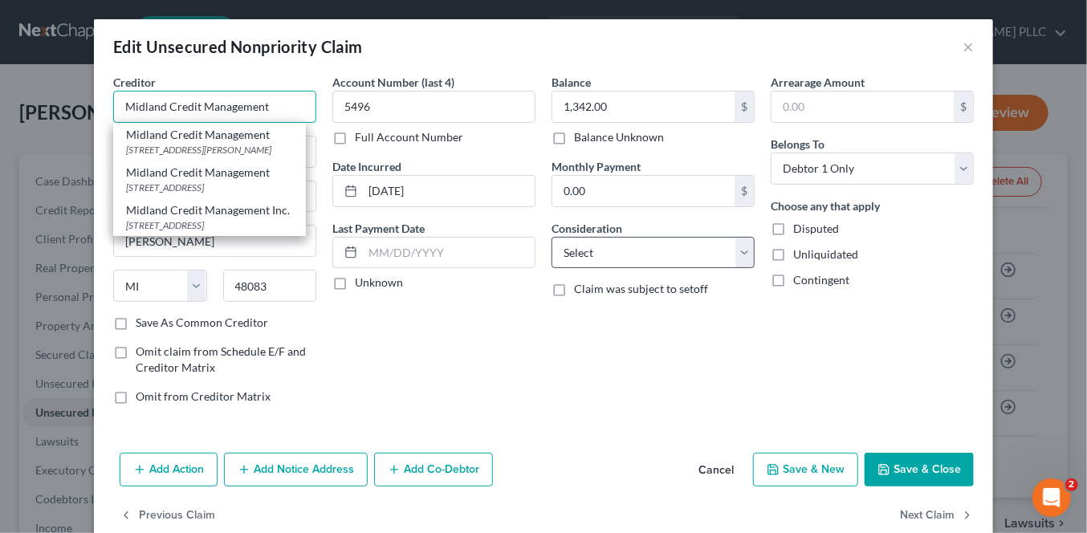
type input "Midland Credit Management"
click at [667, 256] on select "Select Cable / Satellite Services Collection Agency Credit Card Debt Debt Couns…" at bounding box center [652, 253] width 203 height 32
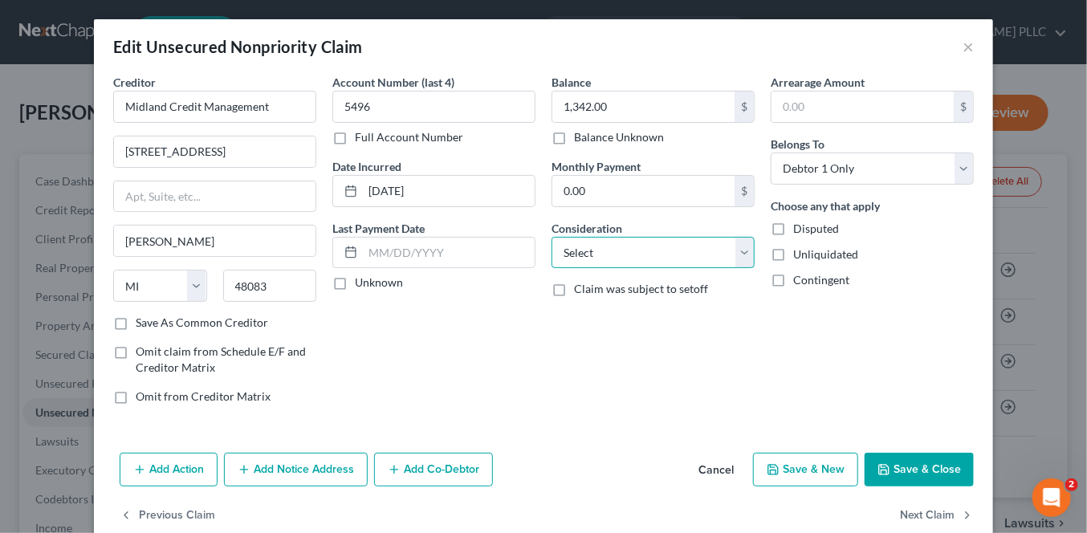
select select "2"
click at [551, 237] on select "Select Cable / Satellite Services Collection Agency Credit Card Debt Debt Couns…" at bounding box center [652, 253] width 203 height 32
click at [909, 470] on button "Save & Close" at bounding box center [918, 470] width 109 height 34
type input "0"
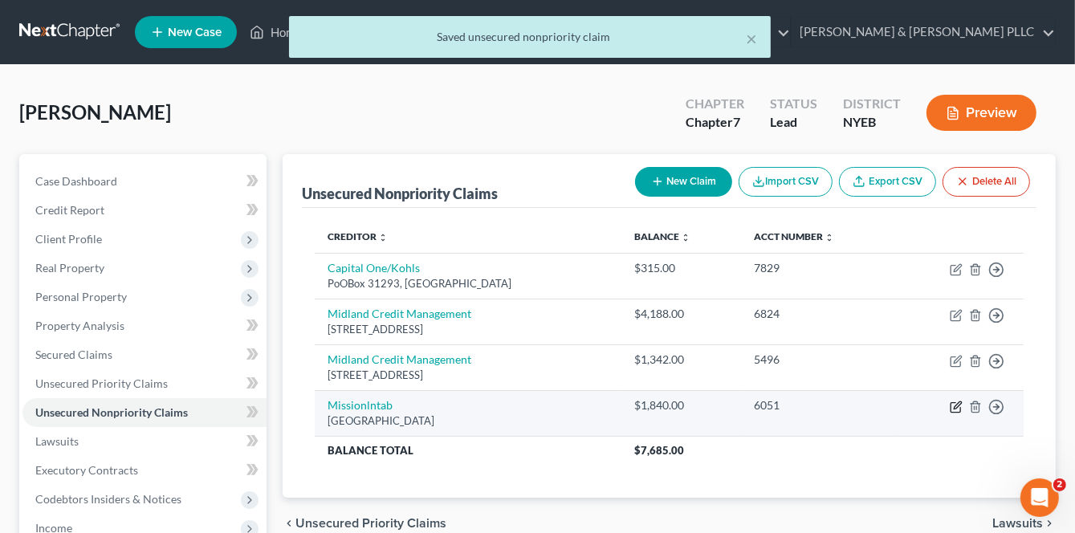
click at [957, 409] on icon "button" at bounding box center [955, 407] width 13 height 13
select select "10"
select select "2"
select select "0"
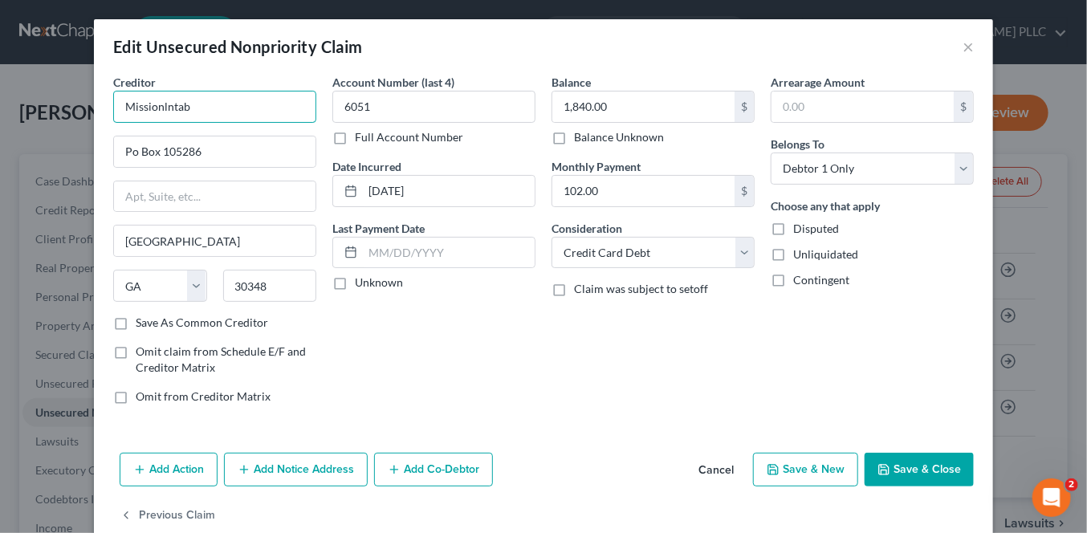
drag, startPoint x: 189, startPoint y: 103, endPoint x: 120, endPoint y: 101, distance: 69.0
click at [87, 101] on div "Edit Unsecured Nonpriority Claim × Creditor * Missionlntab Po Box 105286 Atlant…" at bounding box center [543, 266] width 1087 height 533
type input "N"
type input "Mission Lane Credit"
click at [126, 160] on input "Po Box 105286" at bounding box center [214, 151] width 201 height 30
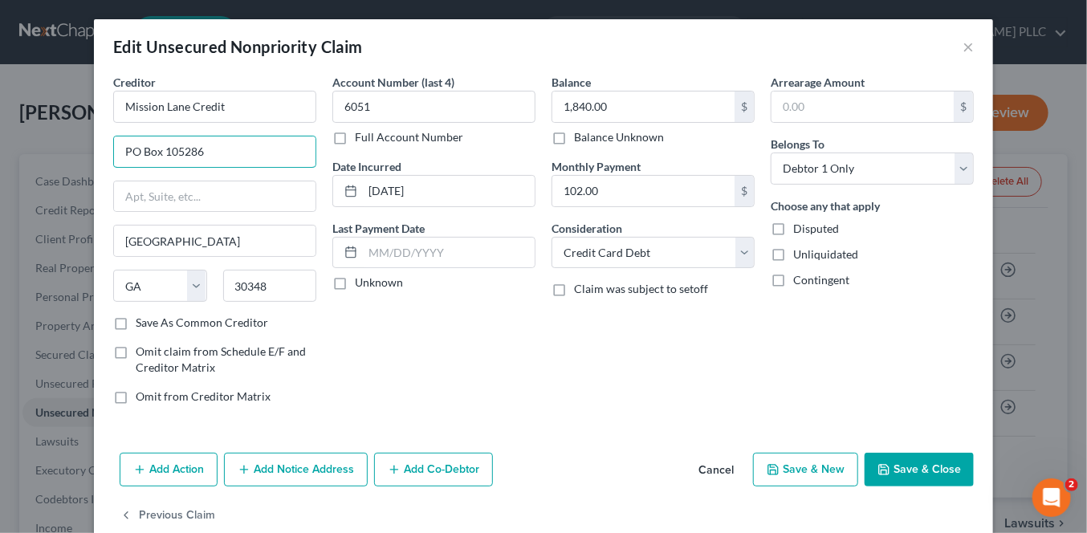
type input "PO Box 105286"
click at [926, 470] on button "Save & Close" at bounding box center [918, 470] width 109 height 34
type input "0"
